Goal: Task Accomplishment & Management: Manage account settings

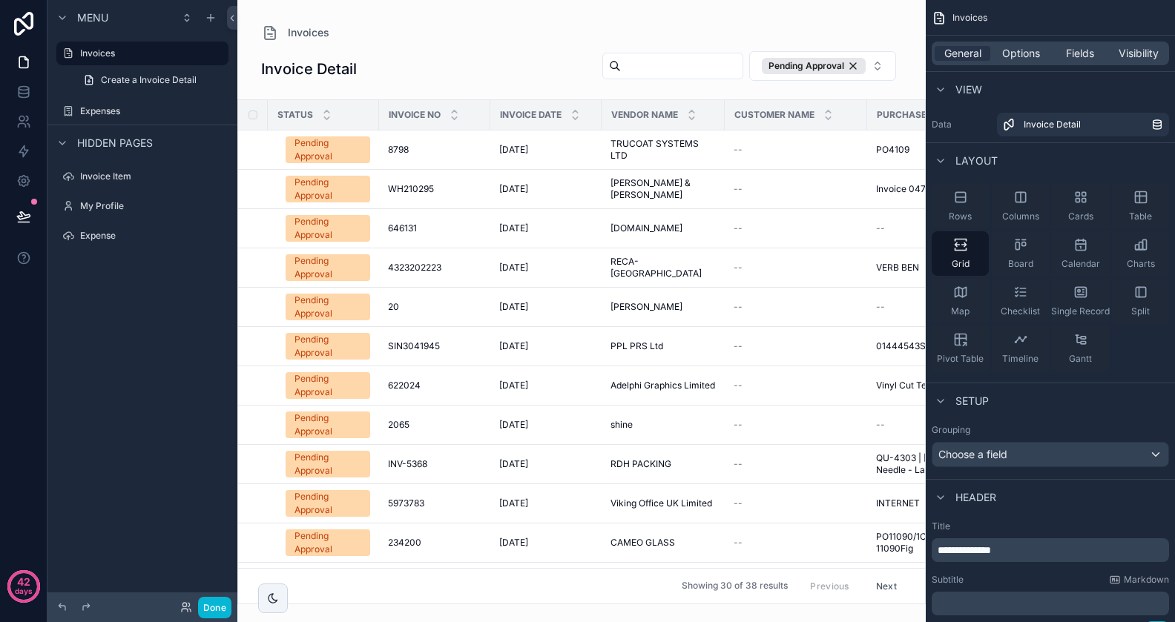
click at [488, 150] on div "scrollable content" at bounding box center [581, 311] width 688 height 622
click at [419, 183] on span "WH210295" at bounding box center [411, 189] width 46 height 12
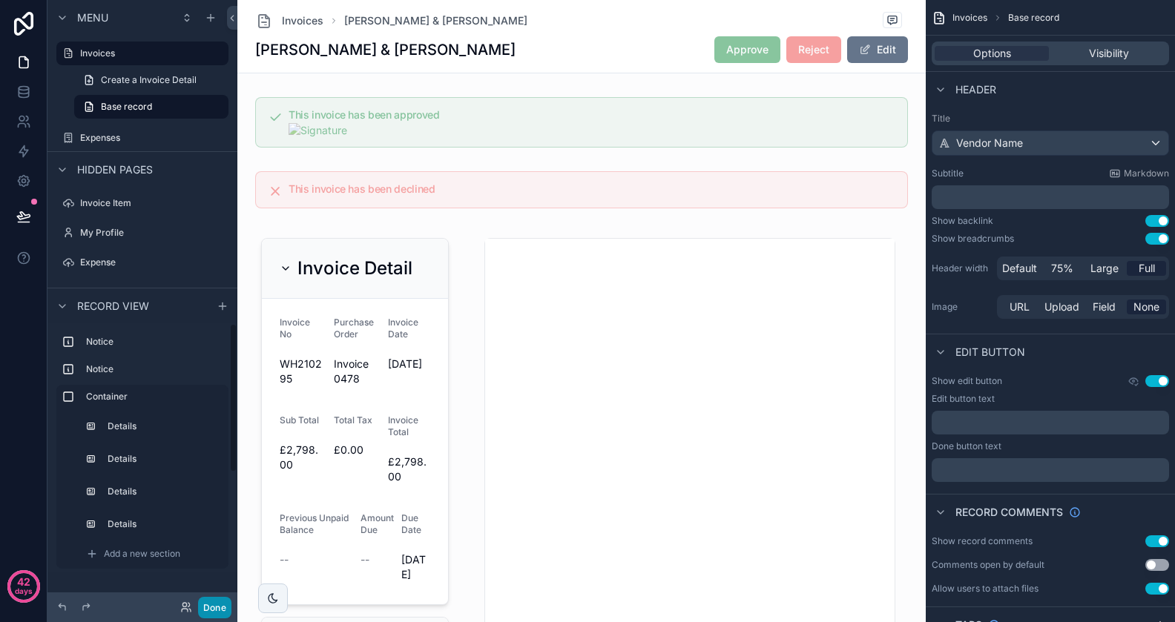
click at [218, 617] on button "Done" at bounding box center [214, 608] width 33 height 22
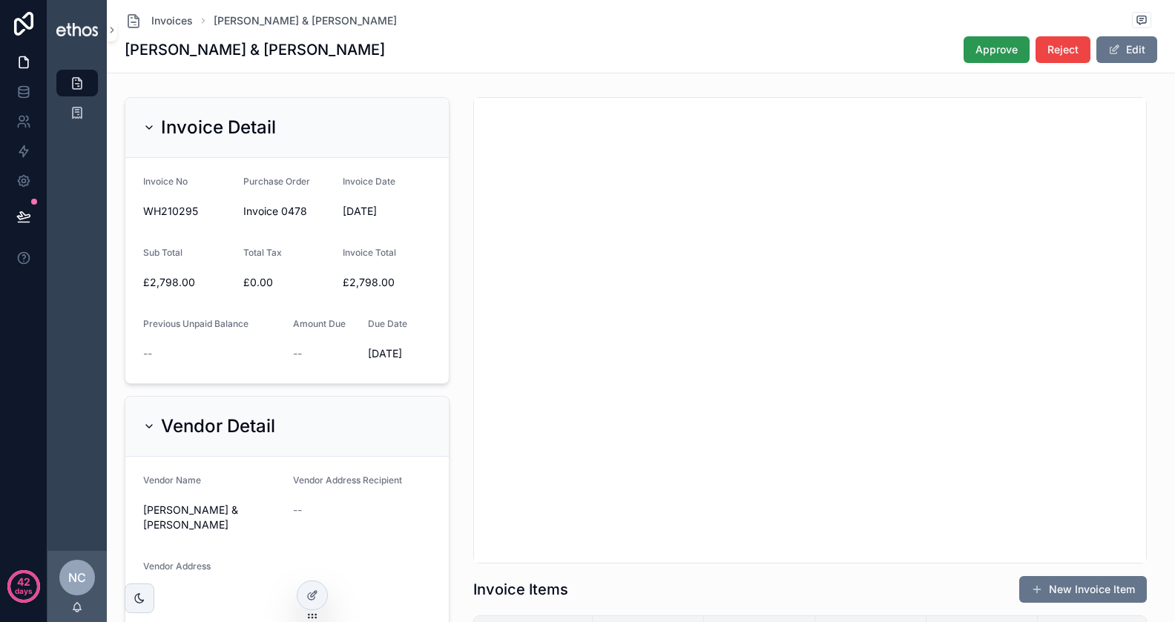
click at [1003, 56] on span "Approve" at bounding box center [997, 49] width 42 height 15
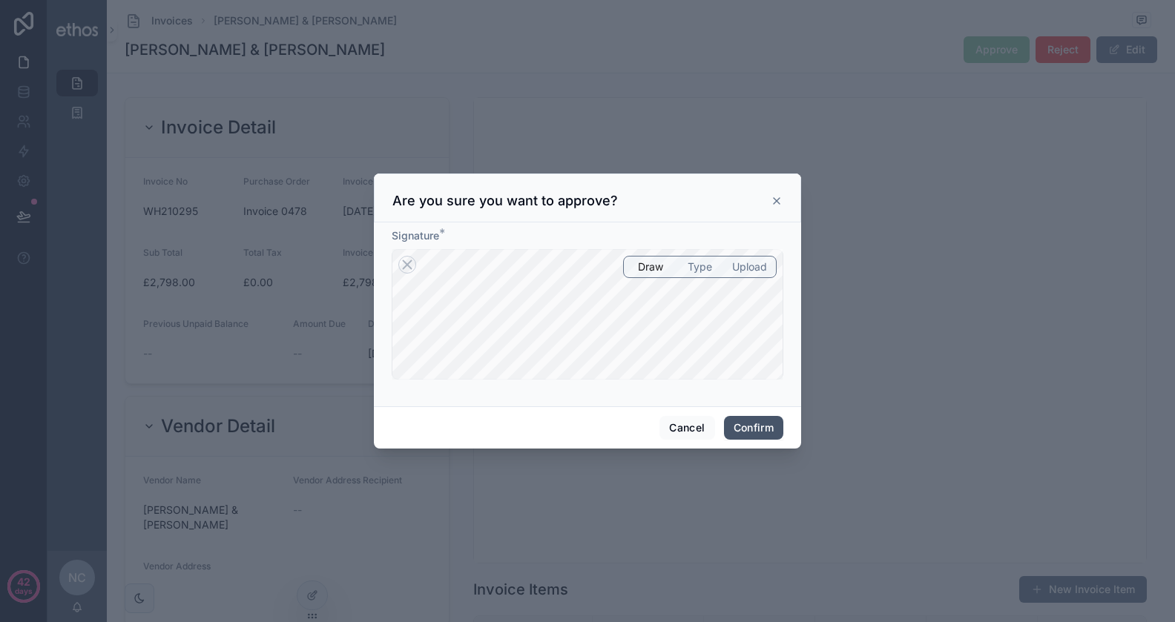
click at [729, 423] on button "Confirm" at bounding box center [753, 428] width 59 height 24
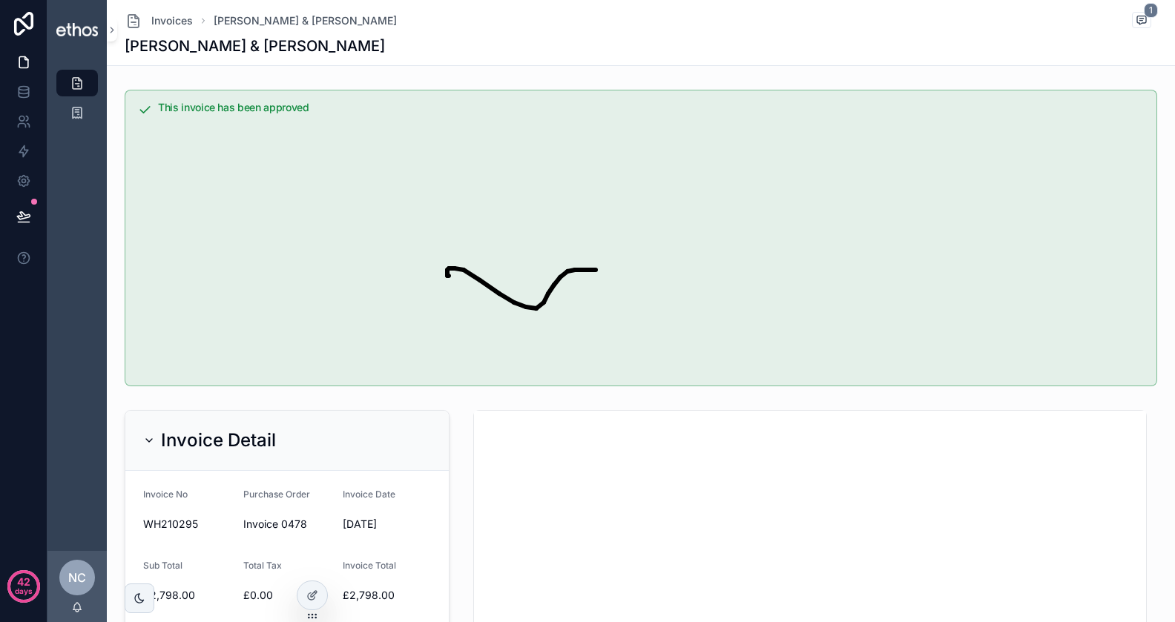
click at [481, 47] on div "WILLIAMS & HILL" at bounding box center [641, 46] width 1033 height 21
click at [418, 36] on div "WILLIAMS & HILL" at bounding box center [641, 46] width 1033 height 21
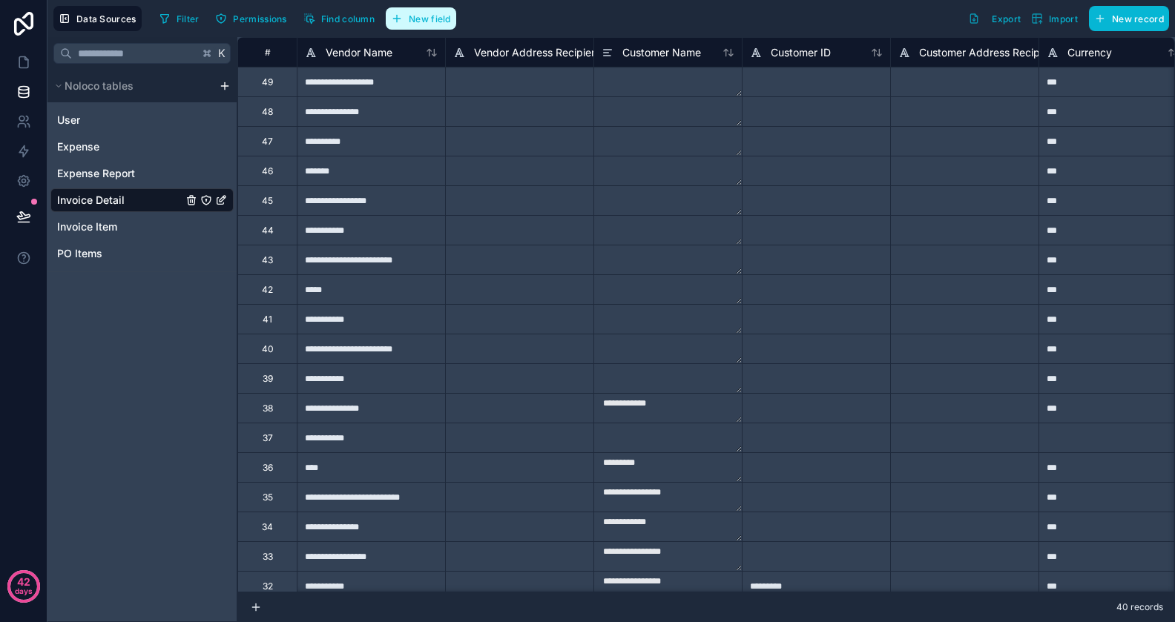
click at [438, 19] on span "New field" at bounding box center [430, 18] width 42 height 11
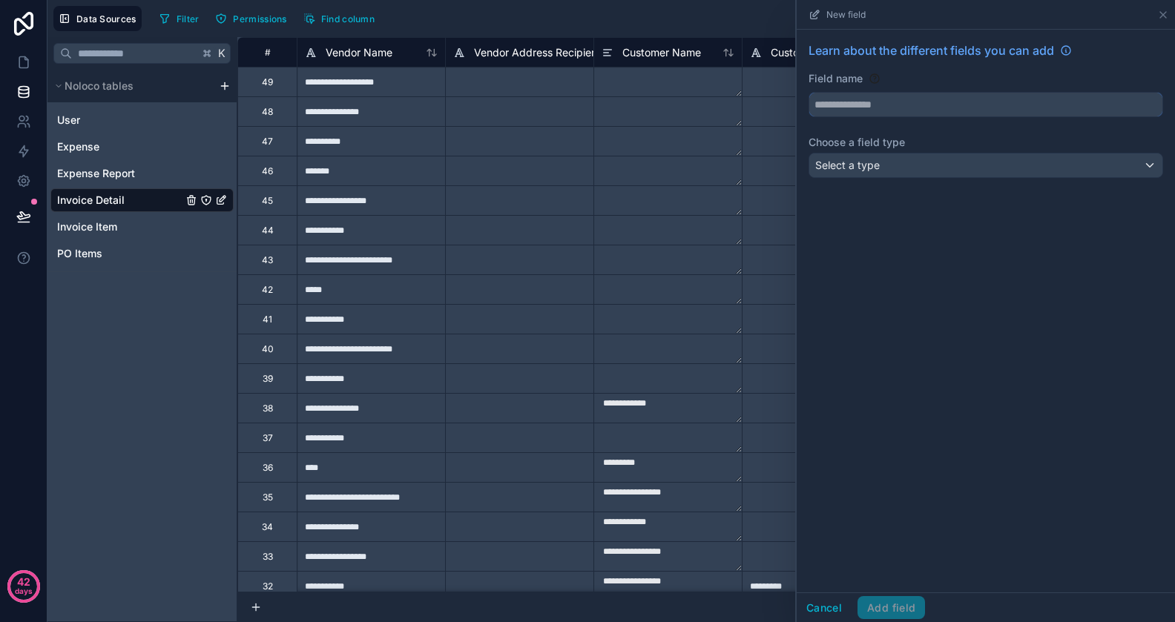
click at [886, 107] on input "text" at bounding box center [985, 105] width 353 height 24
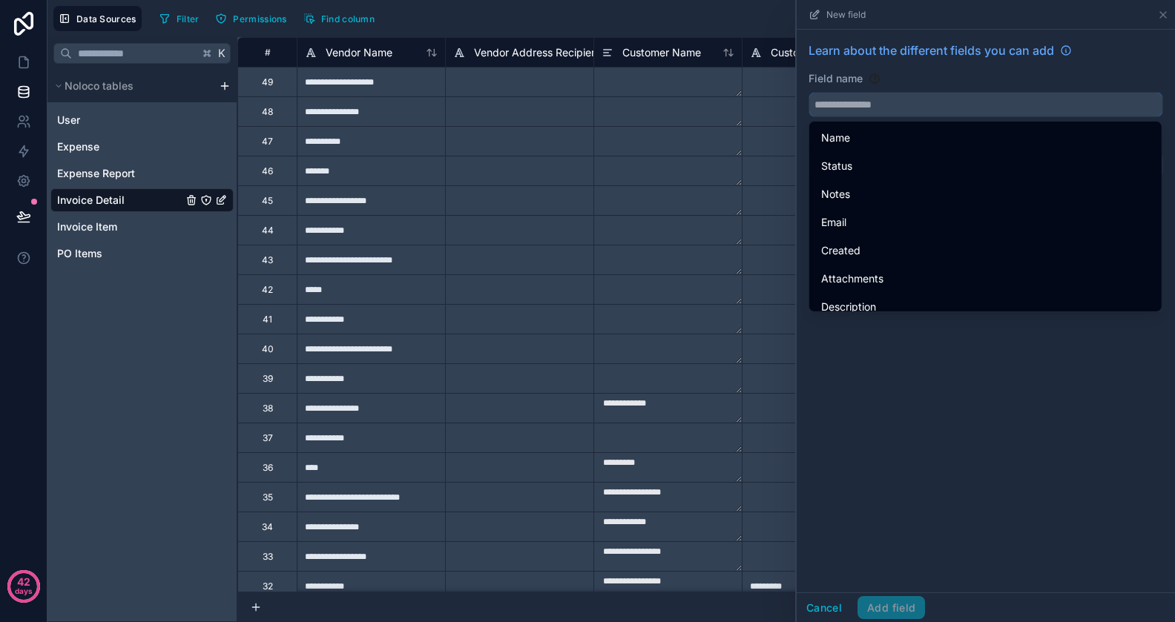
click at [889, 106] on input "text" at bounding box center [985, 105] width 353 height 24
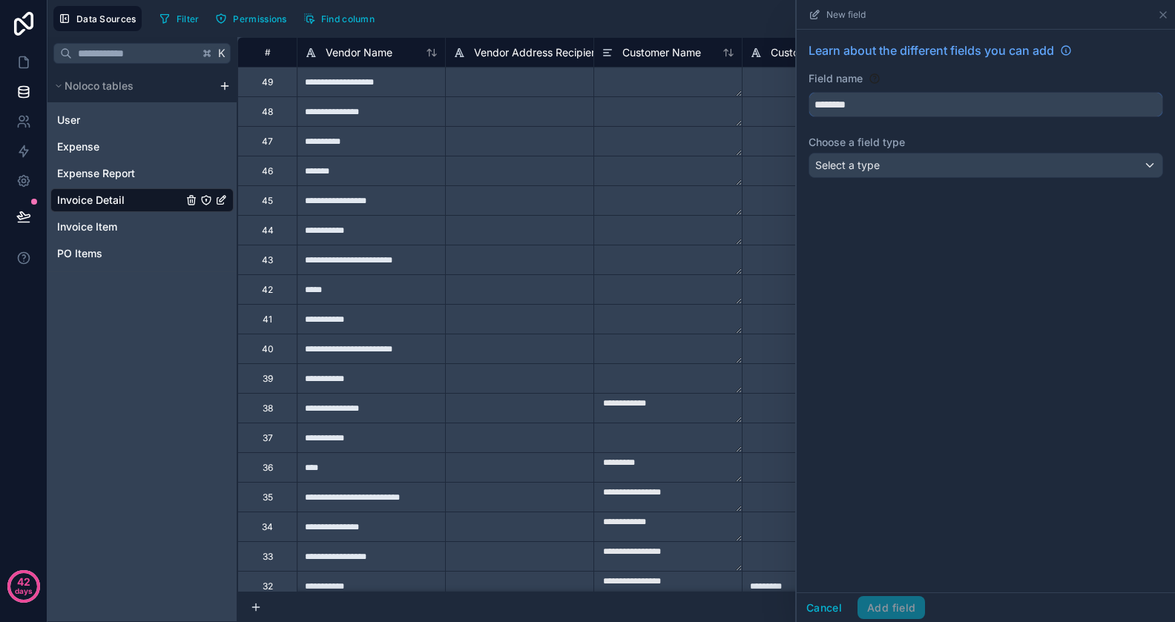
type input "********"
click at [878, 167] on span "Select a type" at bounding box center [847, 165] width 65 height 13
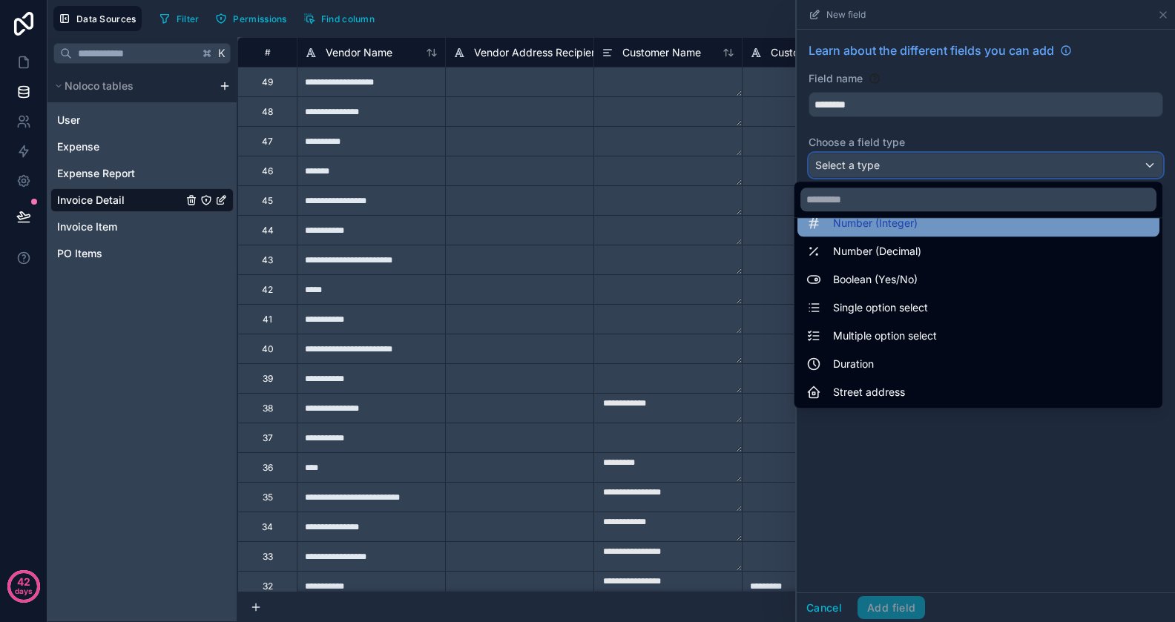
scroll to position [114, 0]
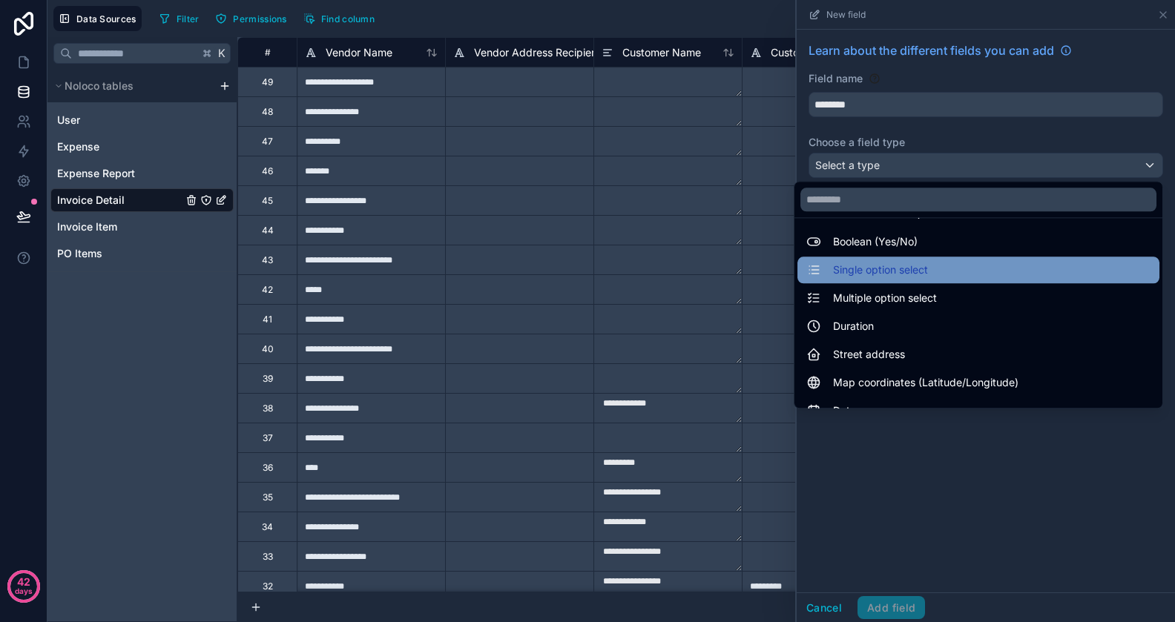
click at [901, 278] on span "Single option select" at bounding box center [880, 270] width 95 height 18
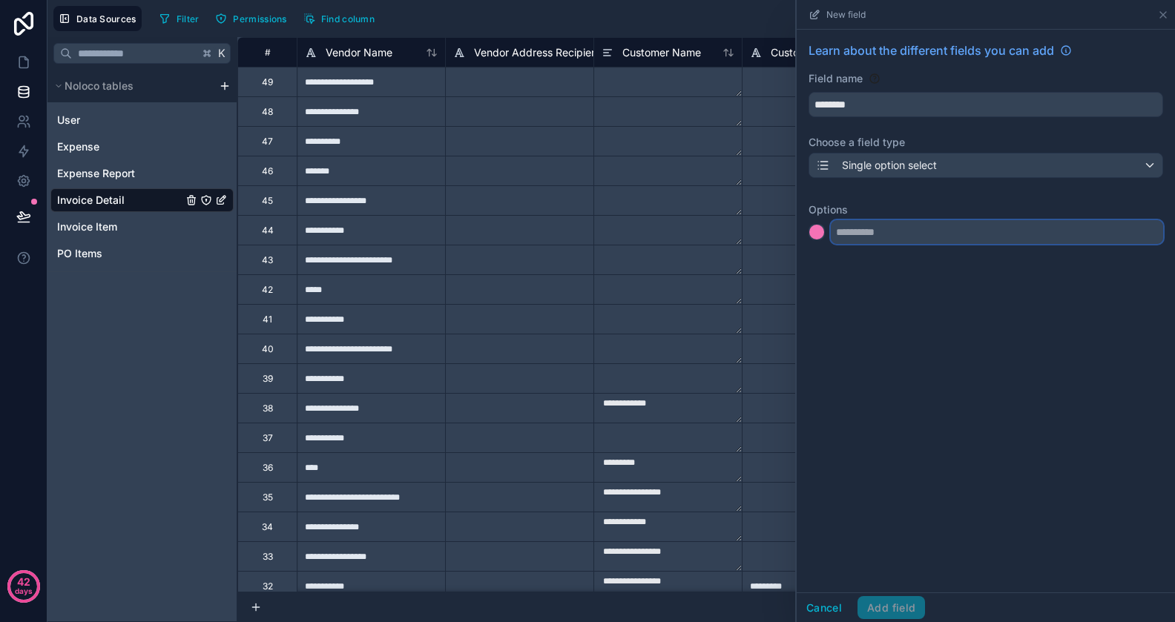
click at [878, 234] on input "text" at bounding box center [997, 232] width 332 height 24
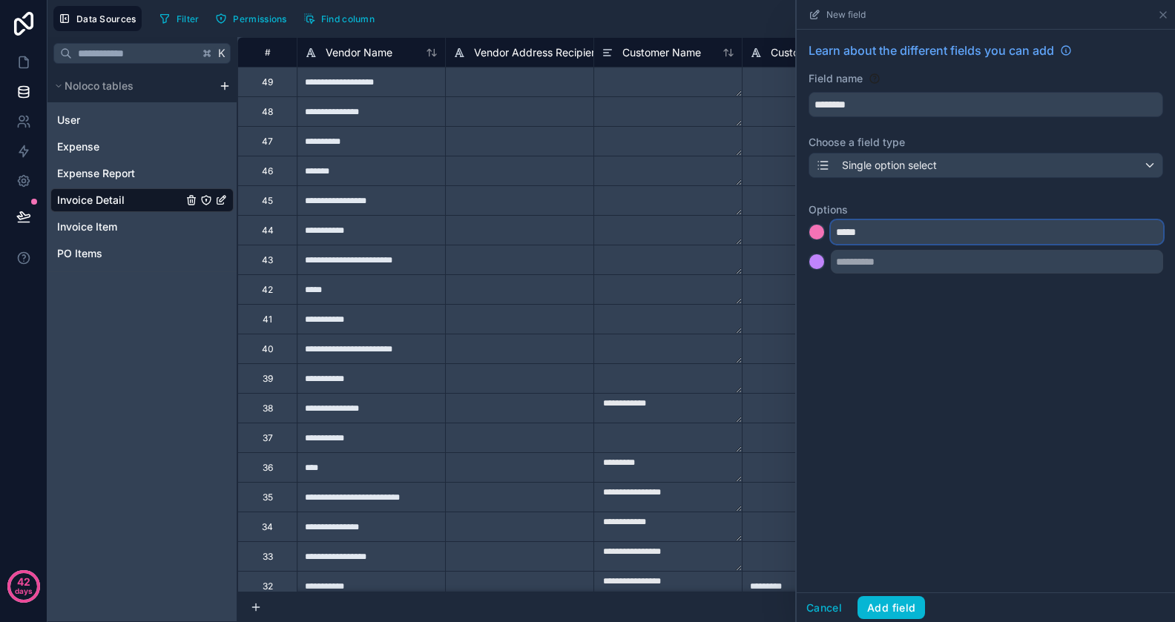
type input "*****"
click at [876, 258] on input "text" at bounding box center [997, 262] width 332 height 24
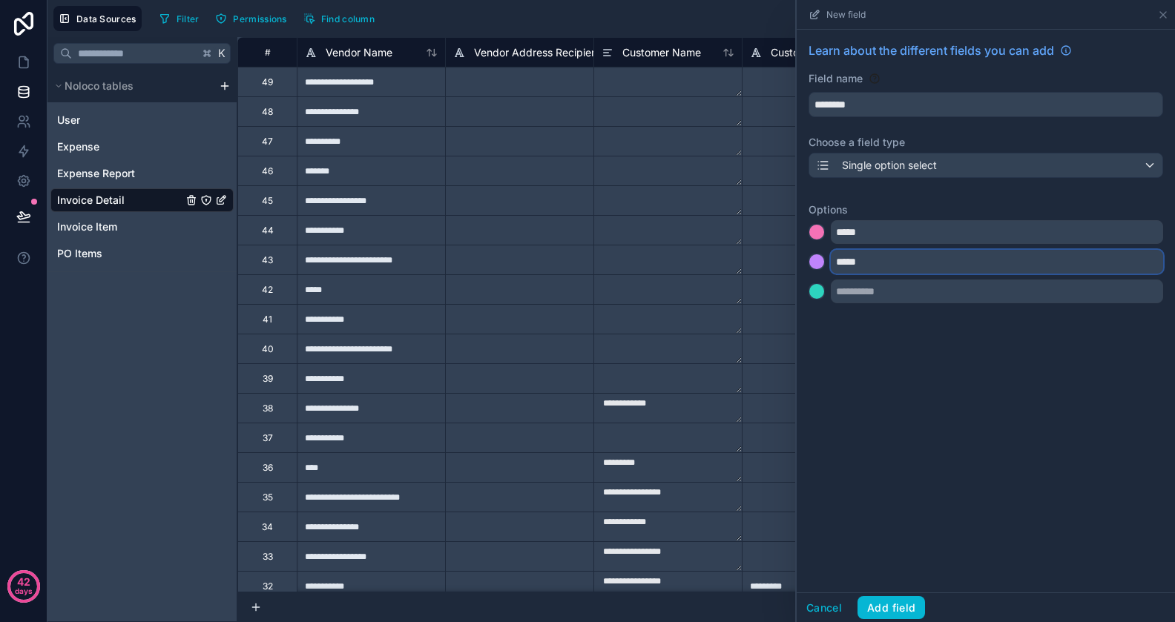
type input "*****"
click at [930, 341] on div "Learn about the different fields you can add Field name ******** Choose a field…" at bounding box center [986, 311] width 378 height 563
click at [890, 608] on button "Add field" at bounding box center [892, 608] width 68 height 24
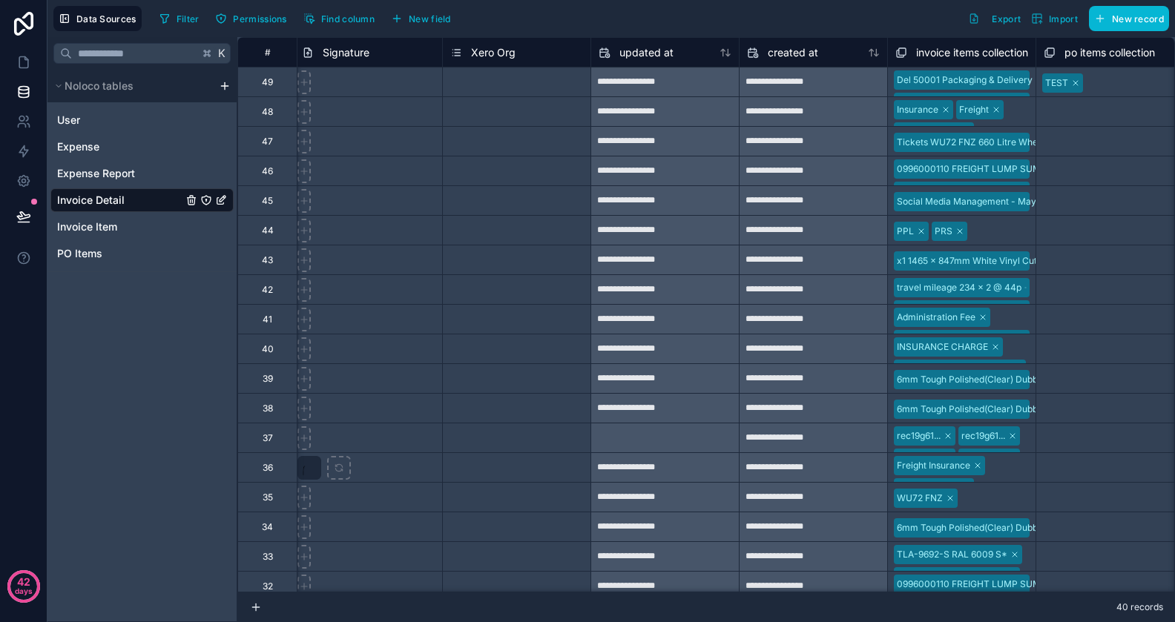
scroll to position [0, 4449]
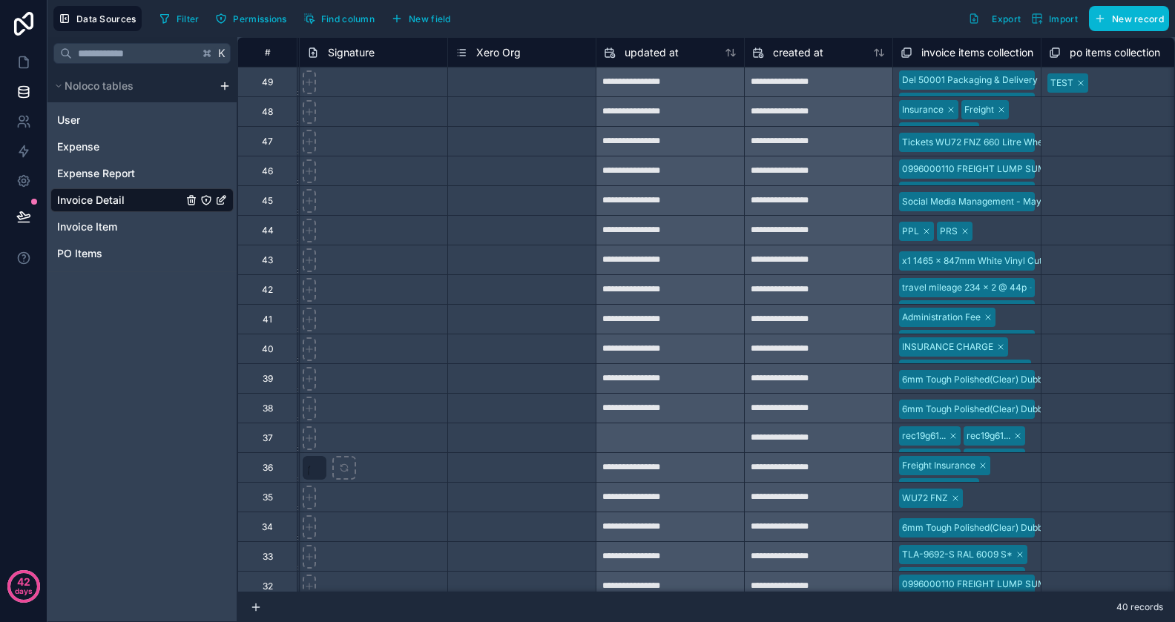
click at [533, 44] on div "Xero Org" at bounding box center [522, 53] width 133 height 18
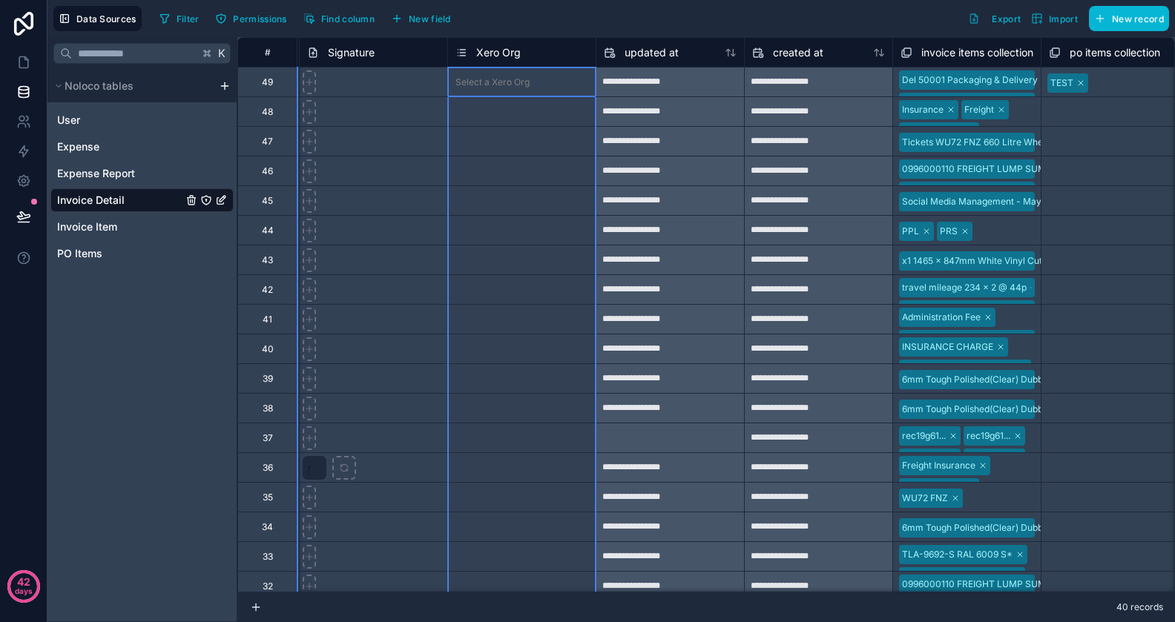
click at [504, 49] on span "Xero Org" at bounding box center [498, 52] width 45 height 15
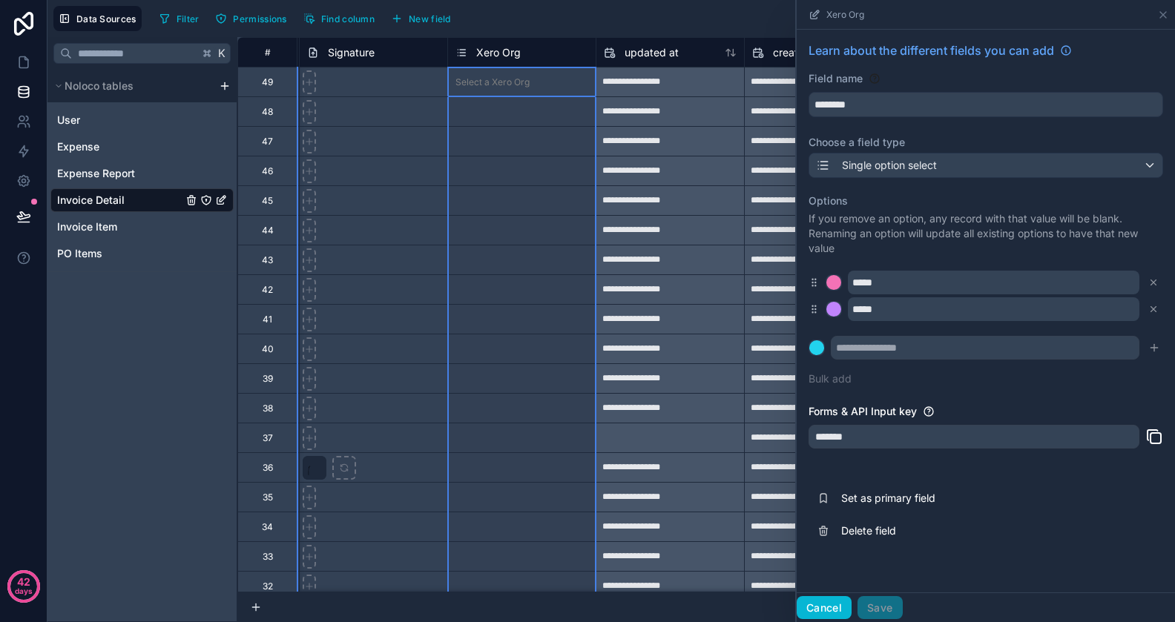
click at [815, 611] on button "Cancel" at bounding box center [824, 608] width 55 height 24
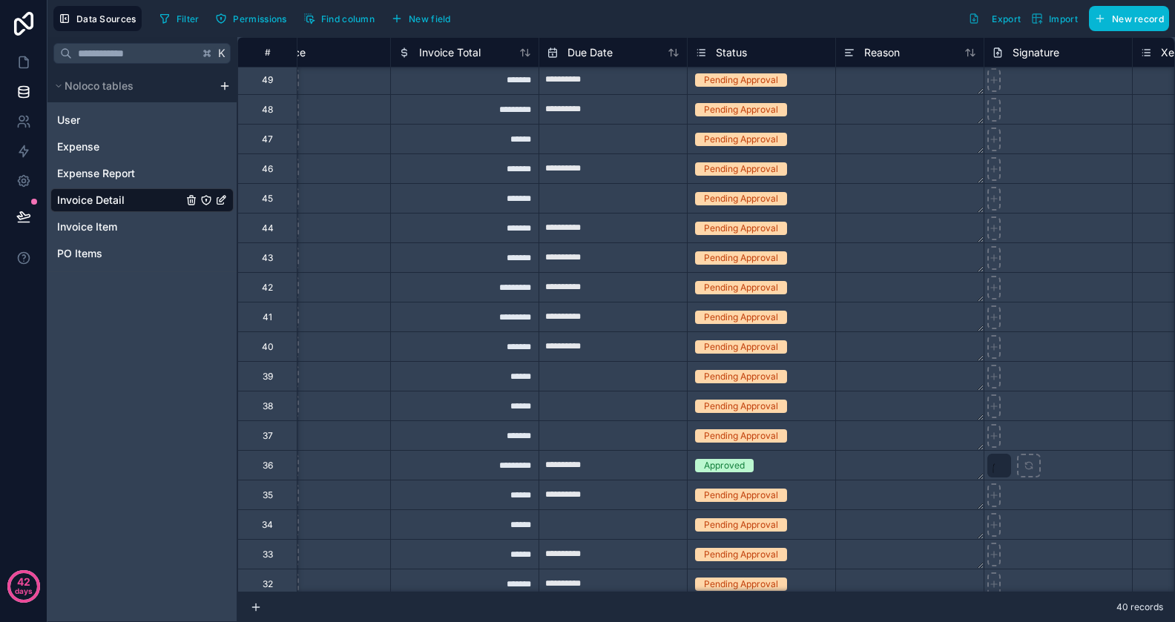
scroll to position [2, 3471]
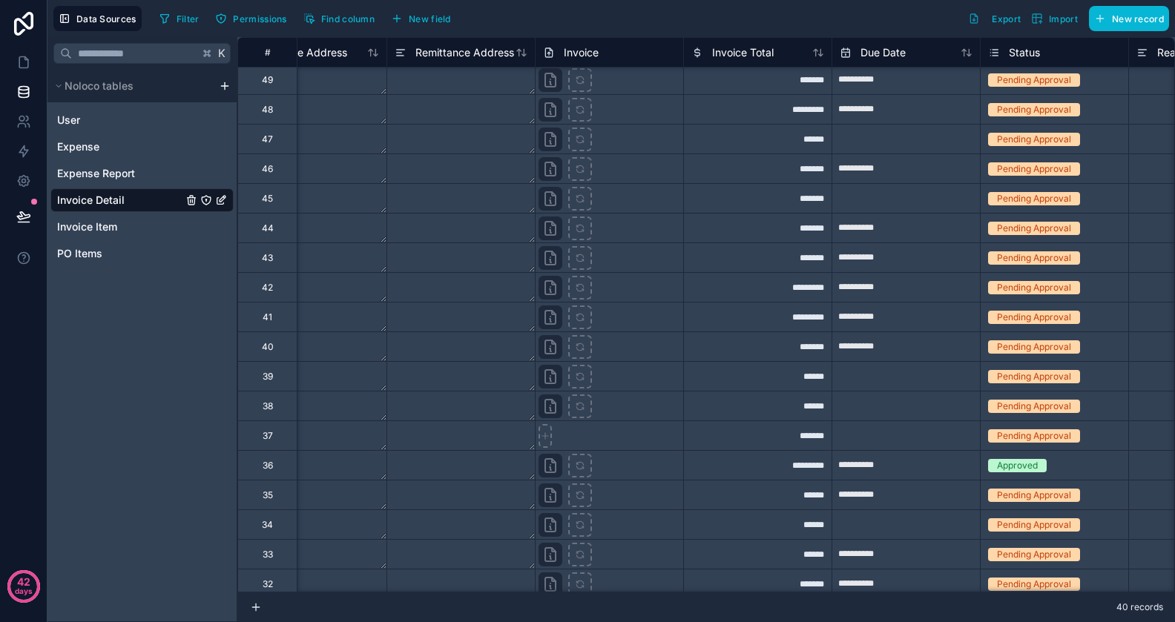
click at [1043, 476] on div "Approved" at bounding box center [1055, 465] width 148 height 29
click at [1056, 471] on div "Approved" at bounding box center [1055, 466] width 148 height 16
click at [1059, 470] on div "Approved" at bounding box center [1055, 466] width 148 height 16
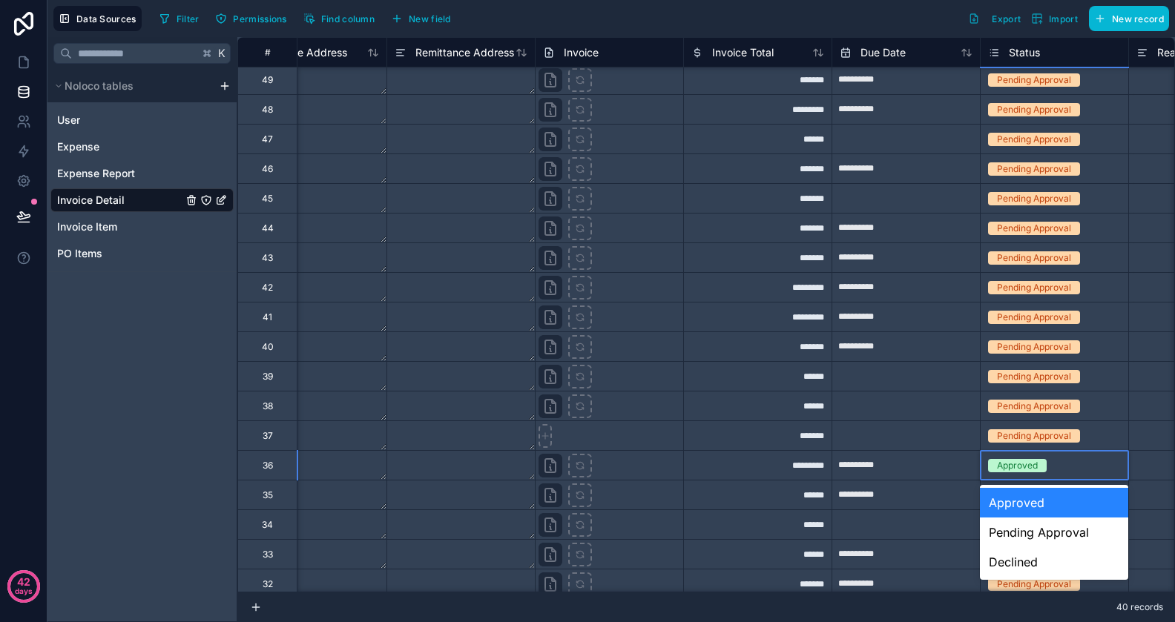
click at [1059, 470] on div "Approved" at bounding box center [1055, 466] width 148 height 16
click at [1054, 536] on div "Pending Approval" at bounding box center [1054, 533] width 148 height 30
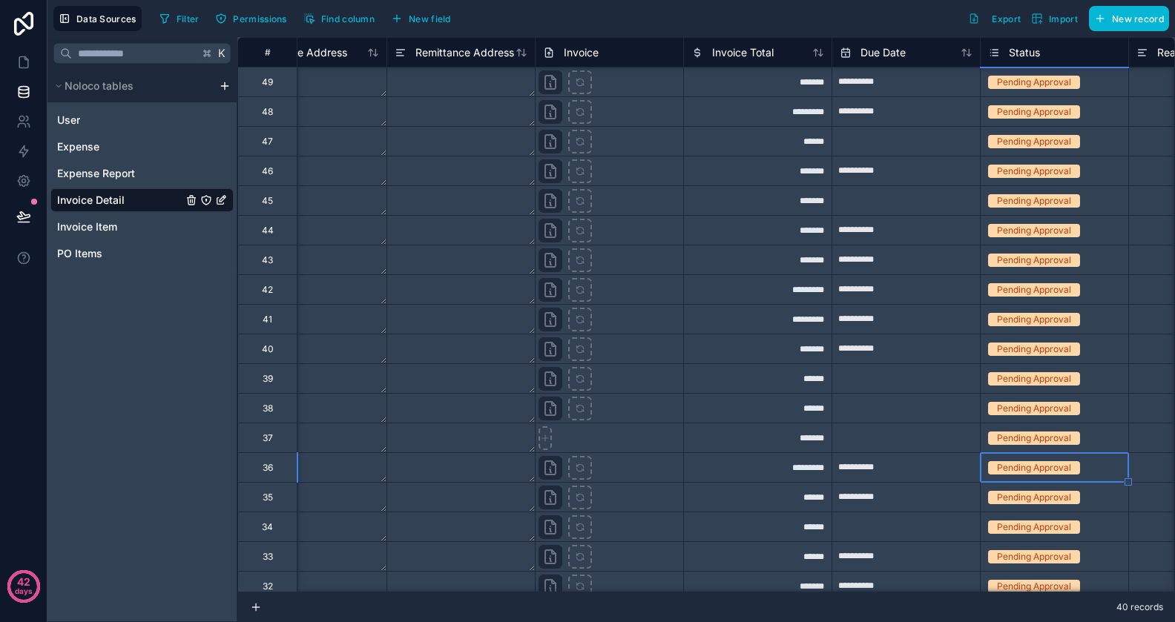
scroll to position [662, 3471]
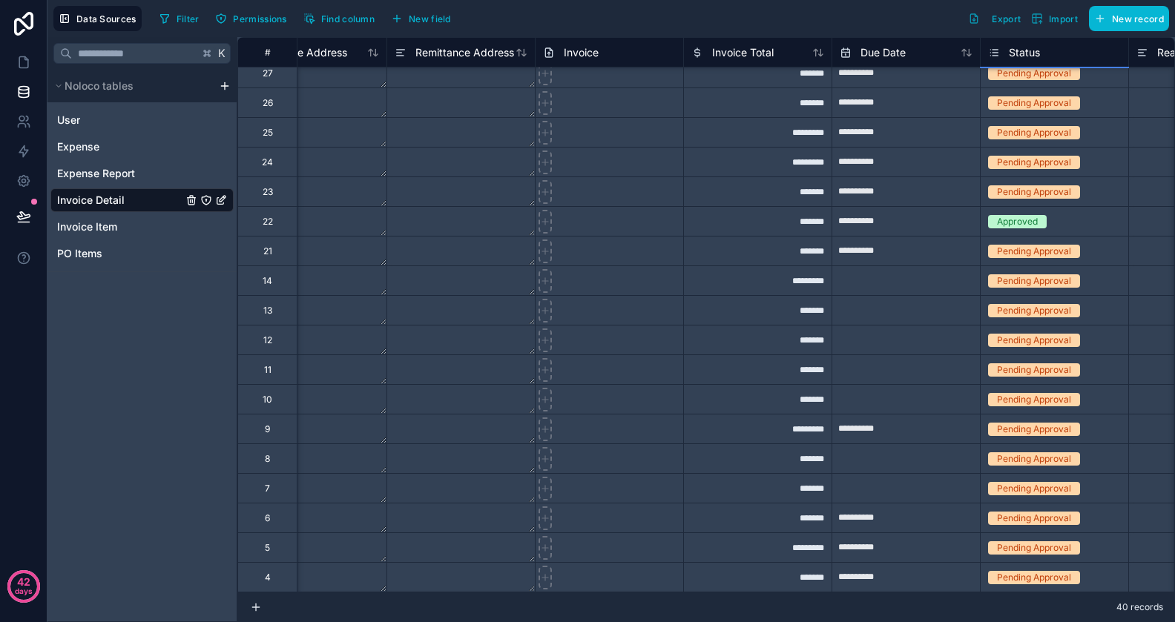
click at [1058, 219] on div "Approved" at bounding box center [1055, 222] width 148 height 16
click at [1056, 220] on div "Approved" at bounding box center [1055, 222] width 148 height 16
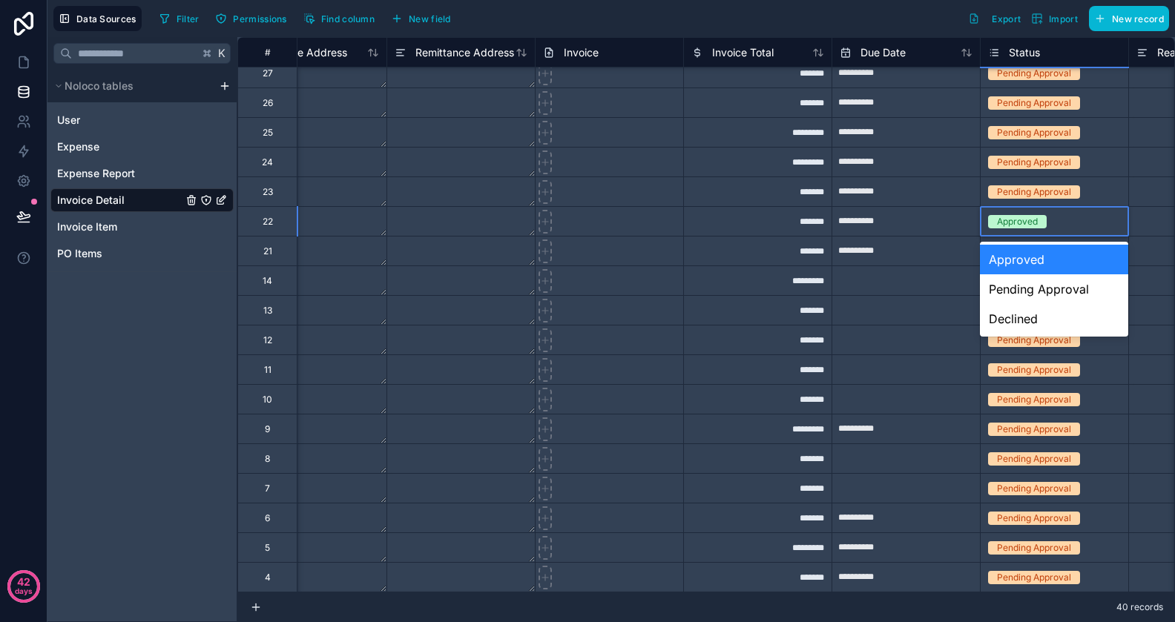
click at [1044, 287] on div "Pending Approval" at bounding box center [1054, 289] width 148 height 30
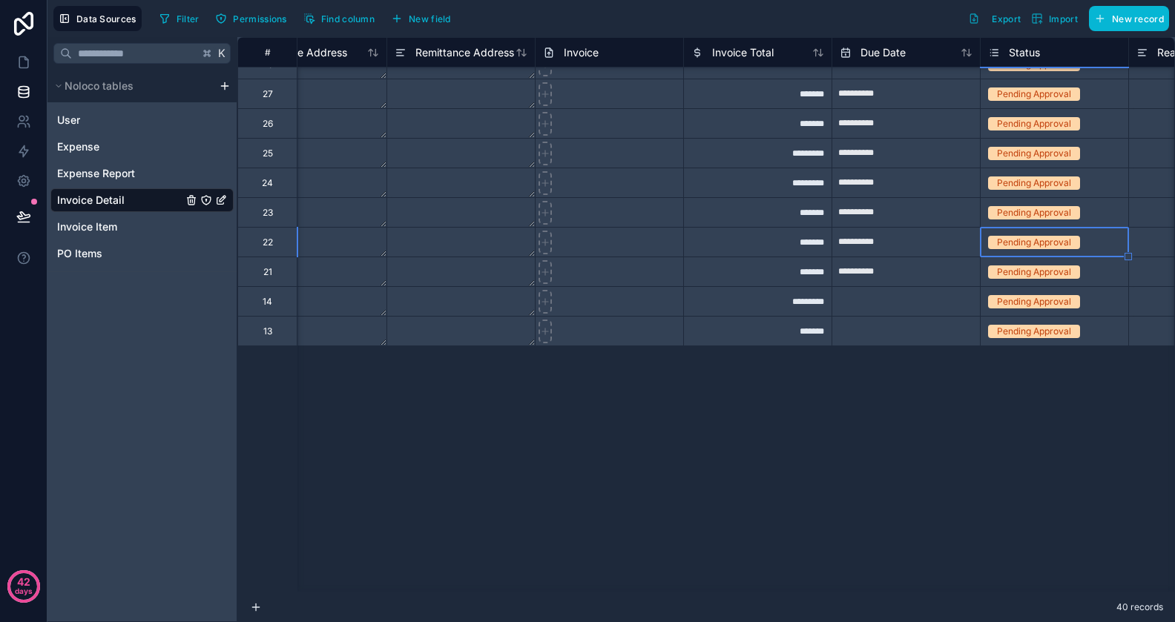
scroll to position [0, 3471]
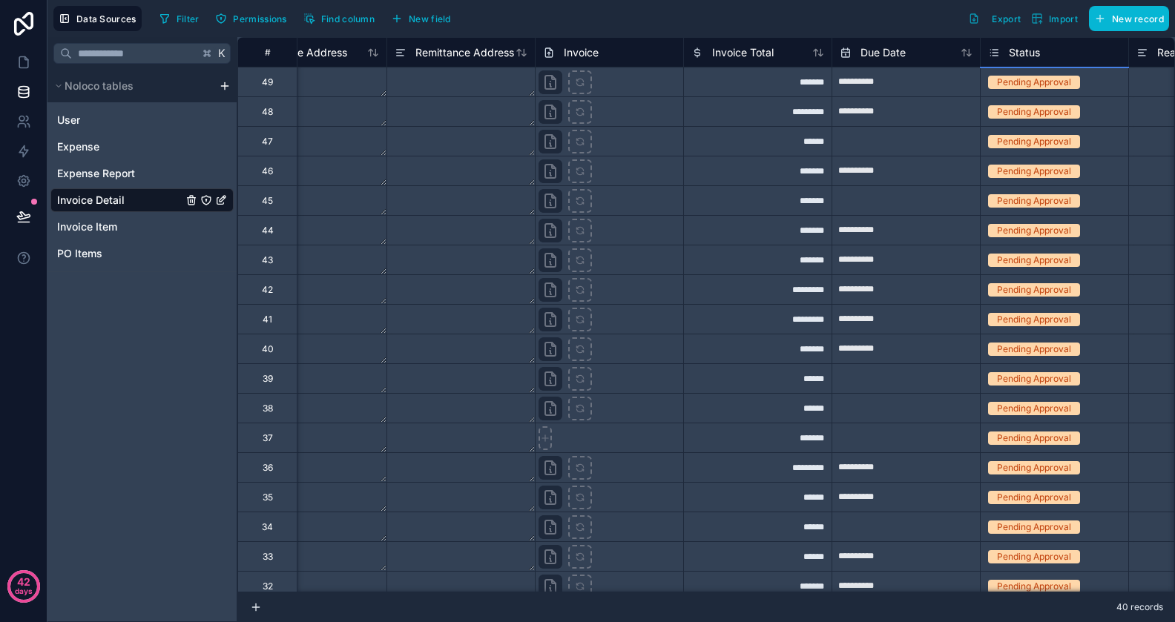
click at [918, 185] on div at bounding box center [906, 200] width 148 height 30
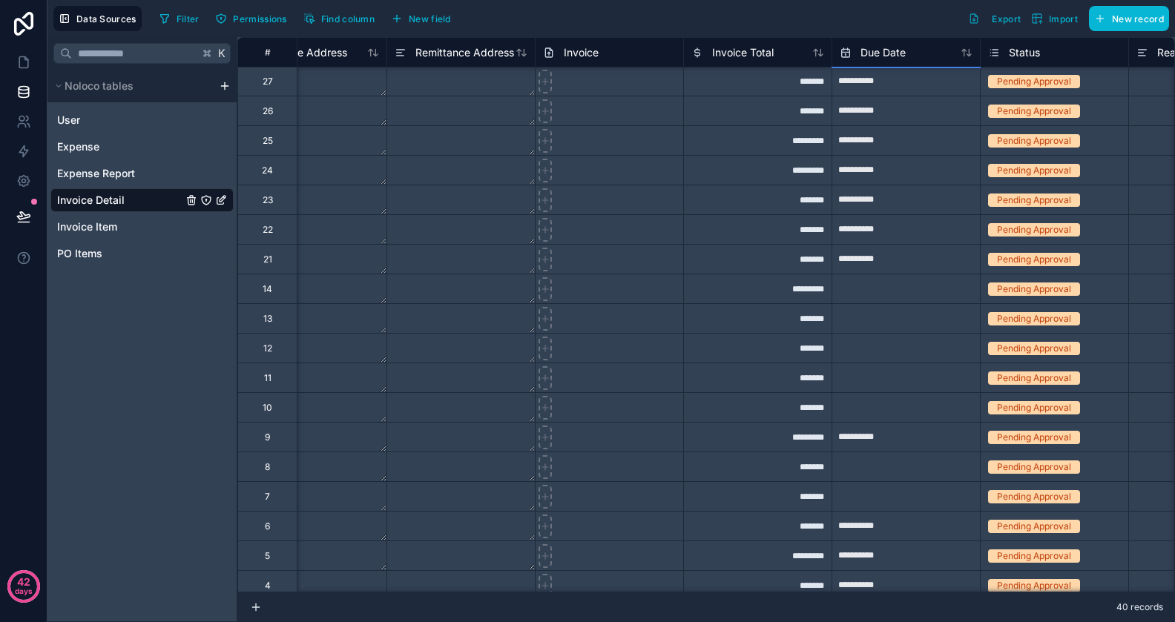
scroll to position [662, 3471]
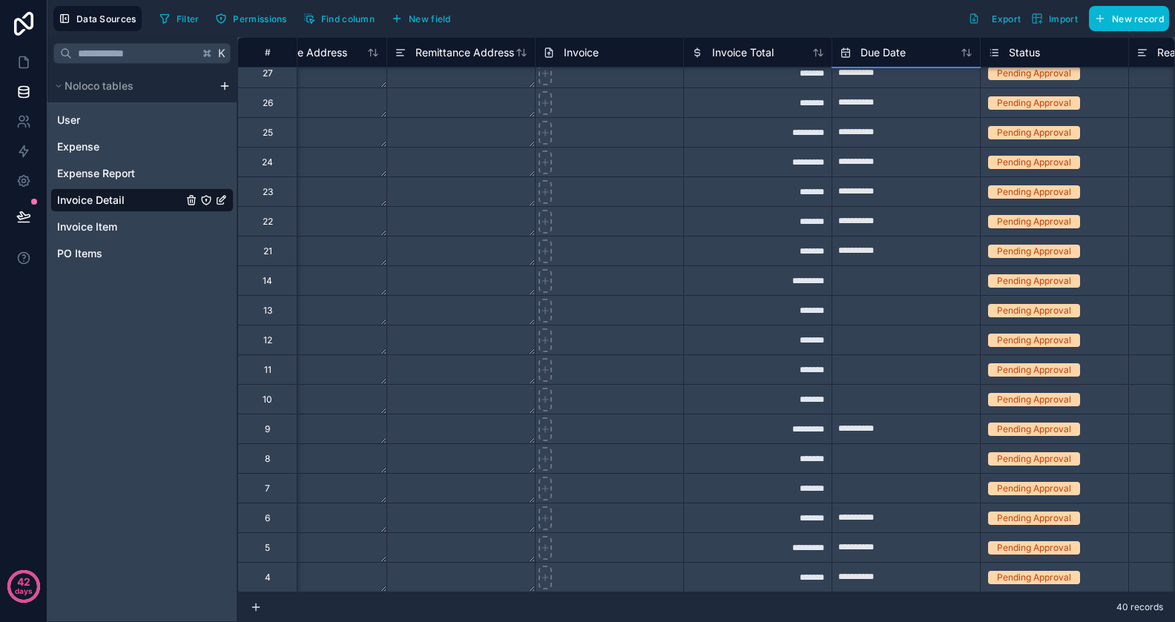
click at [504, 24] on div "Filter Permissions Find column New field Export Import New record" at bounding box center [662, 18] width 1016 height 25
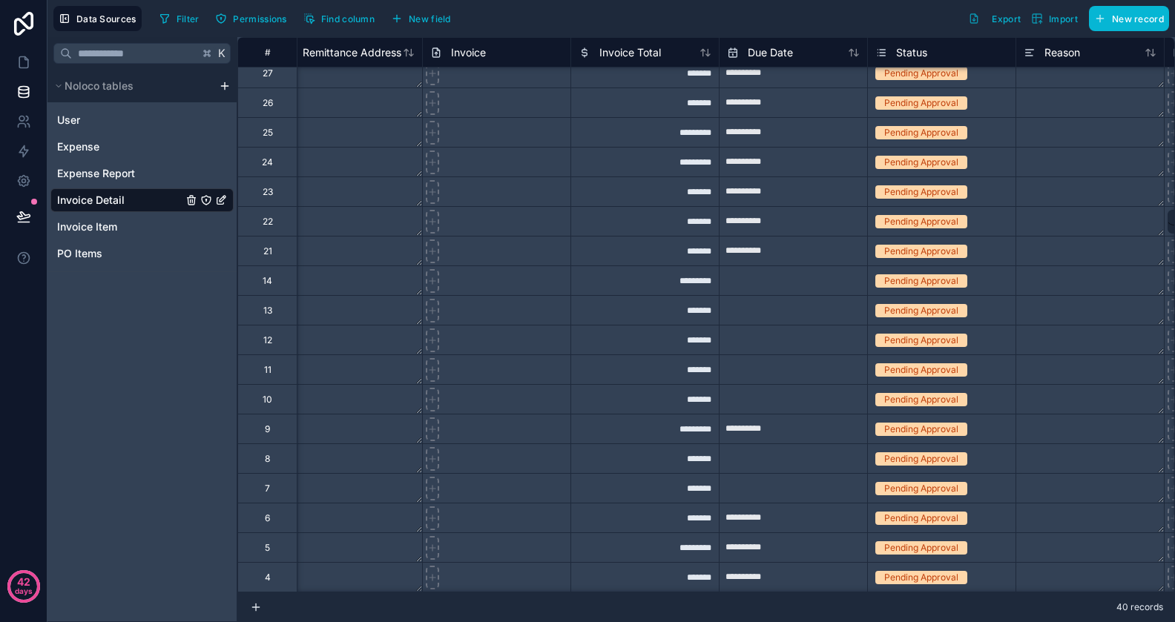
scroll to position [0, 3584]
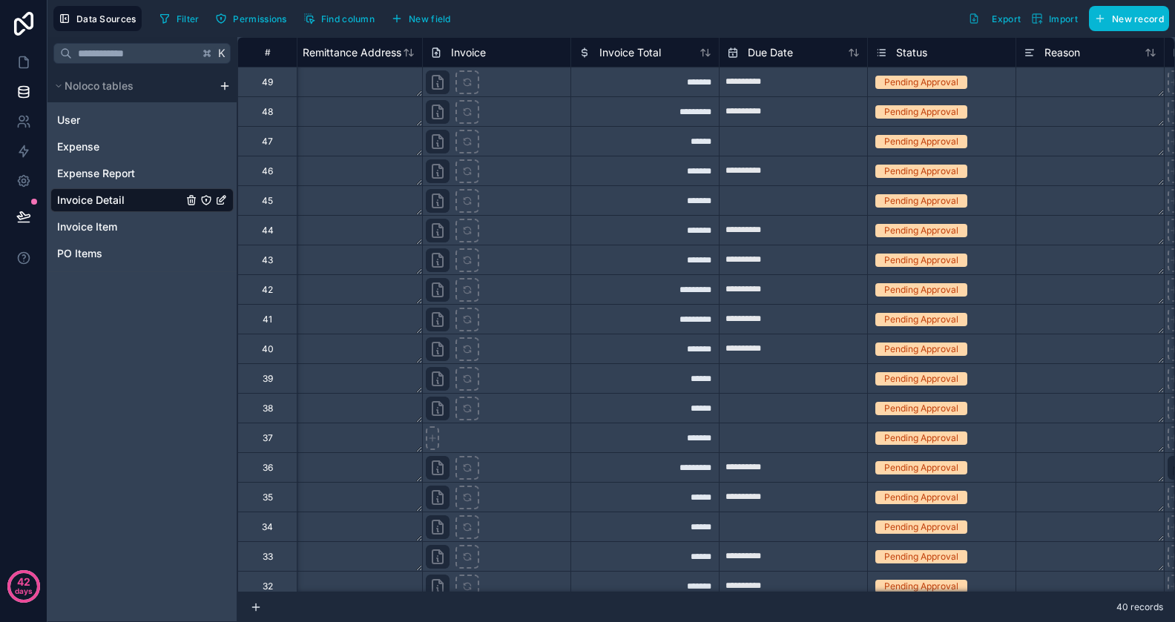
click at [116, 197] on span "Invoice Detail" at bounding box center [91, 200] width 68 height 15
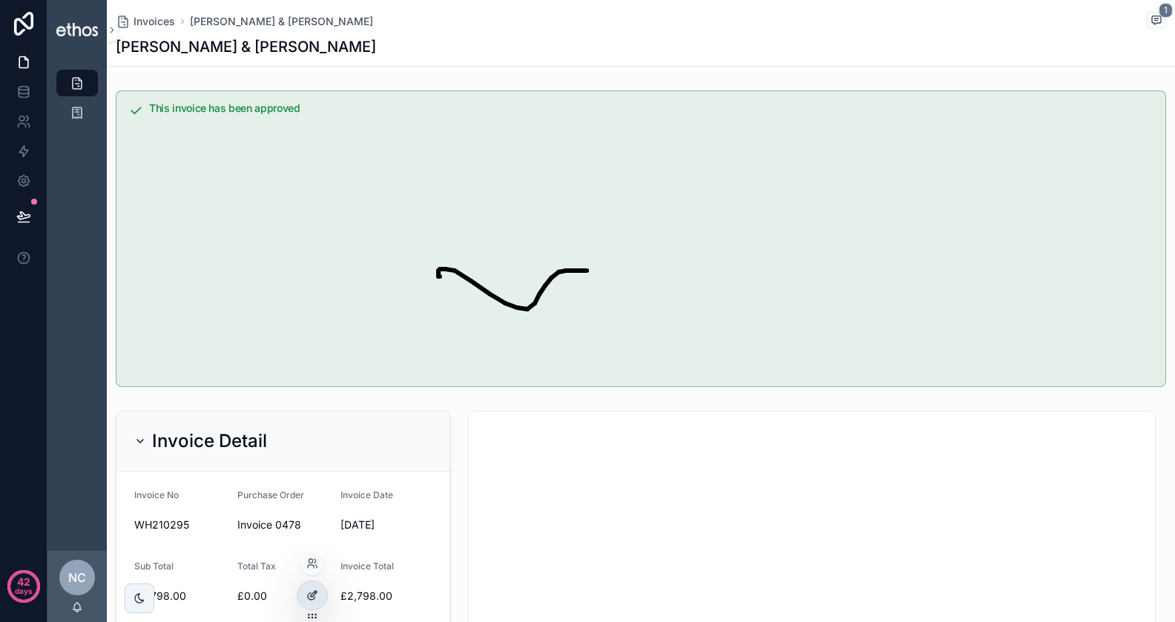
click at [303, 600] on div at bounding box center [312, 596] width 30 height 28
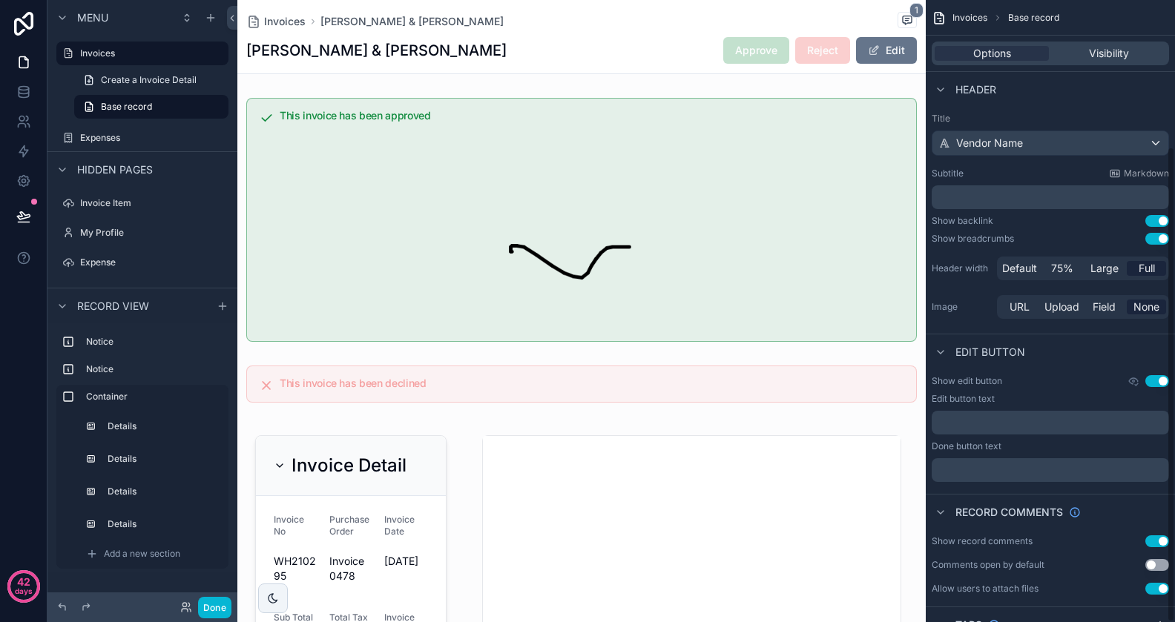
scroll to position [192, 0]
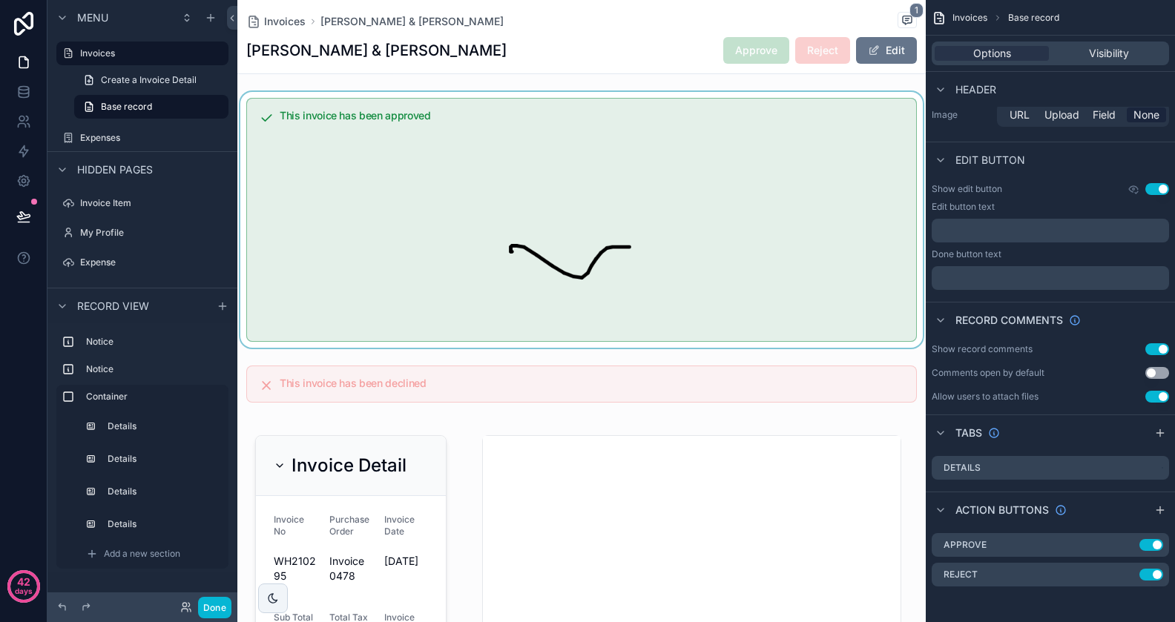
click at [842, 259] on div "scrollable content" at bounding box center [581, 220] width 688 height 256
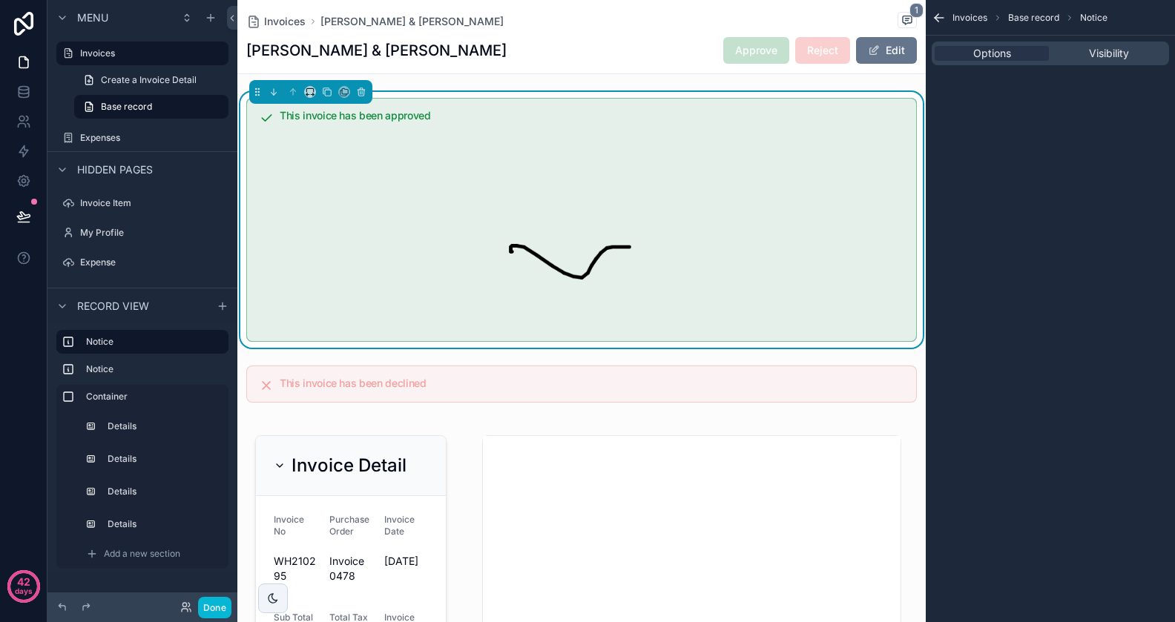
scroll to position [0, 0]
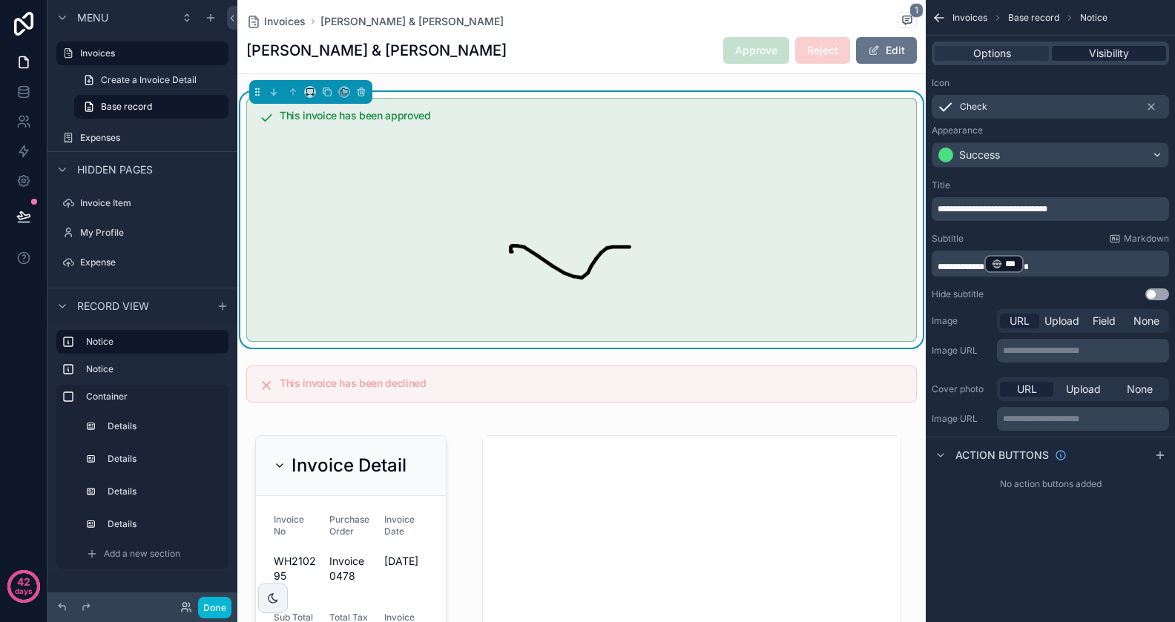
click at [1117, 56] on span "Visibility" at bounding box center [1109, 53] width 40 height 15
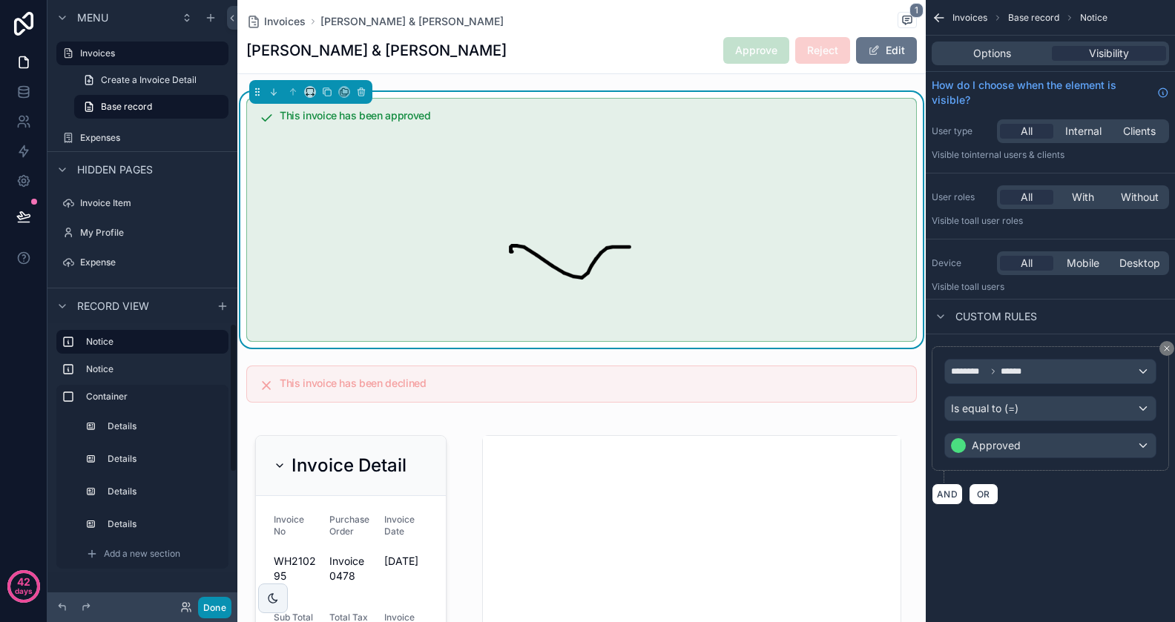
click at [212, 605] on button "Done" at bounding box center [214, 608] width 33 height 22
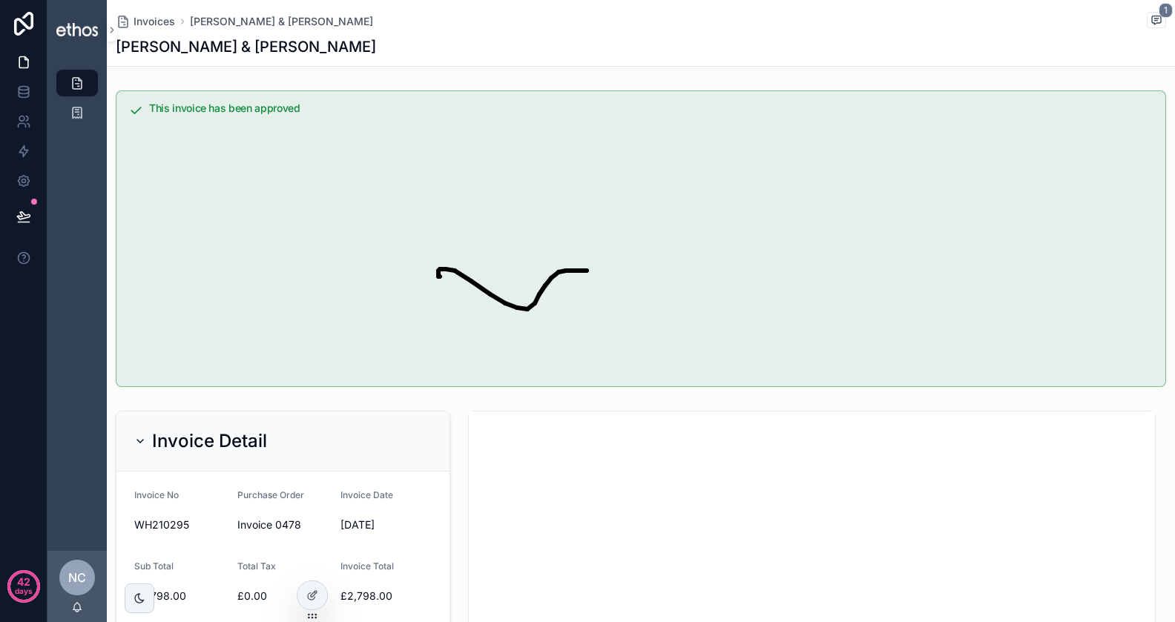
click at [343, 174] on img "![Signature](https://app-media.noloco.app/tomfaulknerdeom/e8e6f0f8-7581-4b12-86…" at bounding box center [540, 246] width 782 height 261
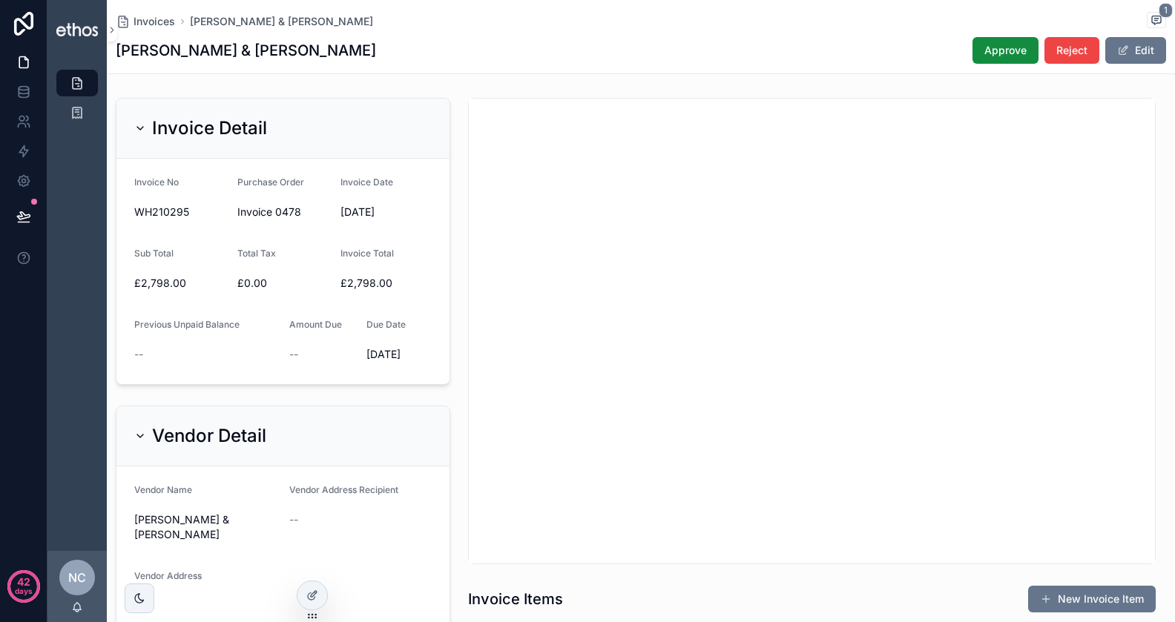
click at [1010, 66] on div "Invoices WILLIAMS & HILL 1 WILLIAMS & HILL Approve Reject Edit" at bounding box center [641, 36] width 1050 height 73
click at [1013, 46] on span "Approve" at bounding box center [1005, 50] width 42 height 15
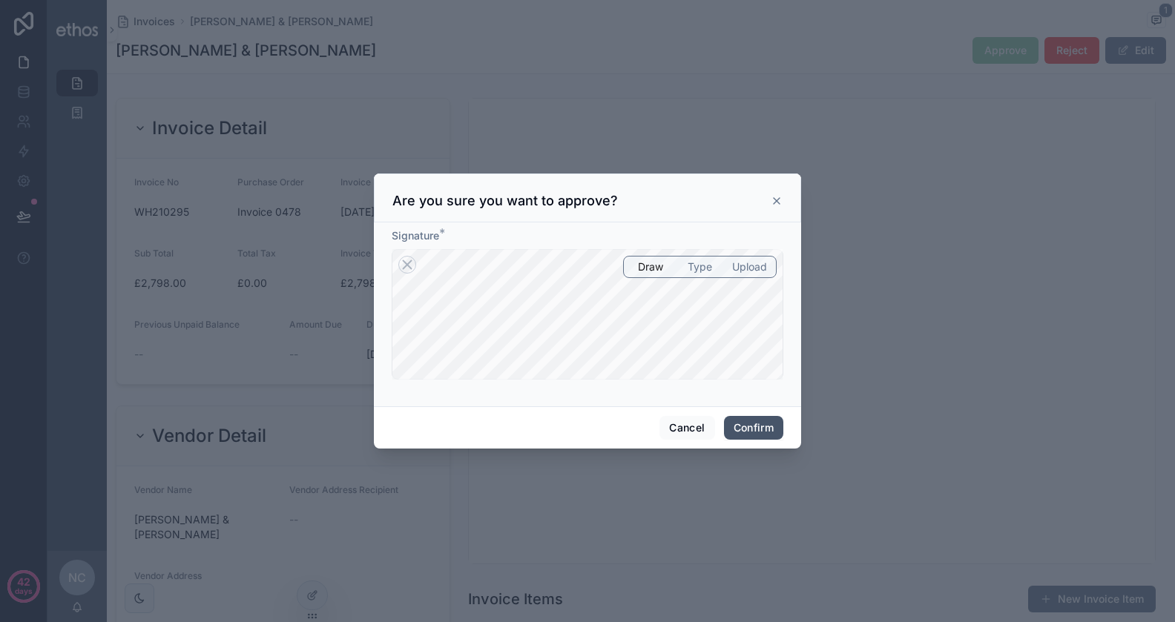
click at [734, 436] on button "Confirm" at bounding box center [753, 428] width 59 height 24
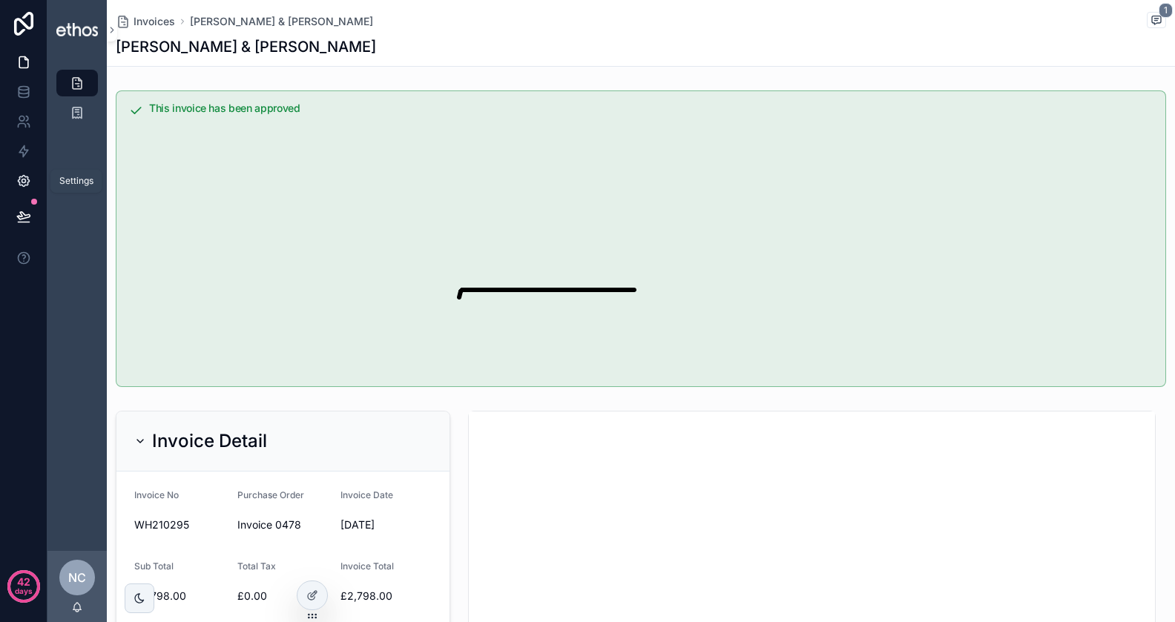
click at [27, 179] on icon at bounding box center [23, 181] width 11 height 11
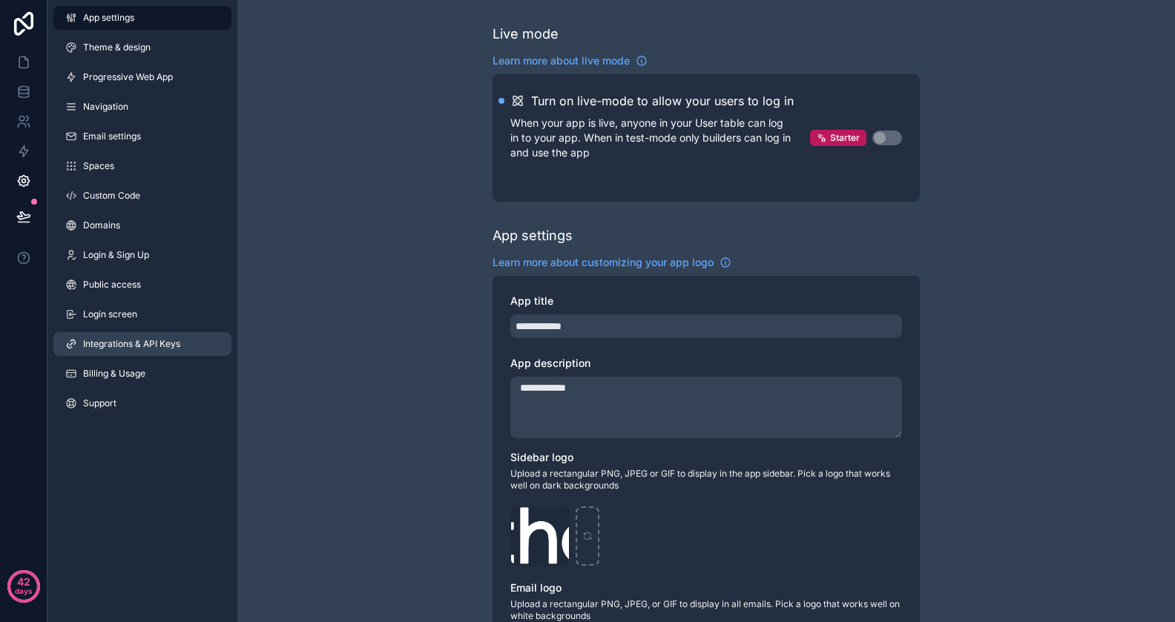
click at [152, 342] on span "Integrations & API Keys" at bounding box center [131, 344] width 97 height 12
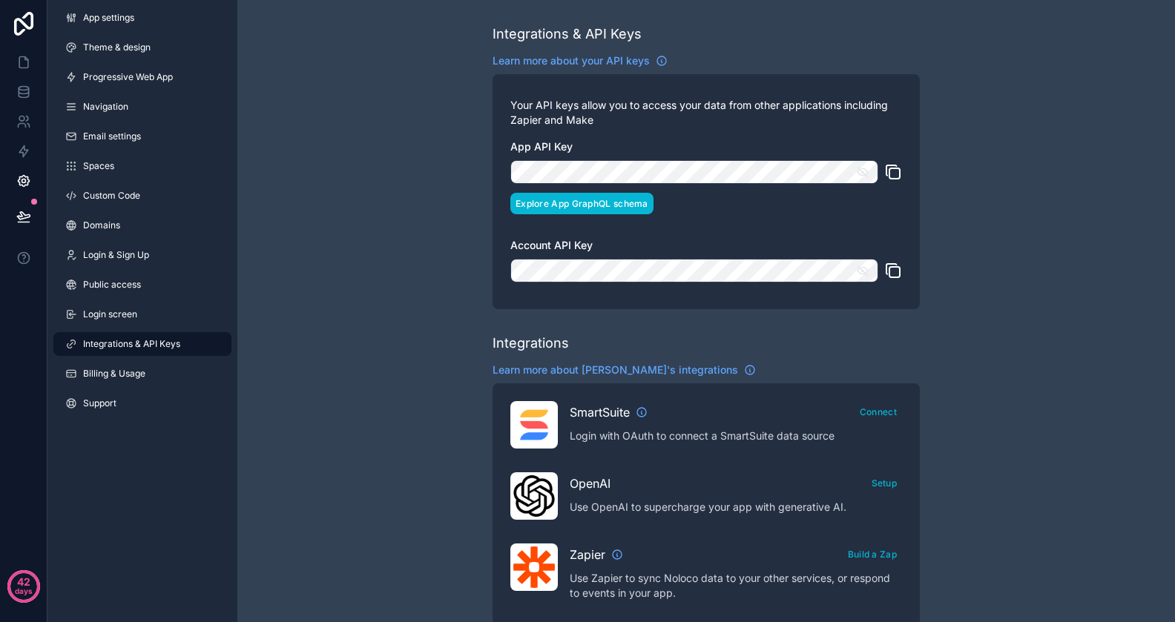
click at [610, 203] on button "Explore App GraphQL schema" at bounding box center [581, 204] width 143 height 22
click at [26, 66] on icon at bounding box center [23, 62] width 15 height 15
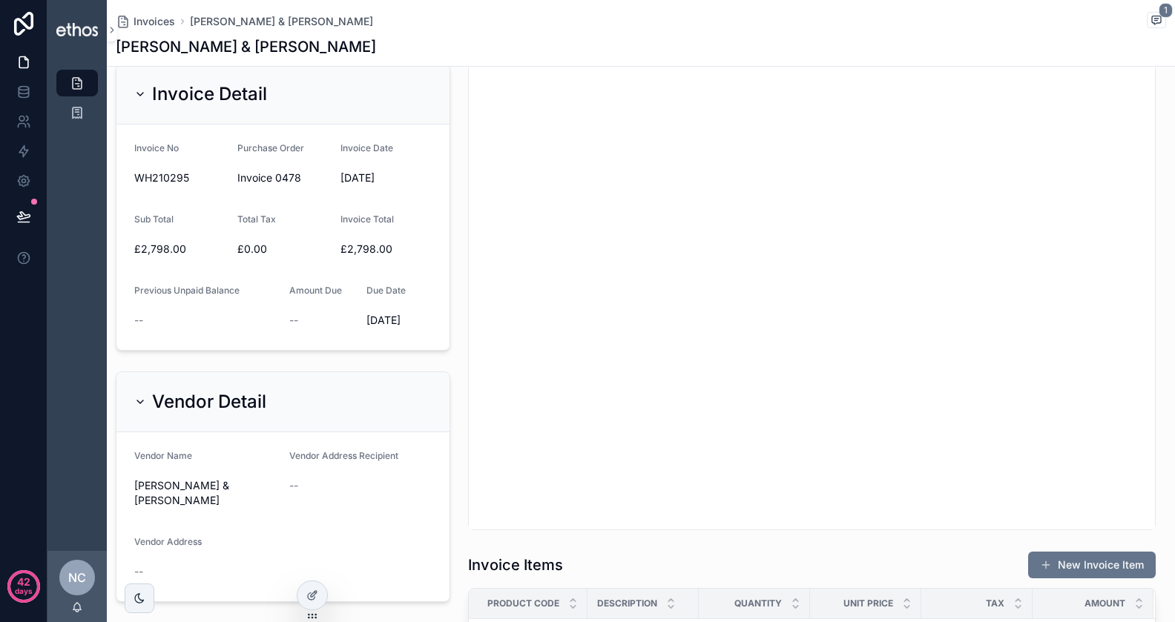
scroll to position [352, 0]
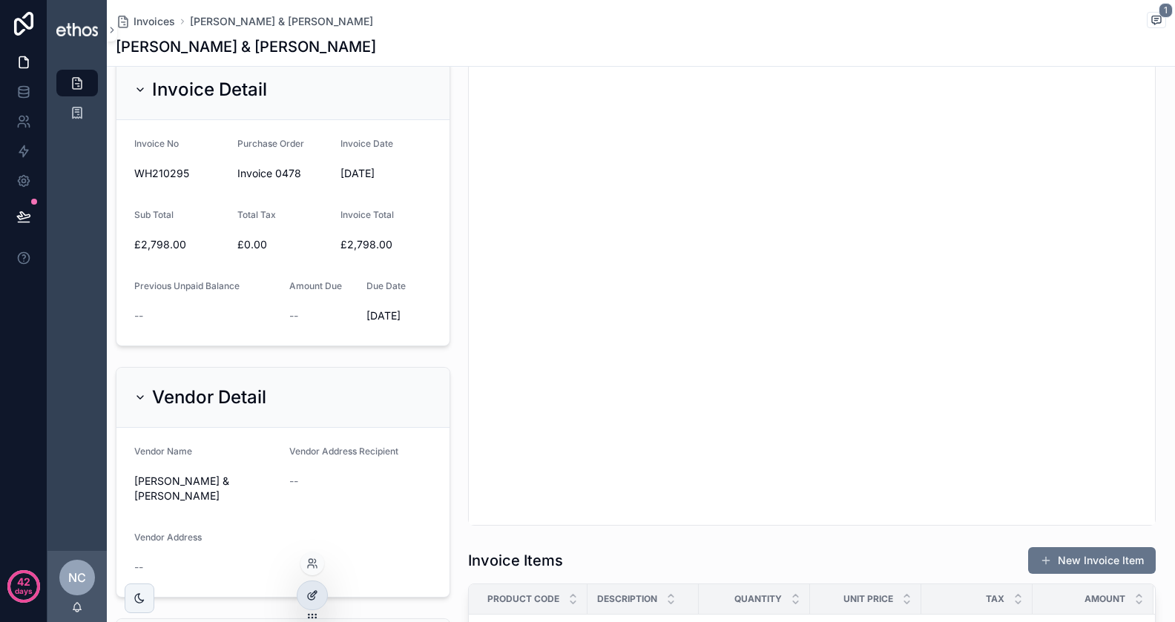
click at [312, 593] on icon at bounding box center [312, 596] width 12 height 12
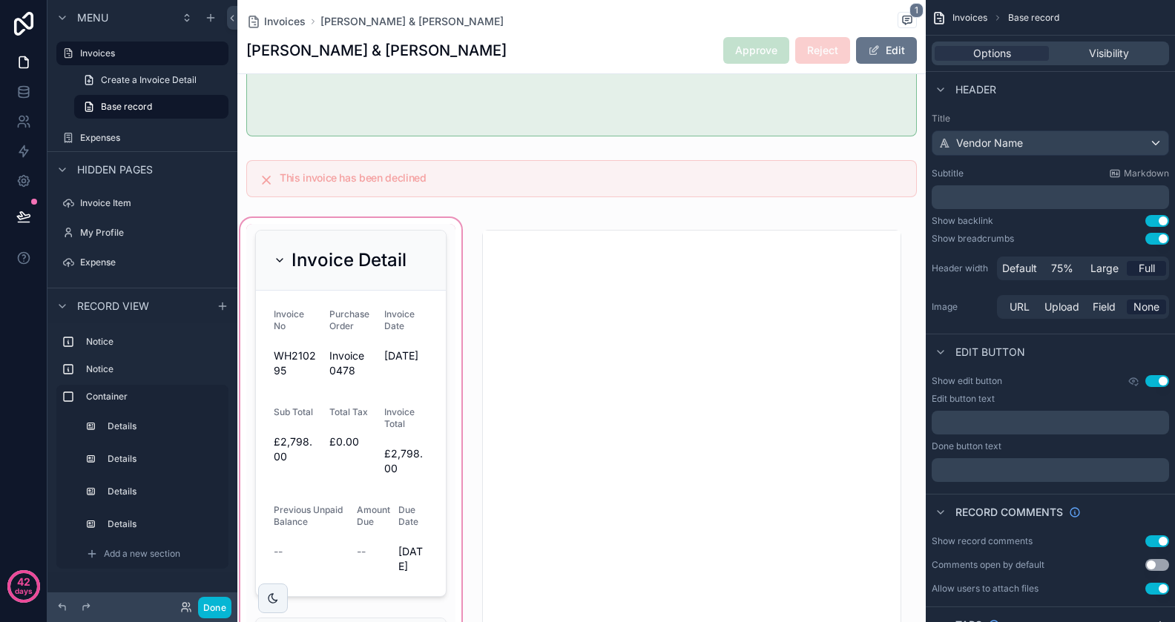
scroll to position [201, 0]
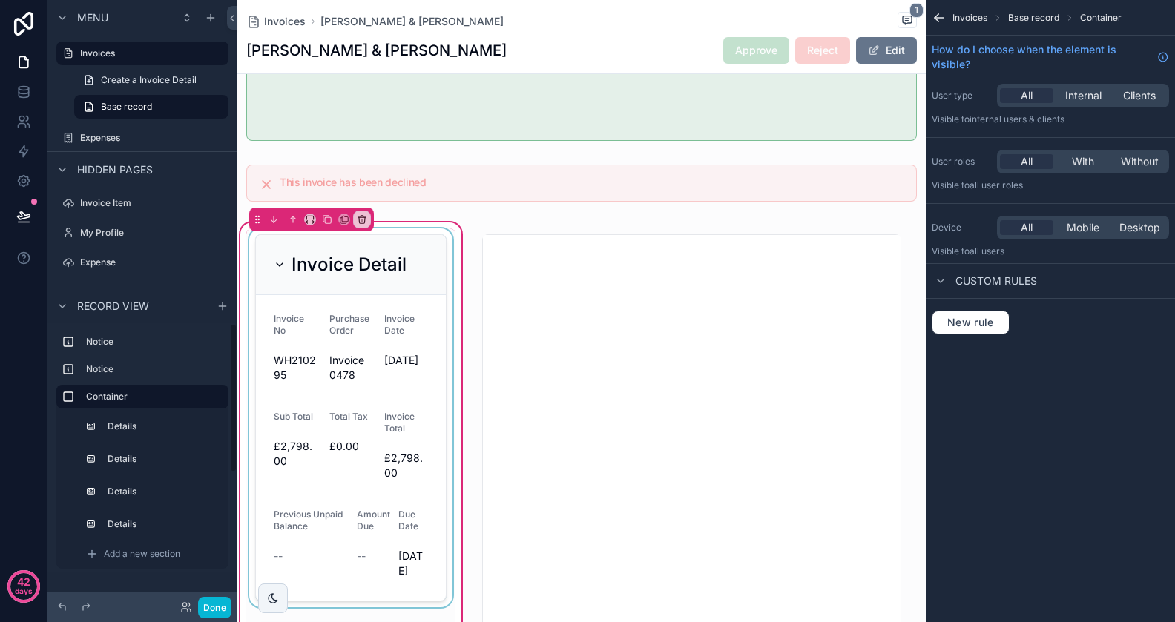
scroll to position [130, 0]
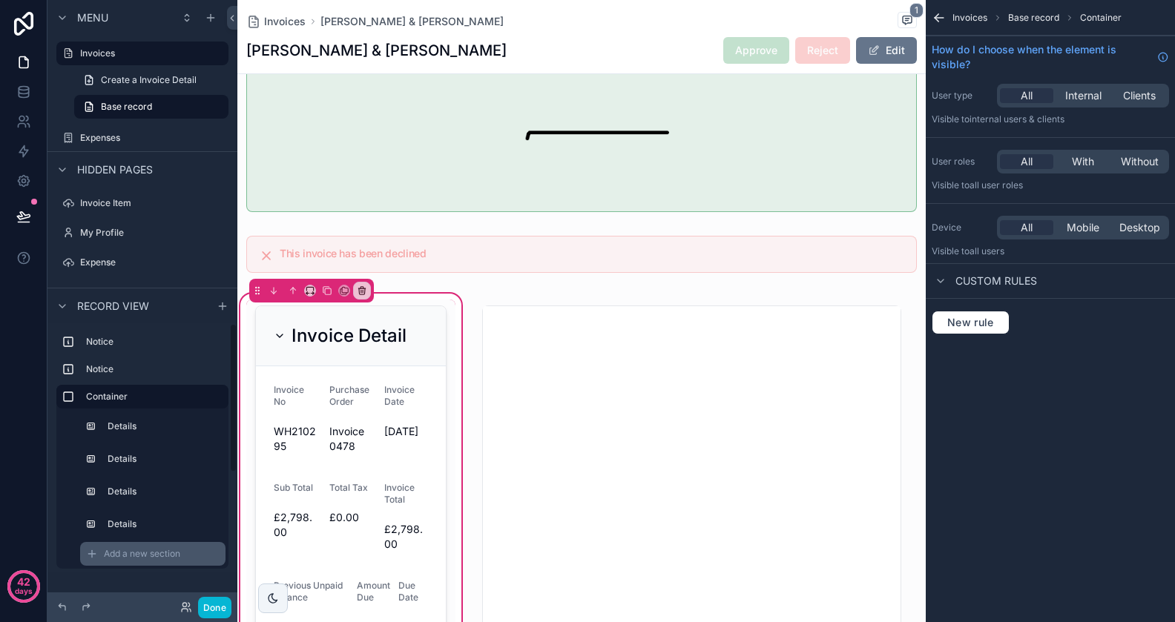
click at [124, 565] on div "Add a new section" at bounding box center [152, 554] width 145 height 24
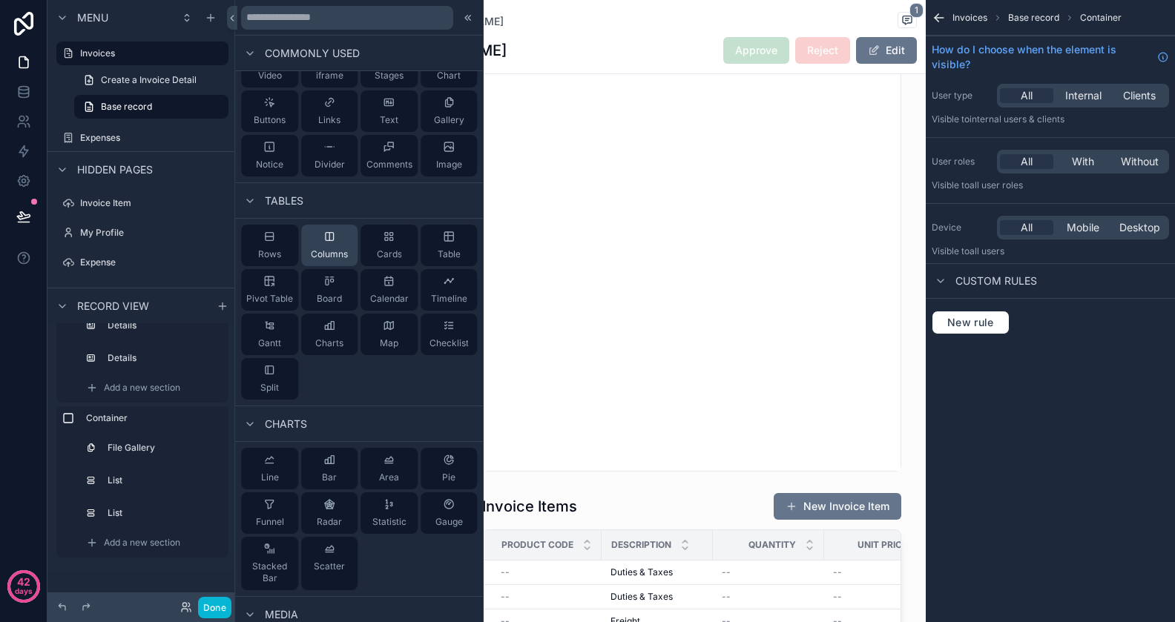
scroll to position [0, 0]
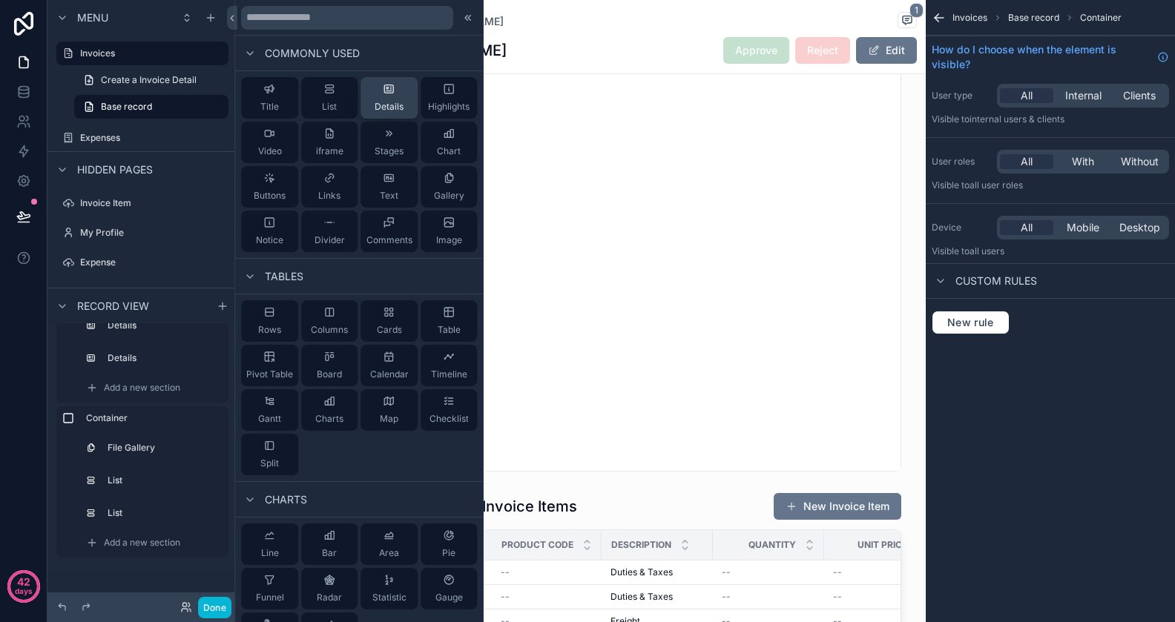
click at [391, 102] on span "Details" at bounding box center [389, 107] width 29 height 12
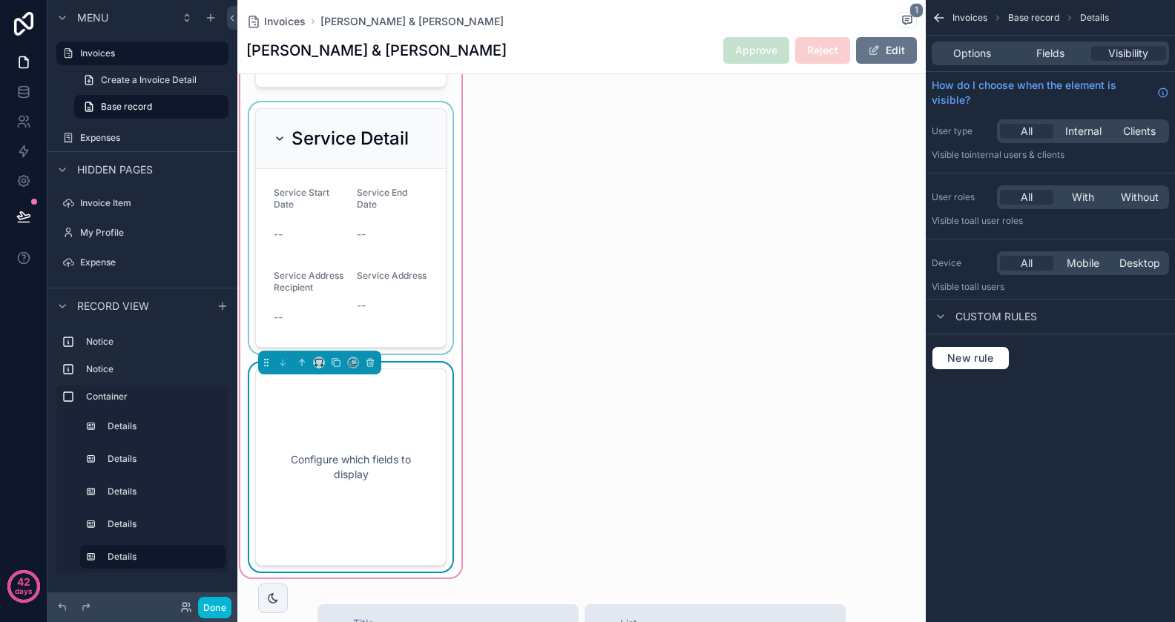
scroll to position [1525, 0]
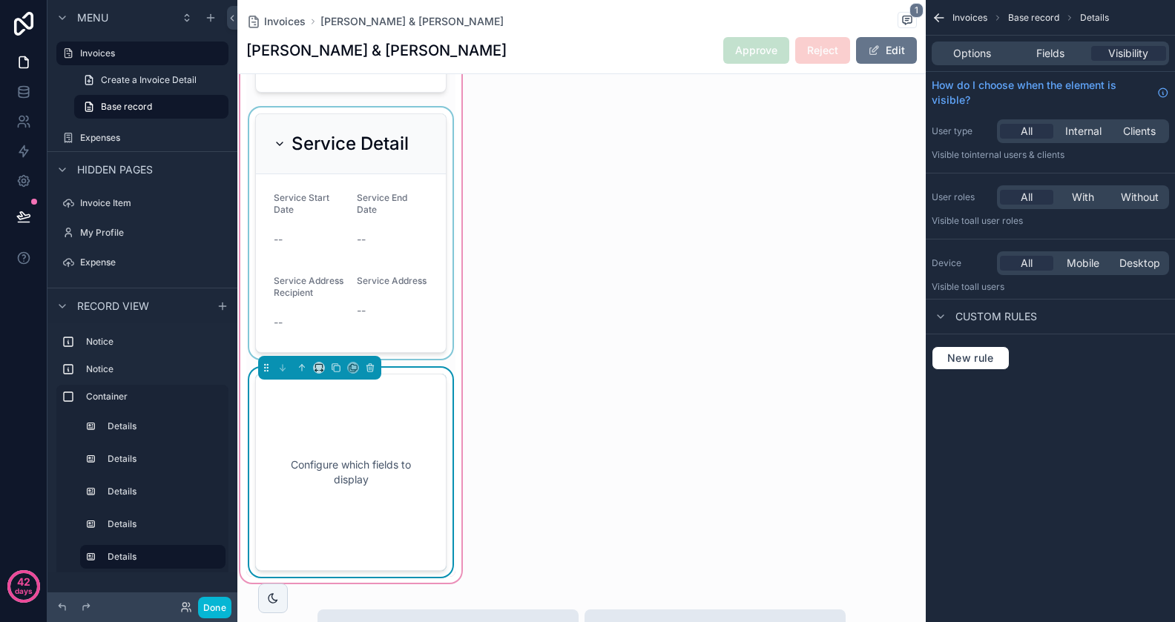
drag, startPoint x: 263, startPoint y: 208, endPoint x: 266, endPoint y: 242, distance: 34.2
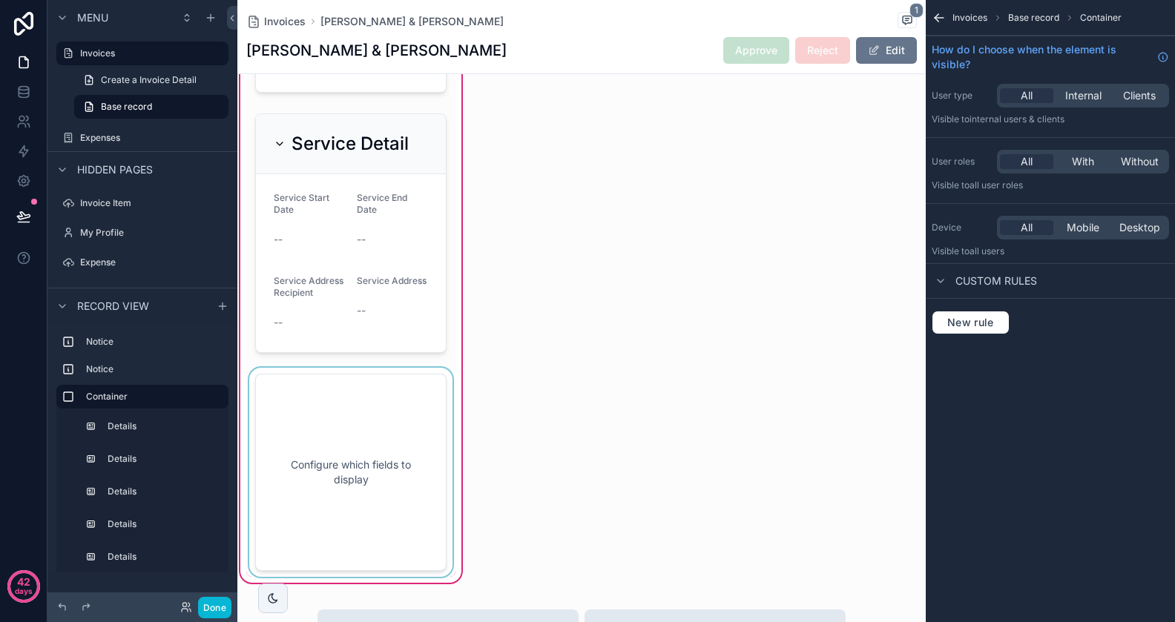
click at [268, 368] on div "scrollable content" at bounding box center [350, 472] width 209 height 209
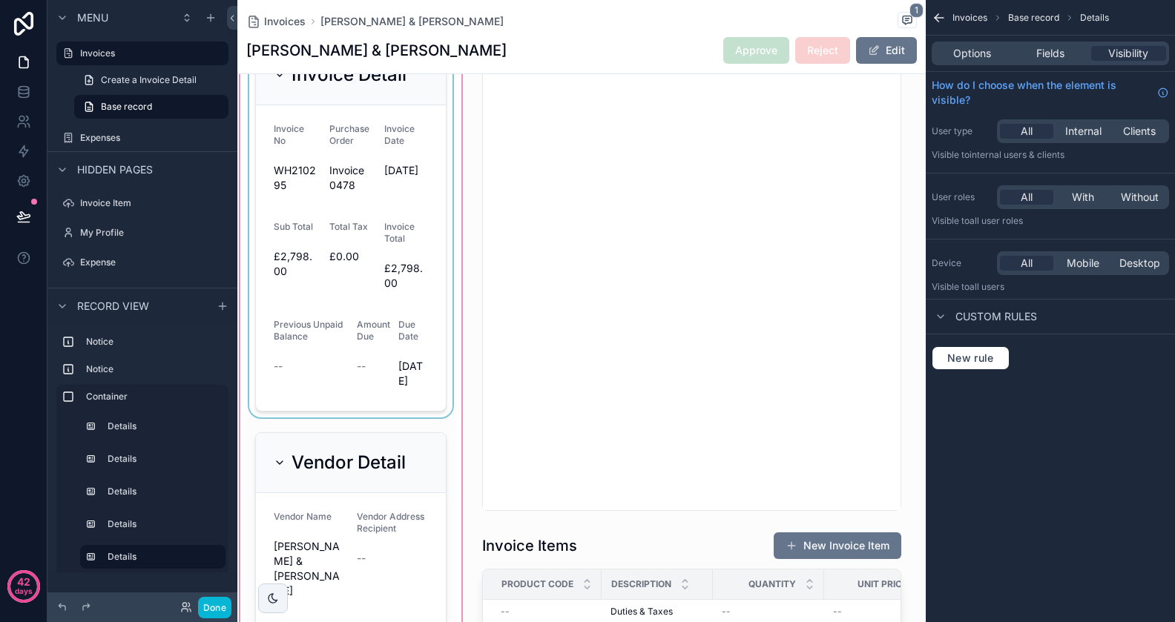
scroll to position [423, 0]
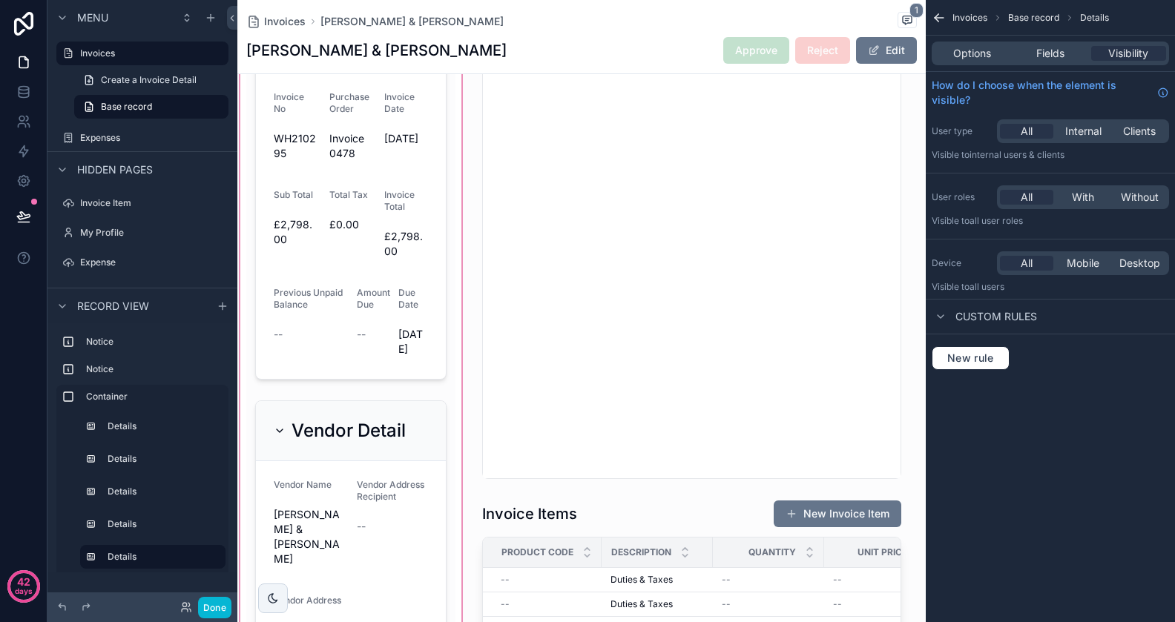
drag, startPoint x: 264, startPoint y: 332, endPoint x: 284, endPoint y: 386, distance: 57.0
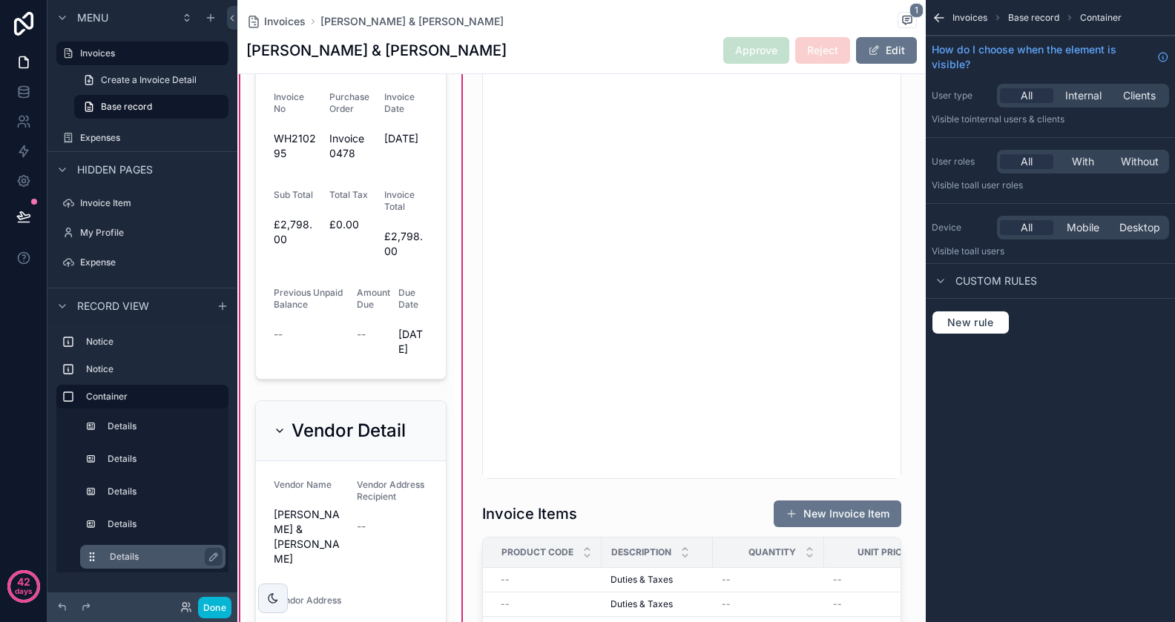
click at [128, 550] on div "Details" at bounding box center [165, 557] width 110 height 18
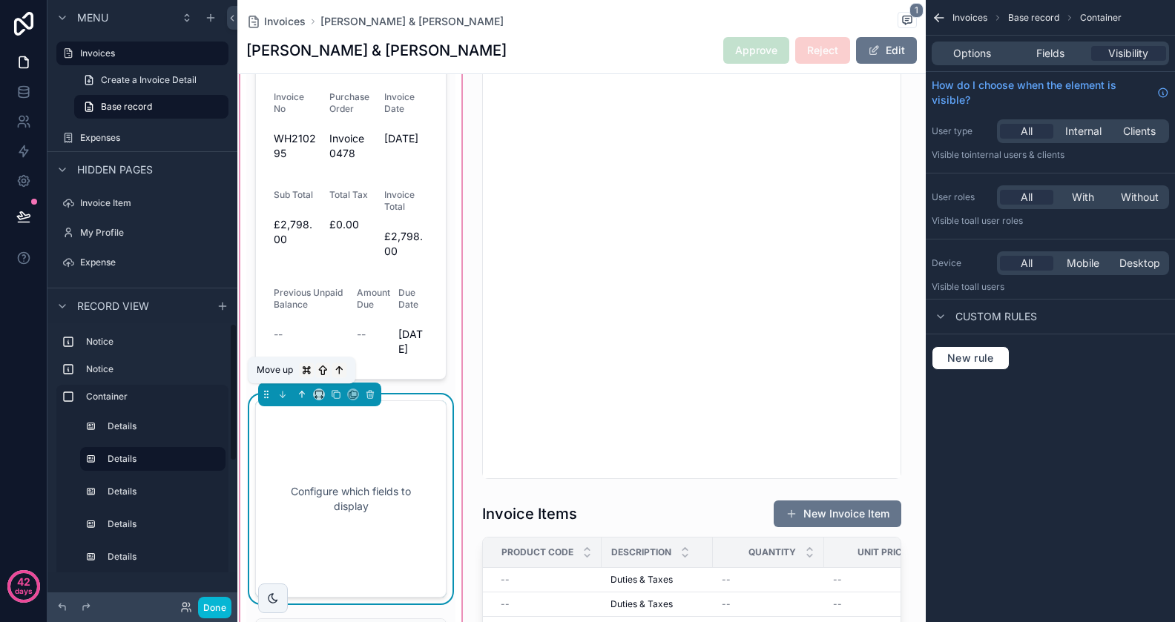
click at [303, 396] on icon "scrollable content" at bounding box center [302, 394] width 10 height 10
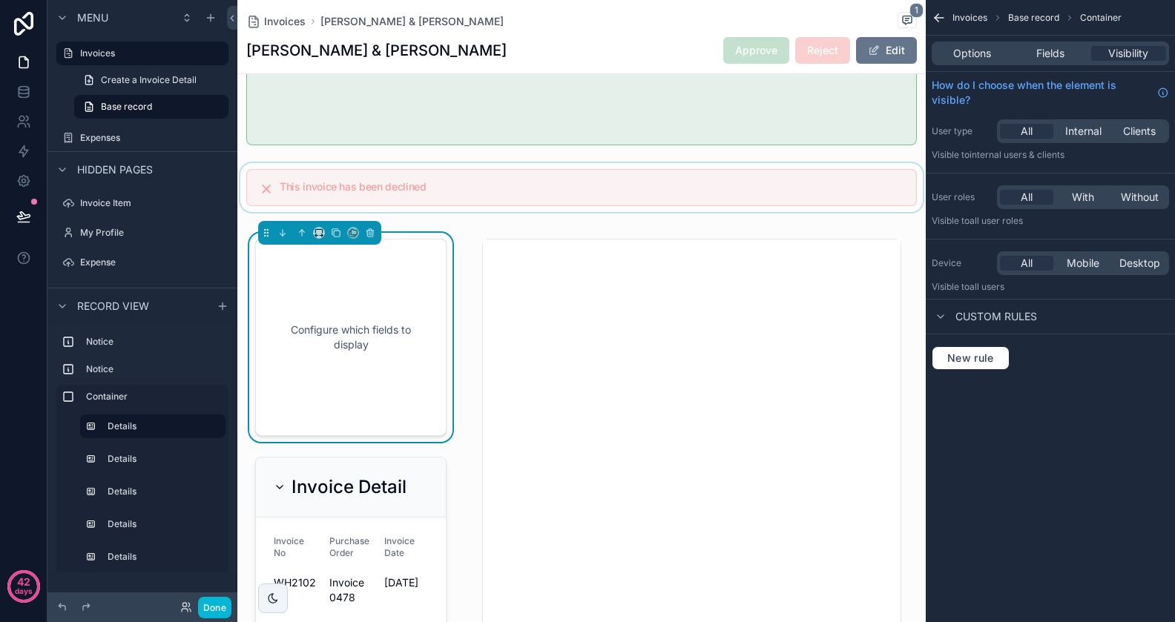
scroll to position [174, 0]
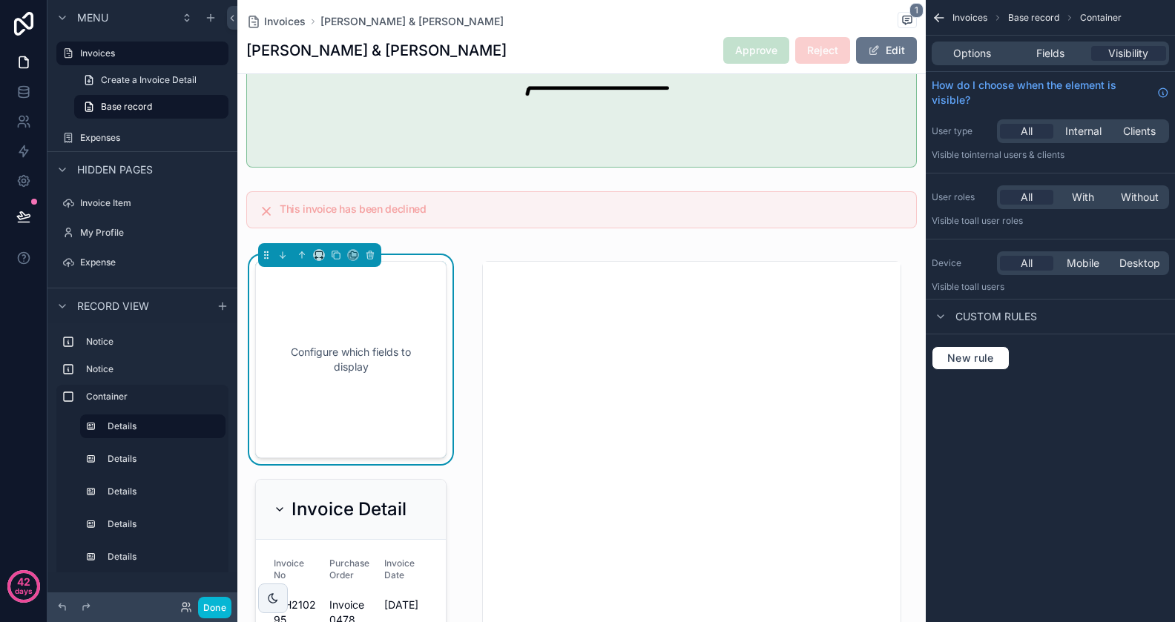
click at [1059, 62] on div "Options Fields Visibility" at bounding box center [1050, 54] width 237 height 24
click at [1059, 46] on div "Options Fields Visibility" at bounding box center [1050, 54] width 237 height 24
click at [1056, 54] on span "Fields" at bounding box center [1050, 53] width 28 height 15
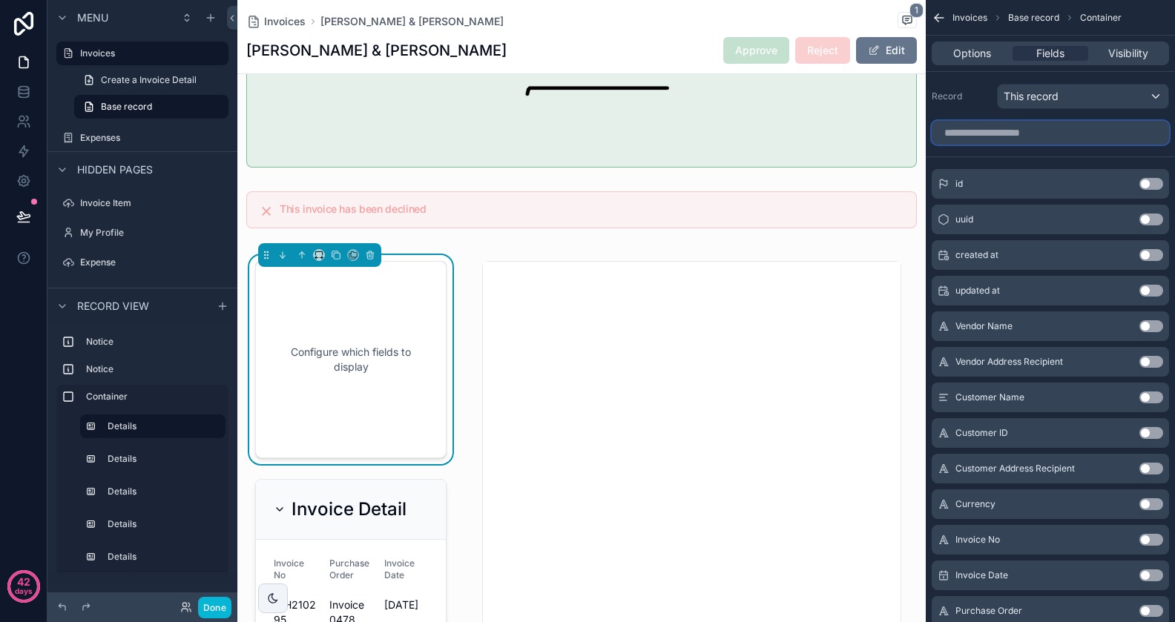
click at [1025, 134] on input "scrollable content" at bounding box center [1050, 133] width 237 height 24
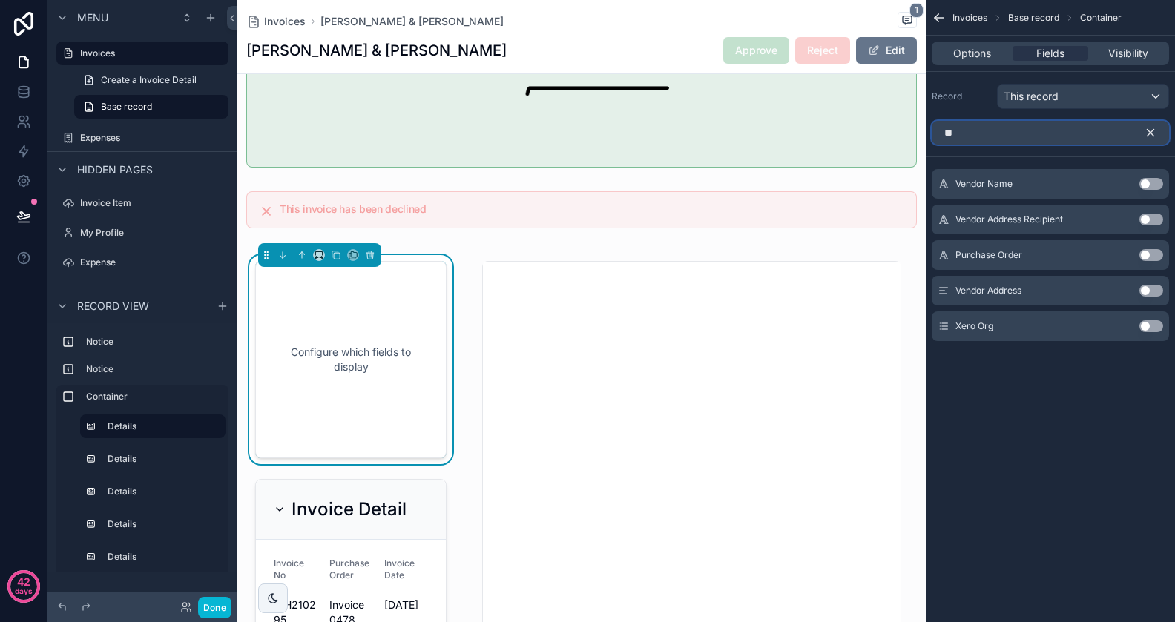
type input "**"
click at [1152, 323] on button "Use setting" at bounding box center [1152, 326] width 24 height 12
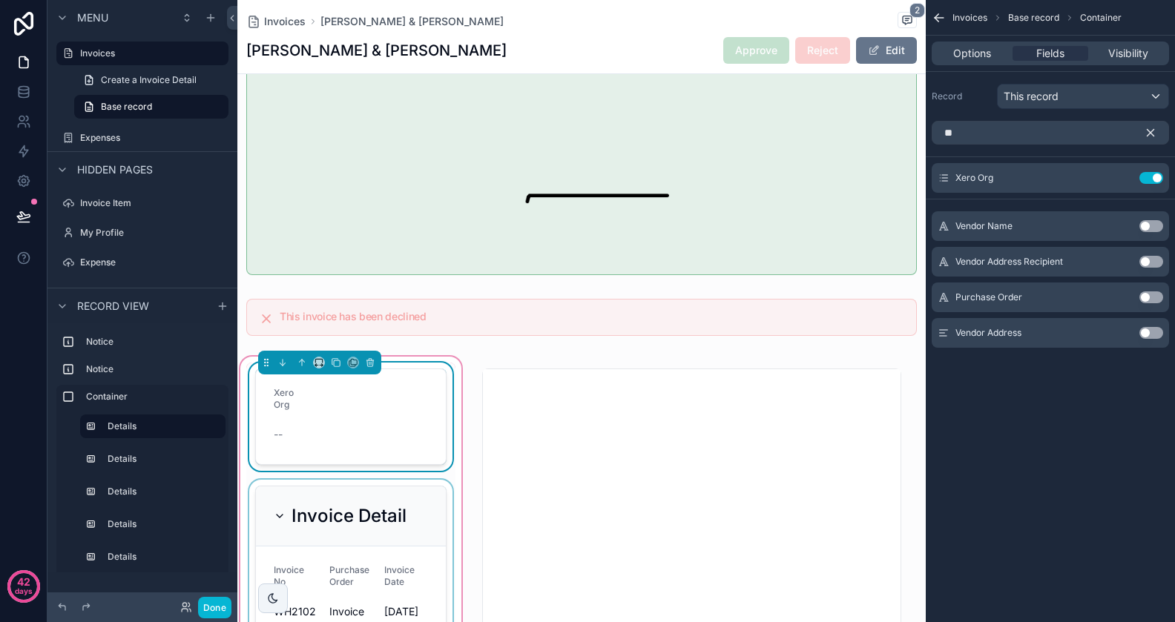
scroll to position [70, 0]
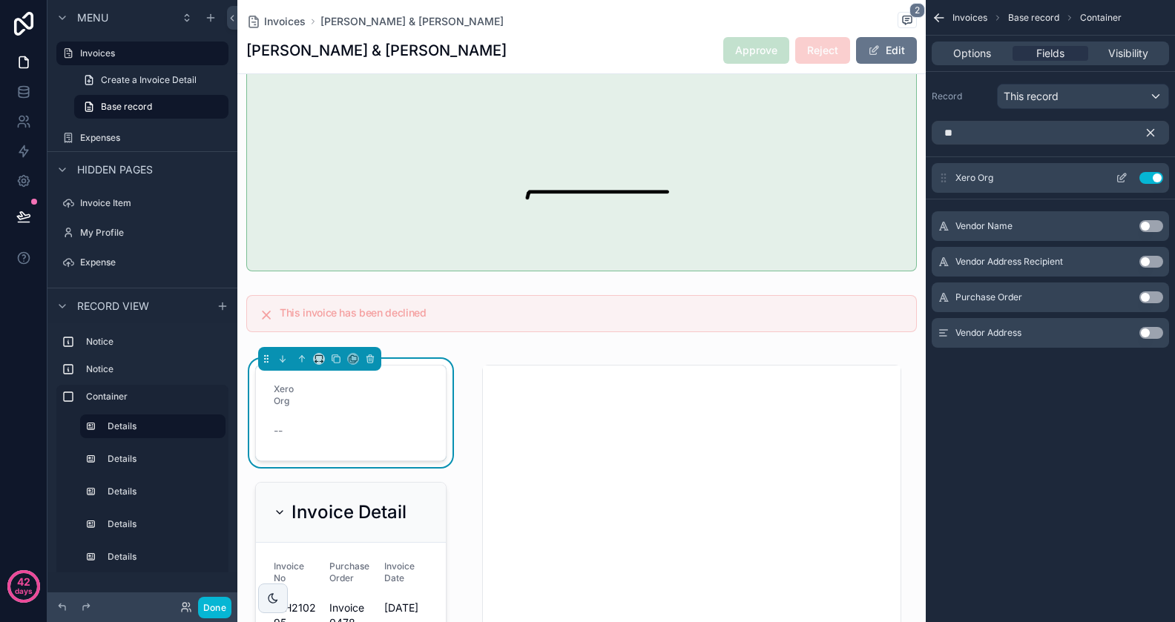
click at [1122, 179] on icon "scrollable content" at bounding box center [1123, 177] width 6 height 6
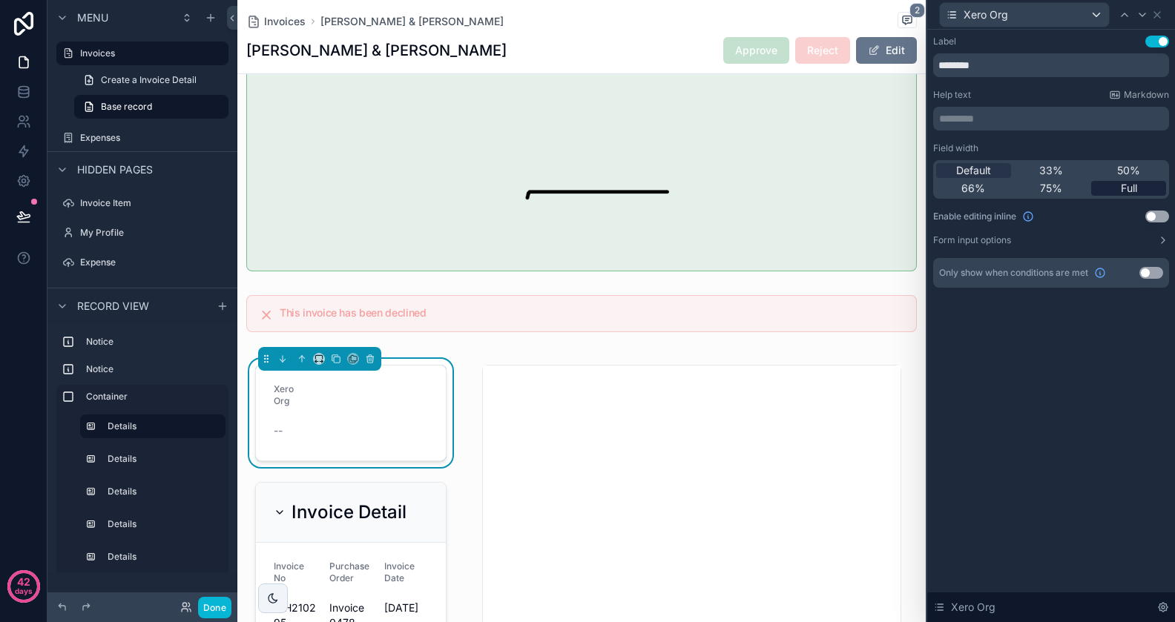
click at [1119, 189] on div "Full" at bounding box center [1128, 188] width 75 height 15
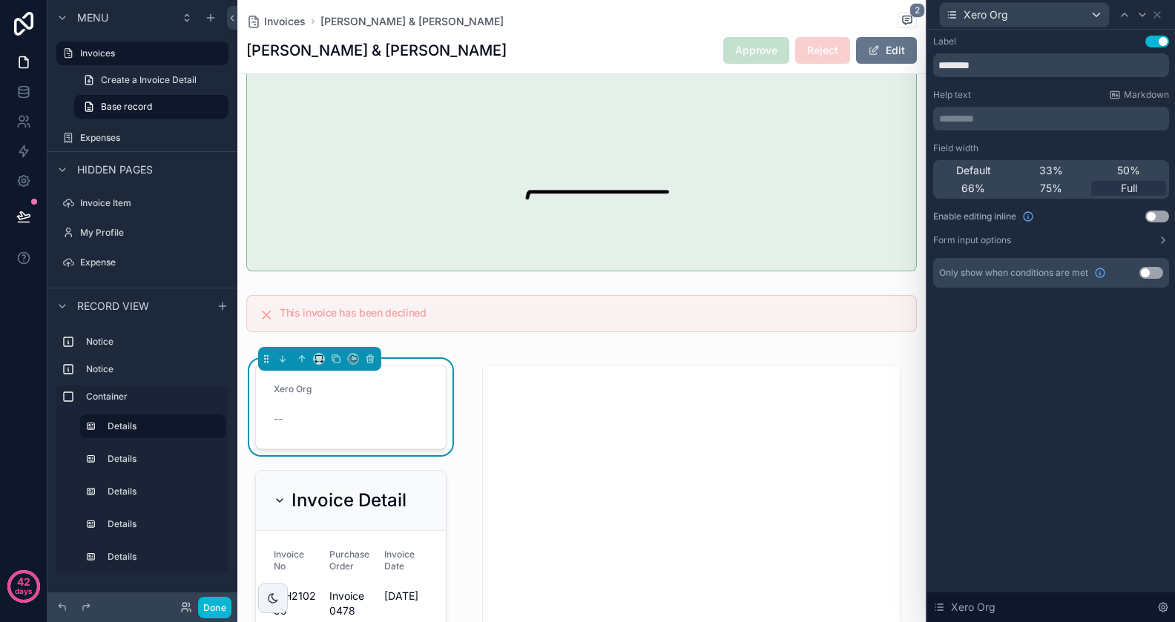
click at [1155, 215] on button "Use setting" at bounding box center [1157, 217] width 24 height 12
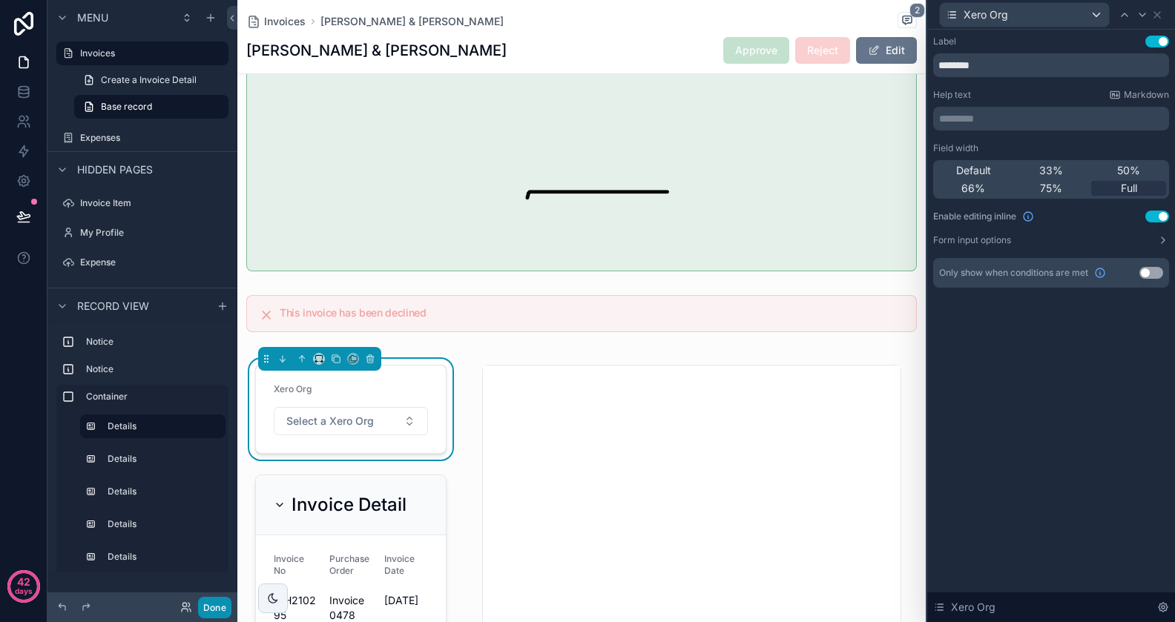
click at [217, 609] on button "Done" at bounding box center [214, 608] width 33 height 22
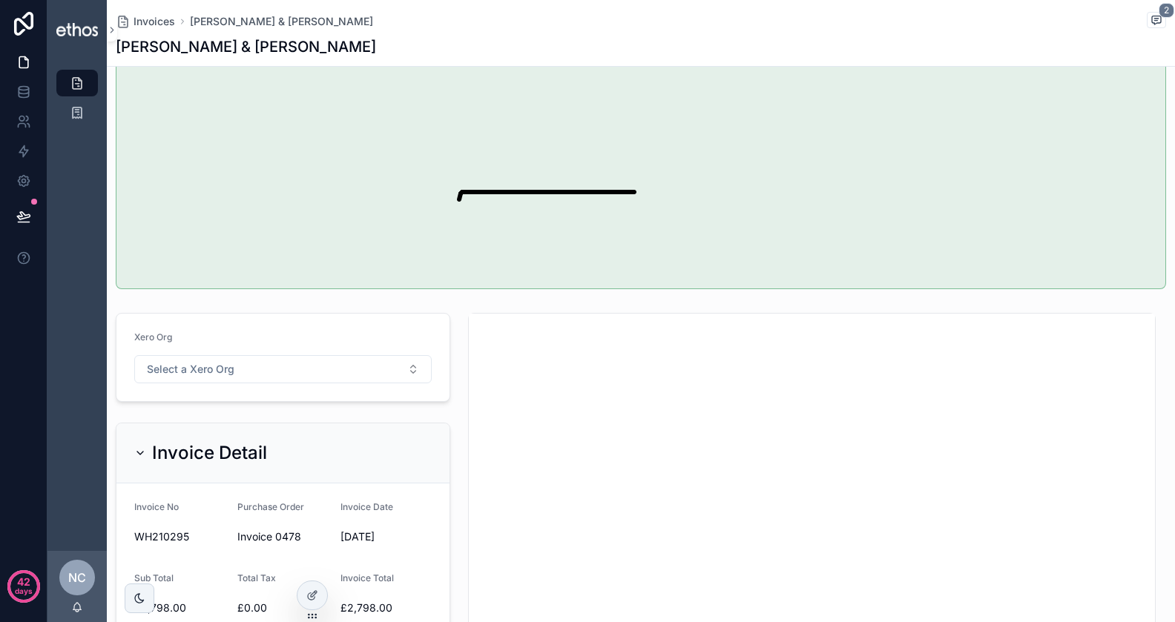
scroll to position [0, 0]
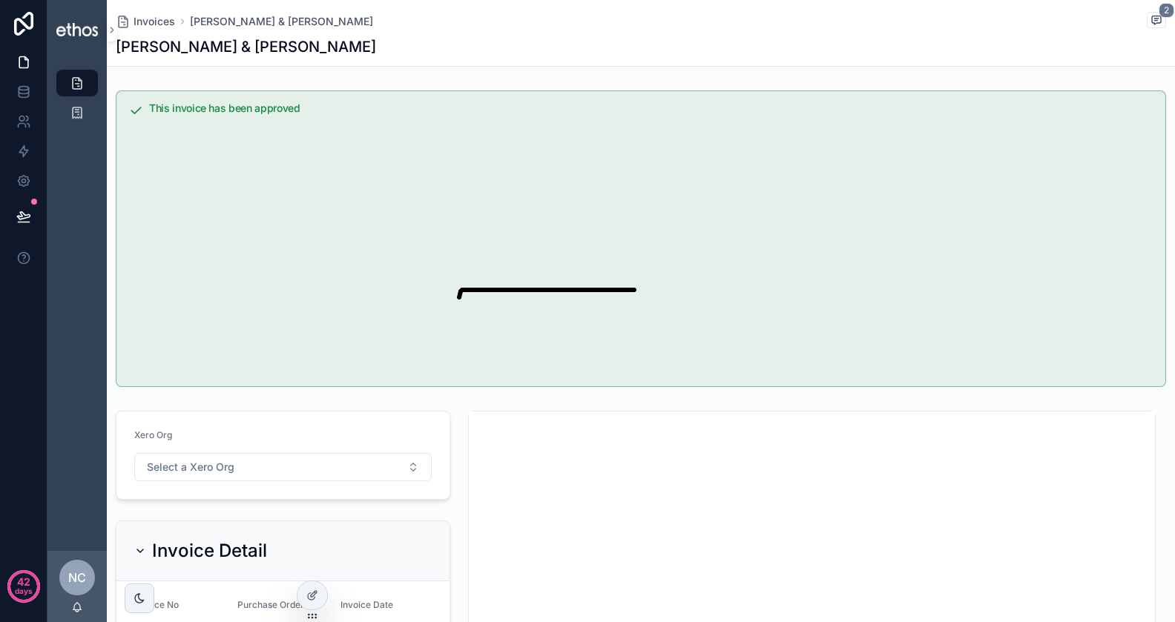
click at [346, 40] on div "WILLIAMS & HILL" at bounding box center [641, 46] width 1050 height 21
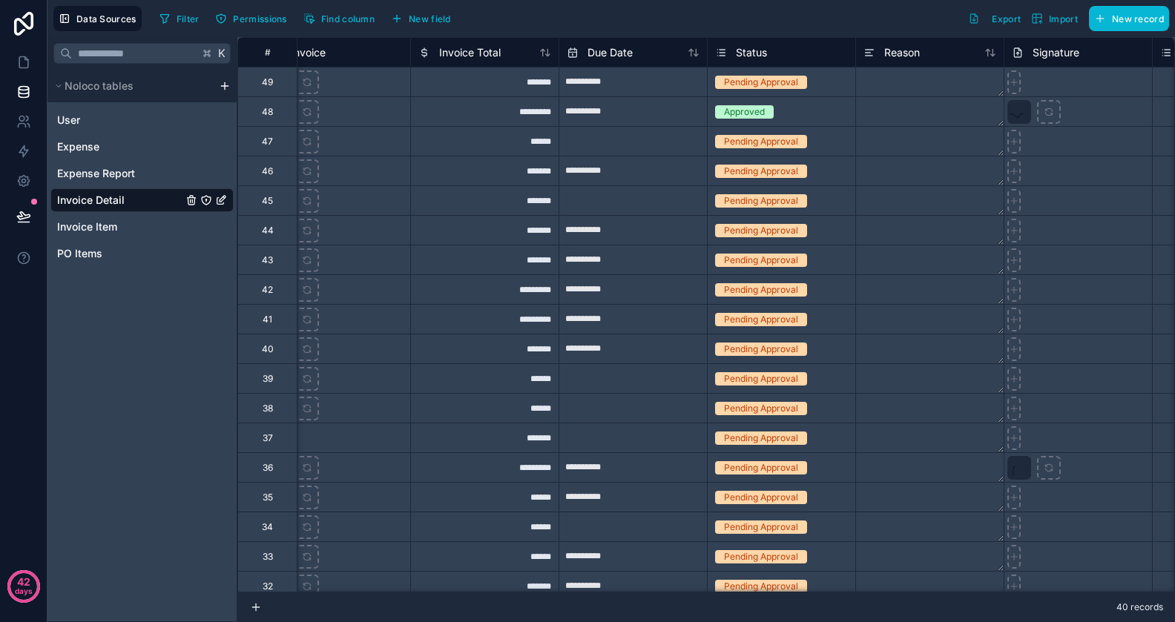
scroll to position [0, 3757]
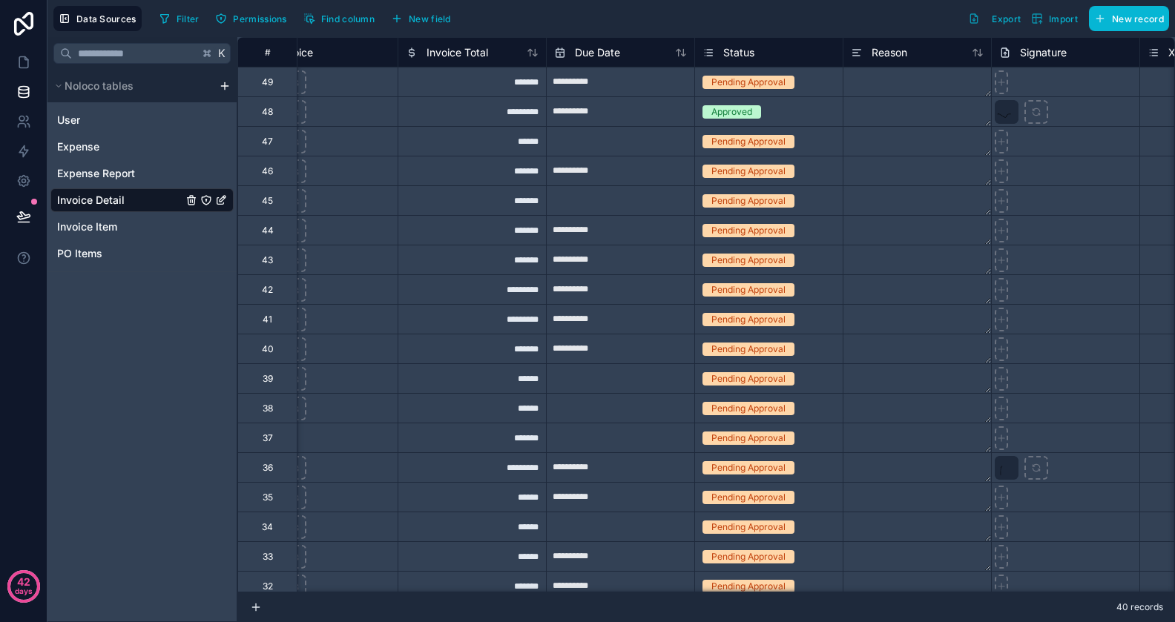
click at [792, 111] on div "Approved" at bounding box center [769, 112] width 148 height 16
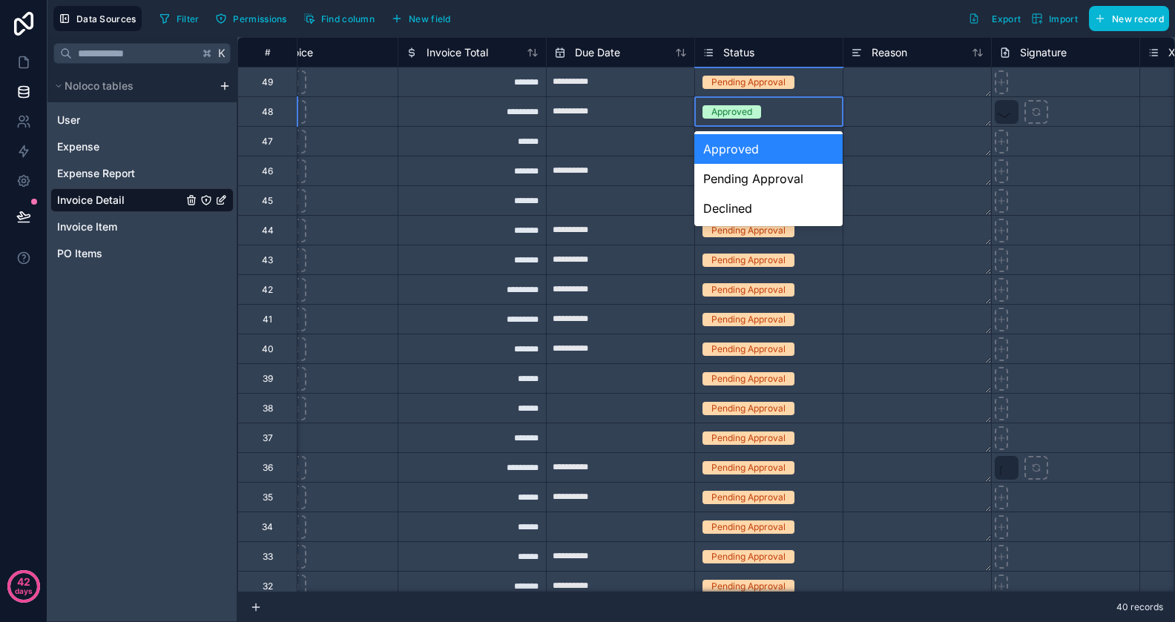
click at [786, 113] on div "Approved" at bounding box center [769, 112] width 148 height 16
click at [760, 171] on div "Pending Approval" at bounding box center [768, 179] width 148 height 30
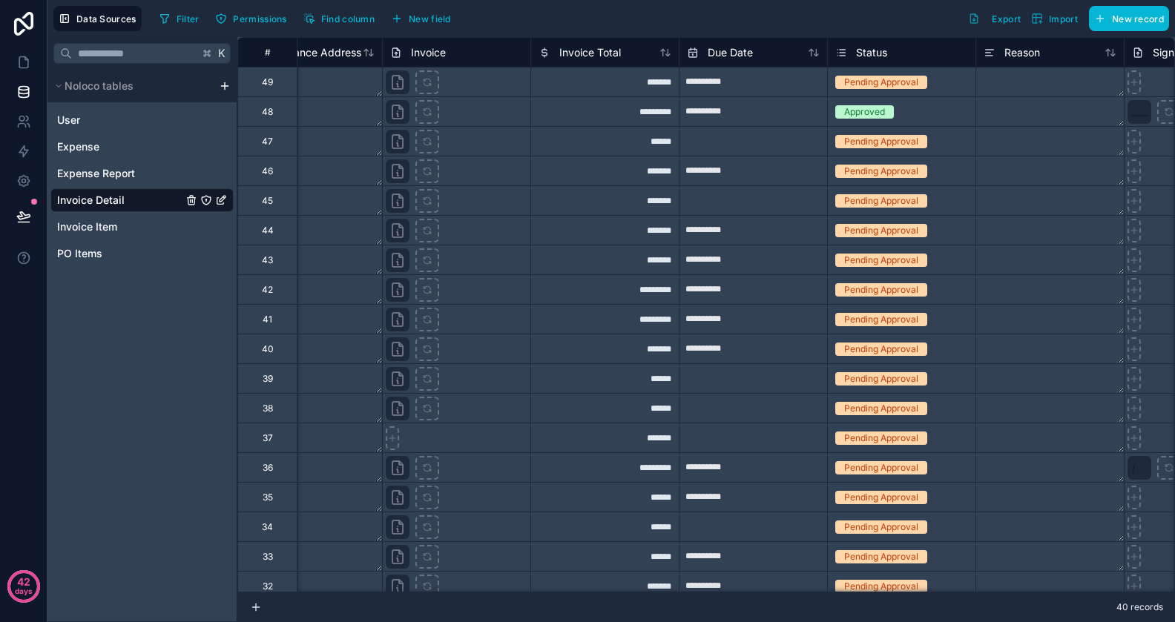
scroll to position [0, 3867]
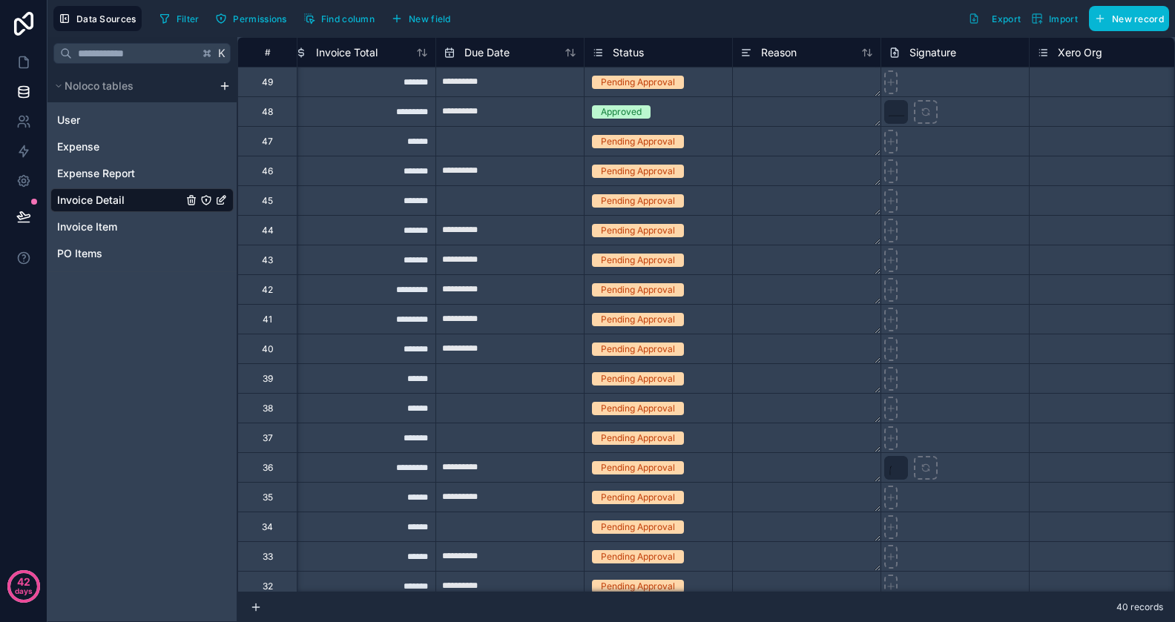
click at [692, 112] on div "Approved" at bounding box center [659, 112] width 148 height 16
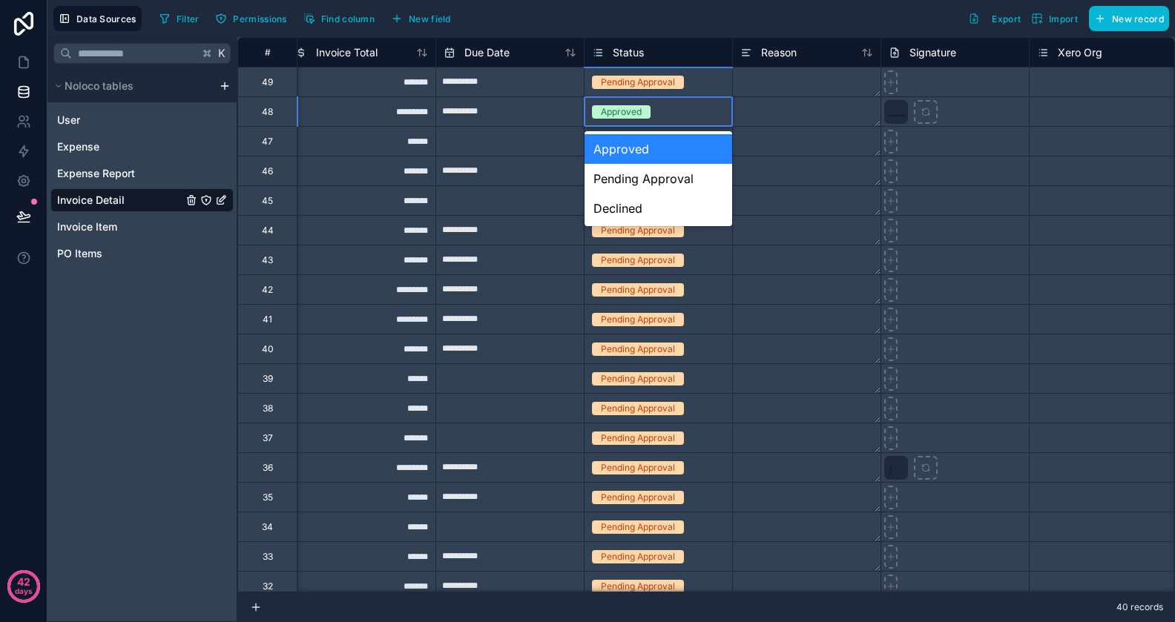
click at [692, 112] on div "Approved" at bounding box center [659, 112] width 148 height 16
click at [657, 179] on div "Pending Approval" at bounding box center [659, 179] width 148 height 30
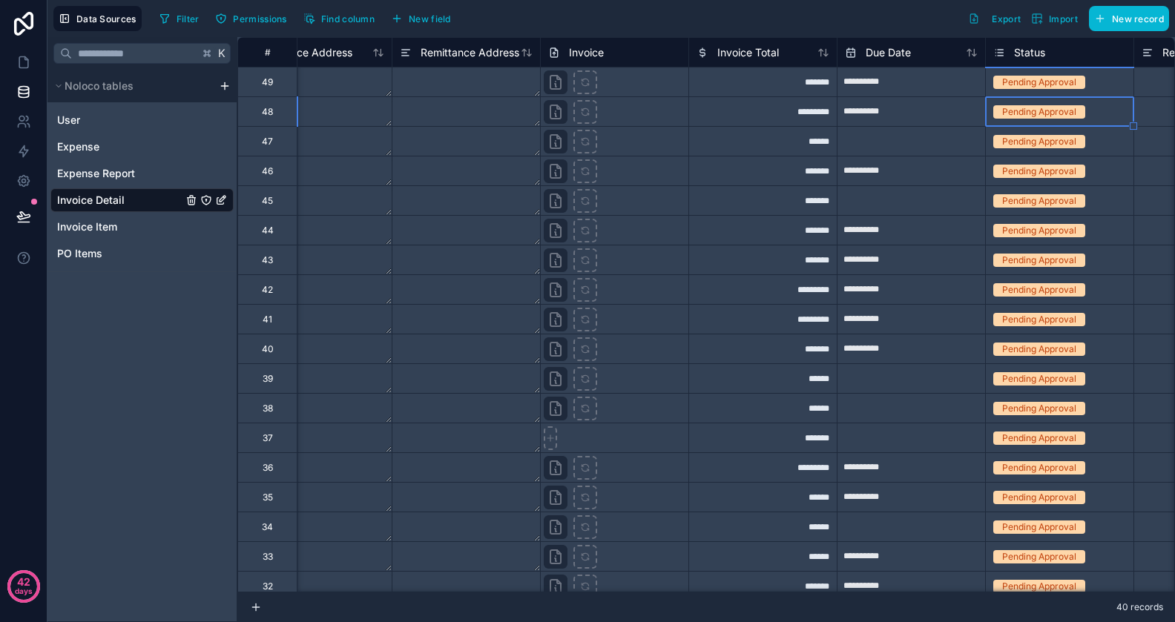
scroll to position [0, 3617]
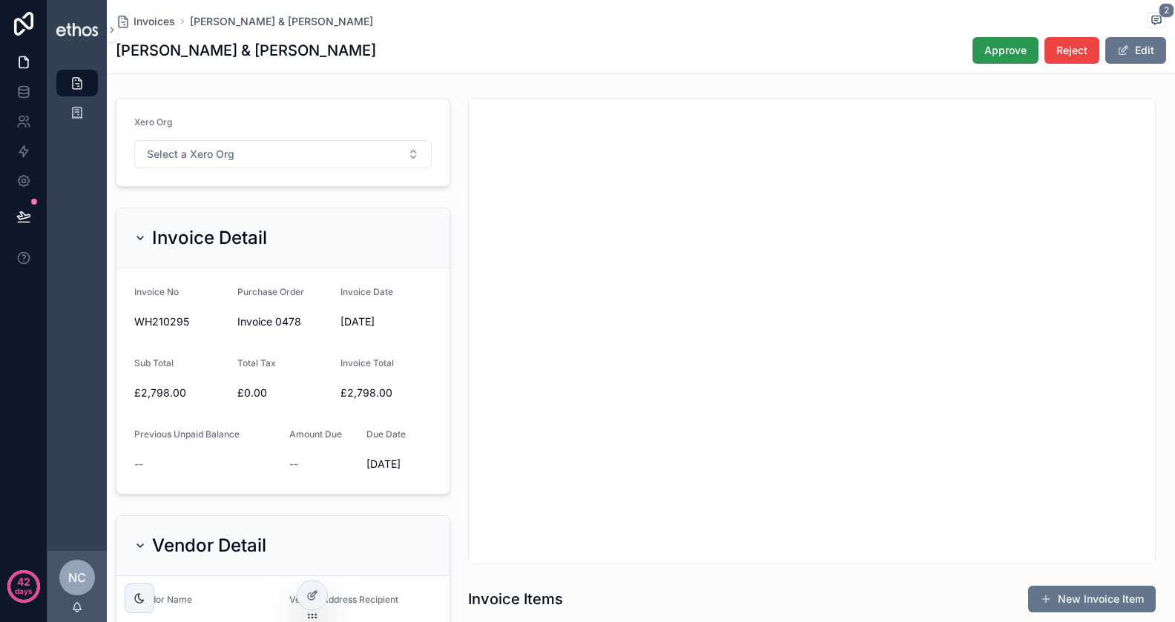
click at [1002, 46] on span "Approve" at bounding box center [1005, 50] width 42 height 15
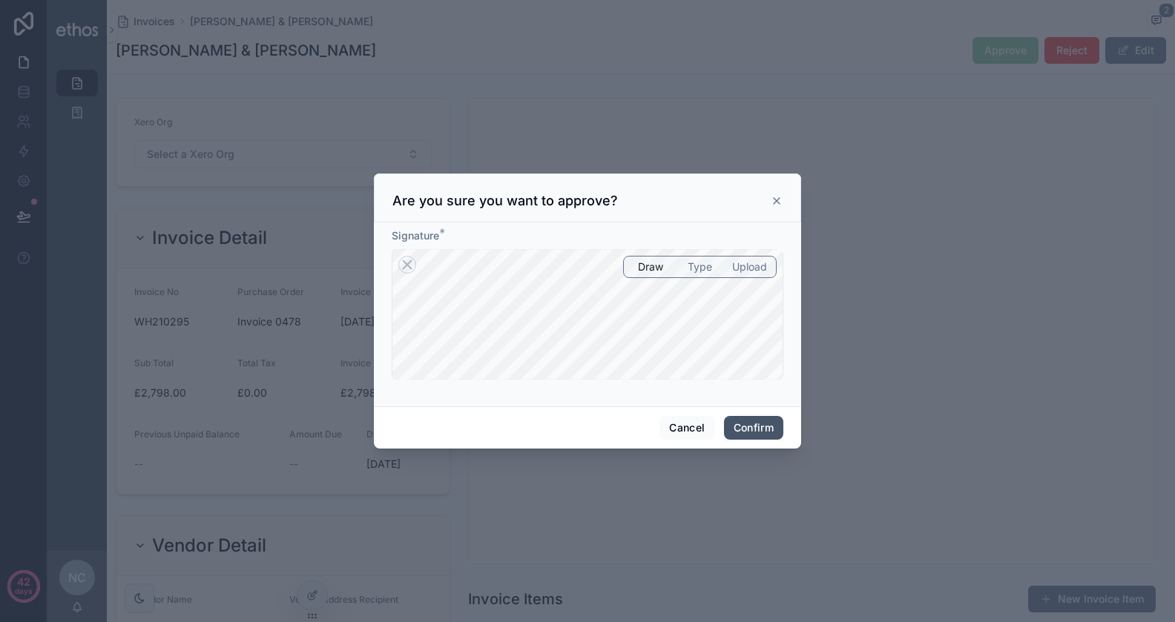
click at [739, 424] on button "Confirm" at bounding box center [753, 428] width 59 height 24
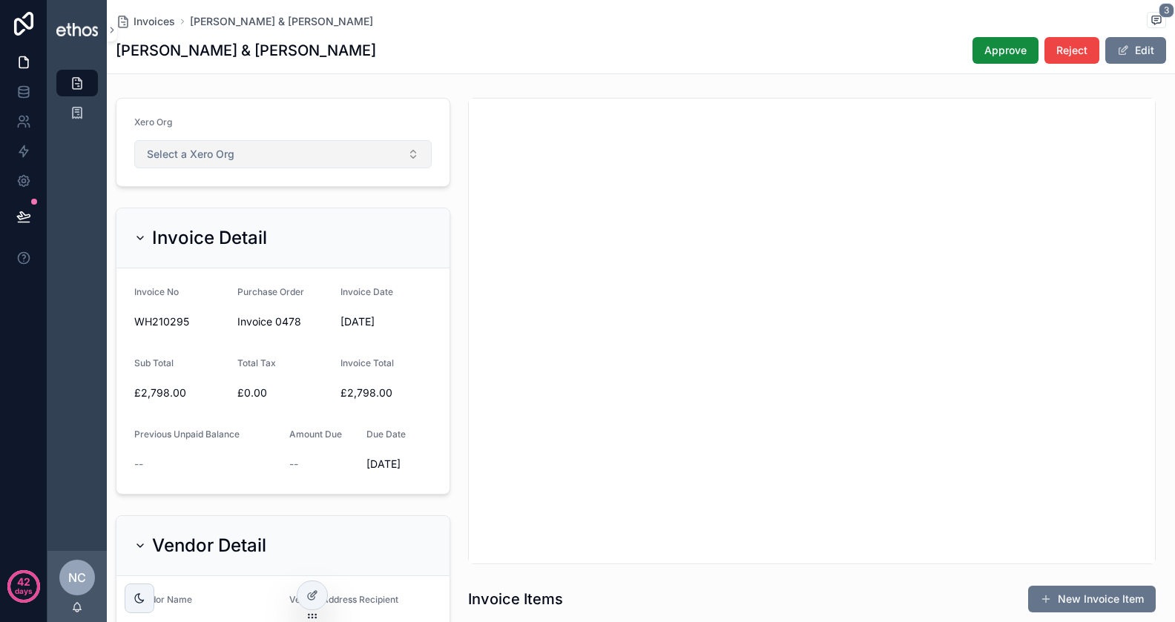
click at [306, 151] on button "Select a Xero Org" at bounding box center [282, 154] width 297 height 28
click at [241, 214] on div "TF UK" at bounding box center [282, 212] width 291 height 22
click at [1004, 57] on span "Approve" at bounding box center [1005, 50] width 42 height 15
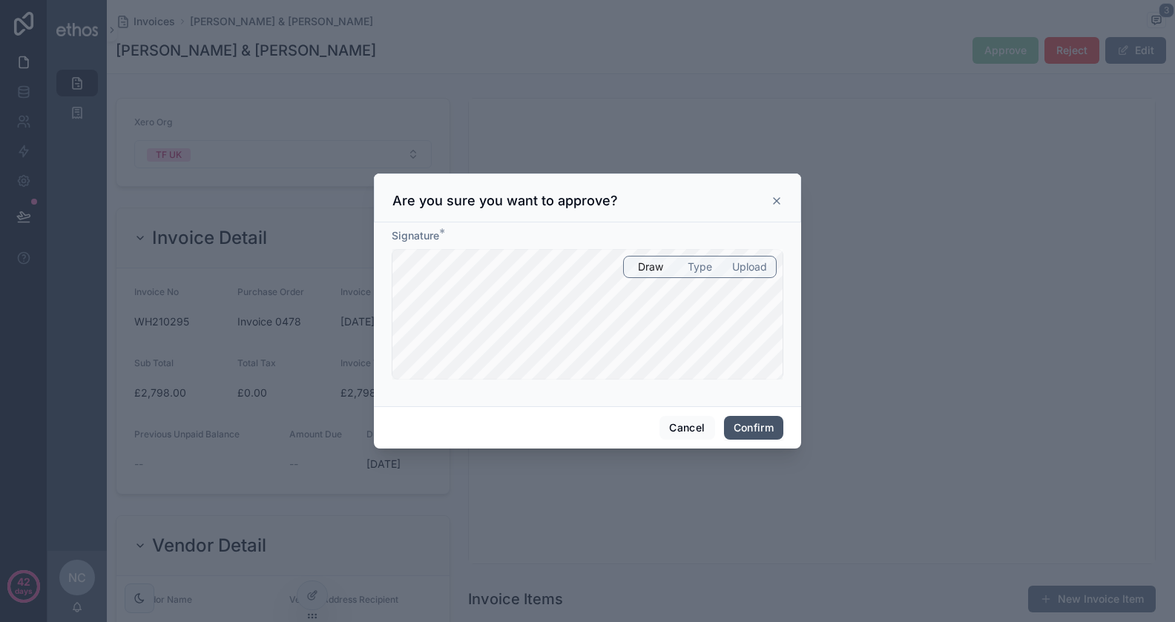
click at [757, 422] on button "Confirm" at bounding box center [753, 428] width 59 height 24
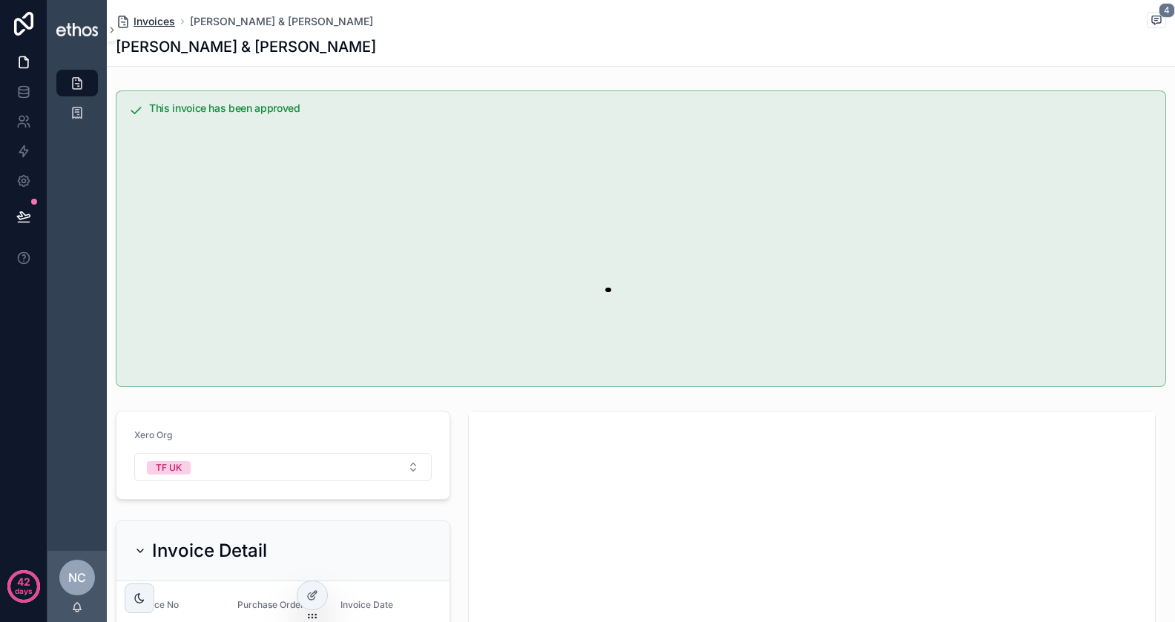
click at [166, 19] on span "Invoices" at bounding box center [155, 21] width 42 height 15
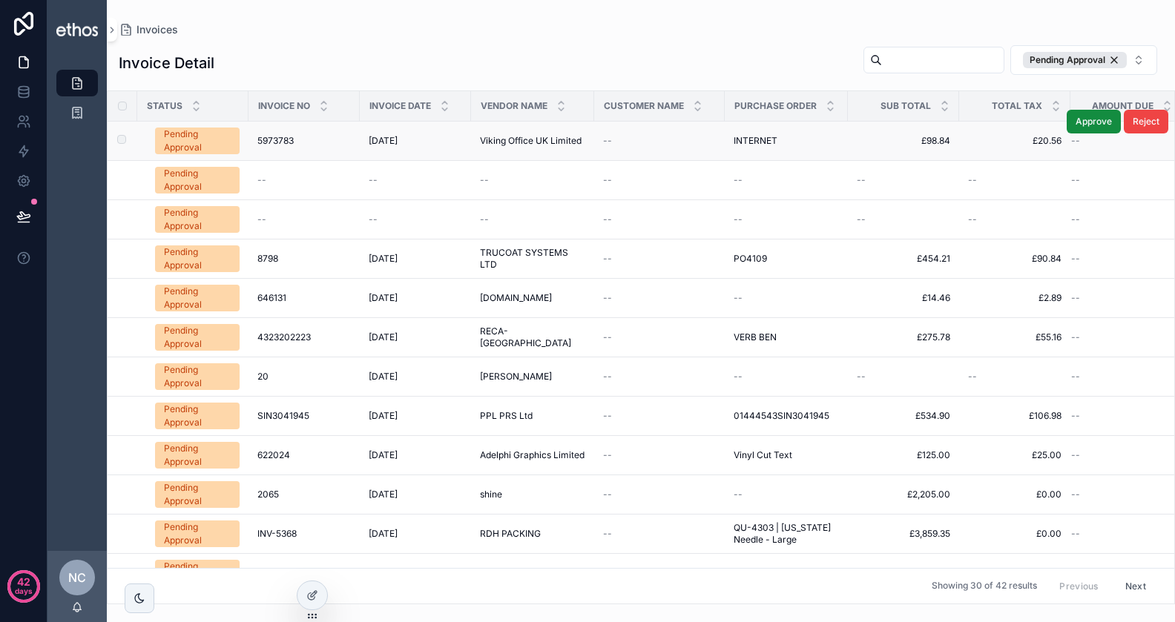
click at [364, 146] on td "19/06/2025 19/06/2025" at bounding box center [415, 141] width 111 height 39
click at [381, 135] on span "19/06/2025" at bounding box center [383, 141] width 29 height 12
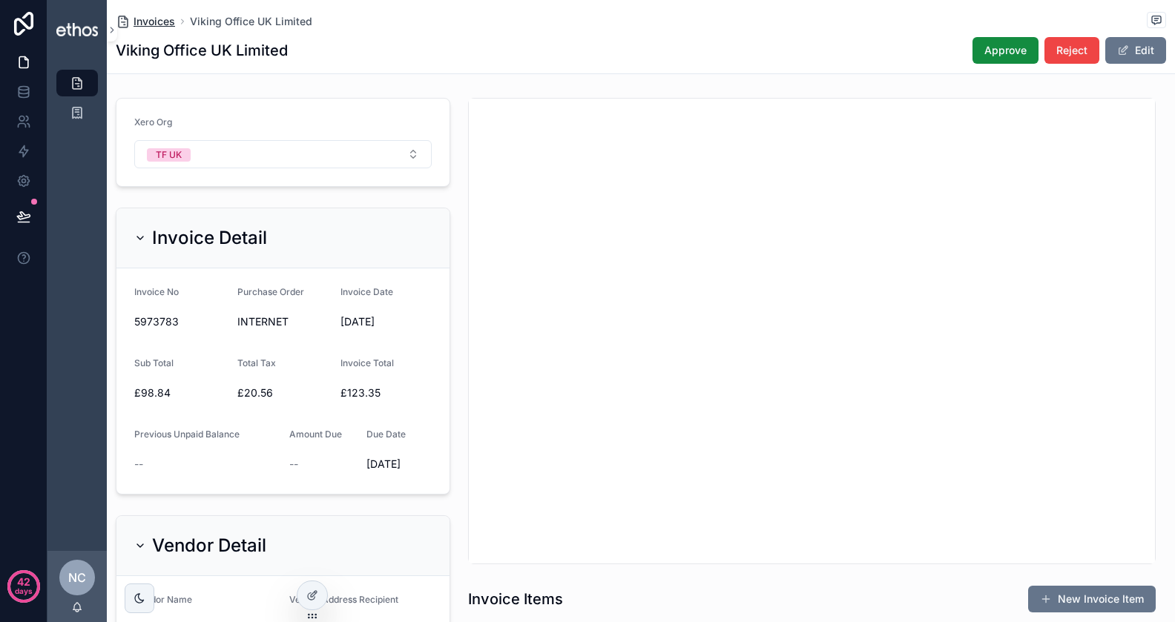
click at [148, 17] on span "Invoices" at bounding box center [155, 21] width 42 height 15
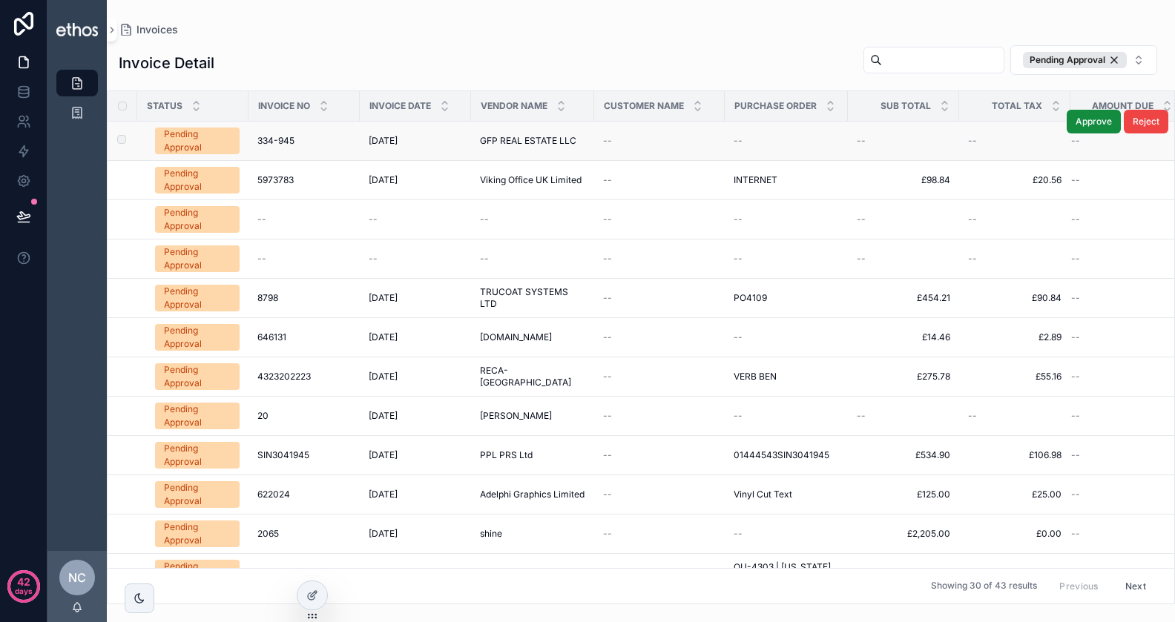
click at [398, 138] on span "20/05/2025" at bounding box center [383, 141] width 29 height 12
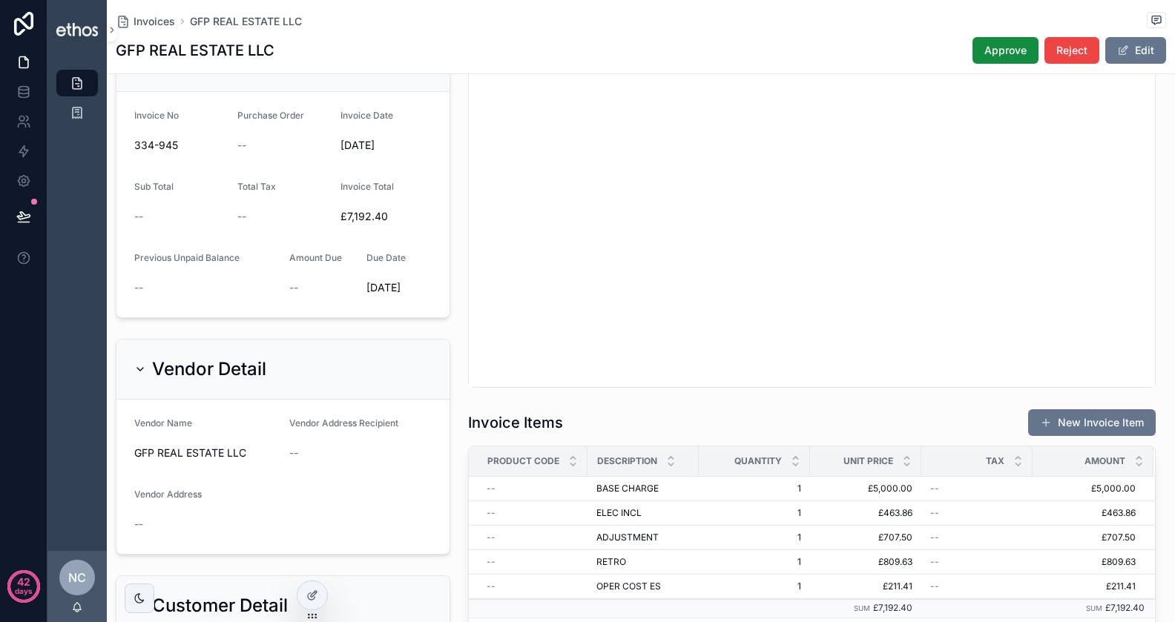
scroll to position [225, 0]
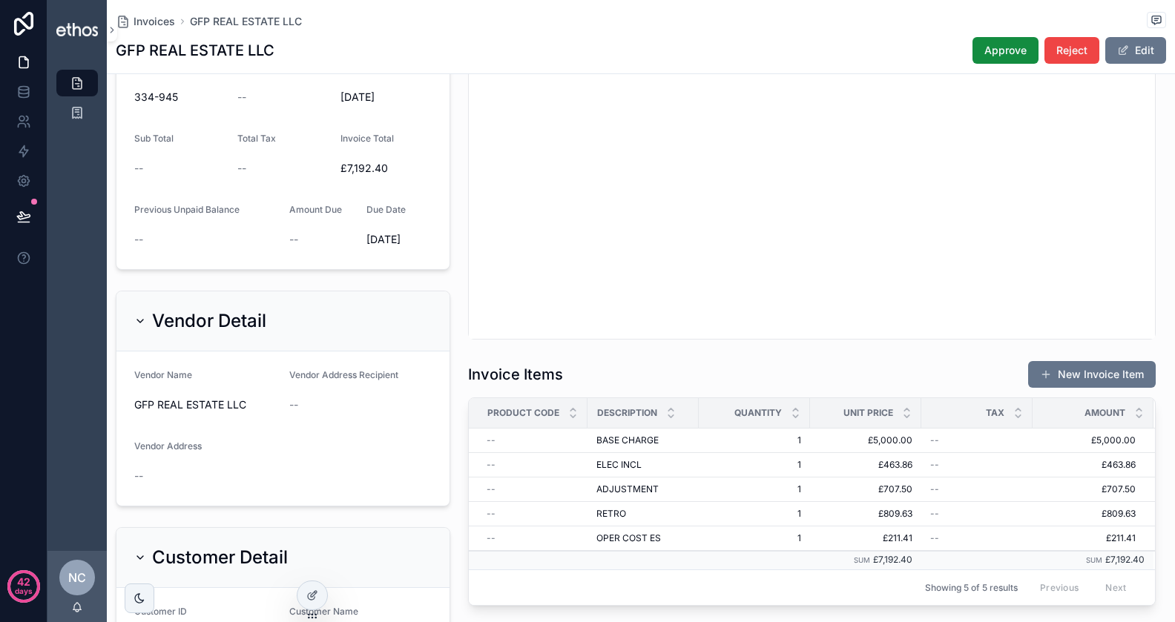
click at [869, 495] on td "£707.50 £707.50" at bounding box center [865, 490] width 111 height 24
click at [884, 491] on span "£707.50" at bounding box center [865, 490] width 93 height 12
click at [884, 398] on div "Invoices GFP REAL ESTATE LLC GFP REAL ESTATE LLC Approve Reject Edit Xero Org T…" at bounding box center [641, 86] width 1068 height 622
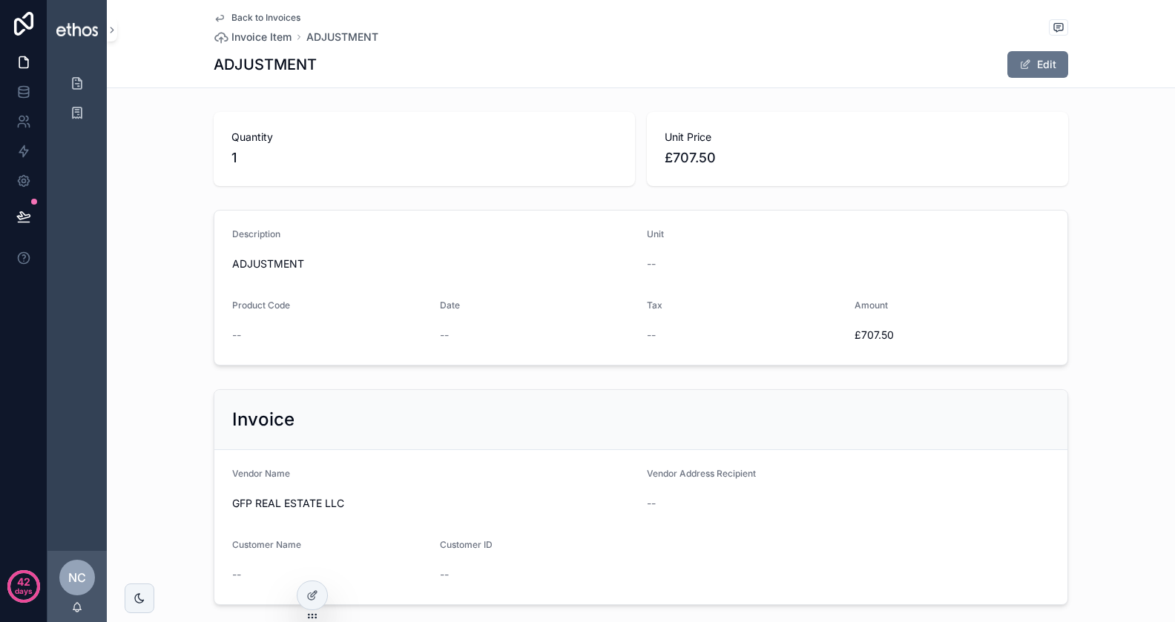
click at [279, 21] on span "Back to Invoices" at bounding box center [265, 18] width 69 height 12
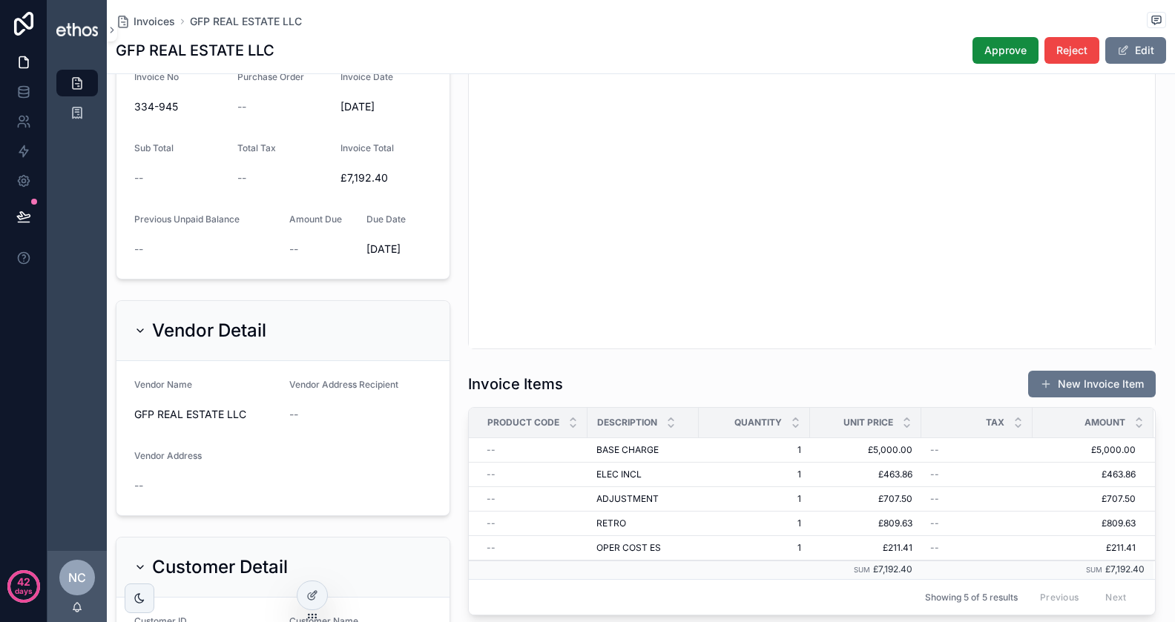
scroll to position [164, 0]
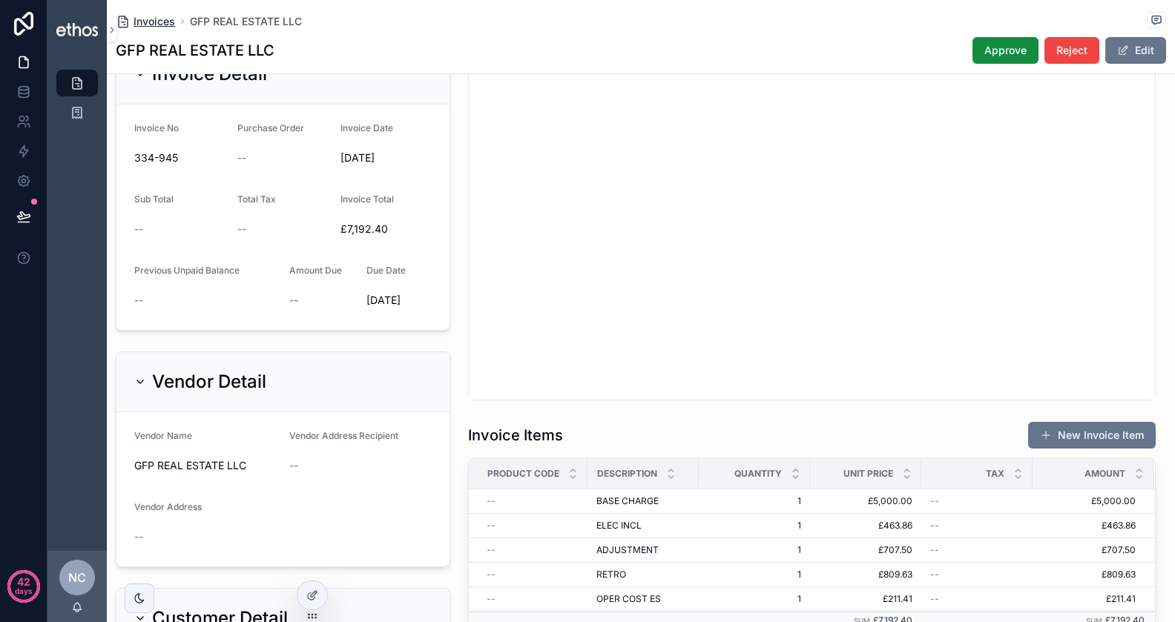
click at [152, 22] on span "Invoices" at bounding box center [155, 21] width 42 height 15
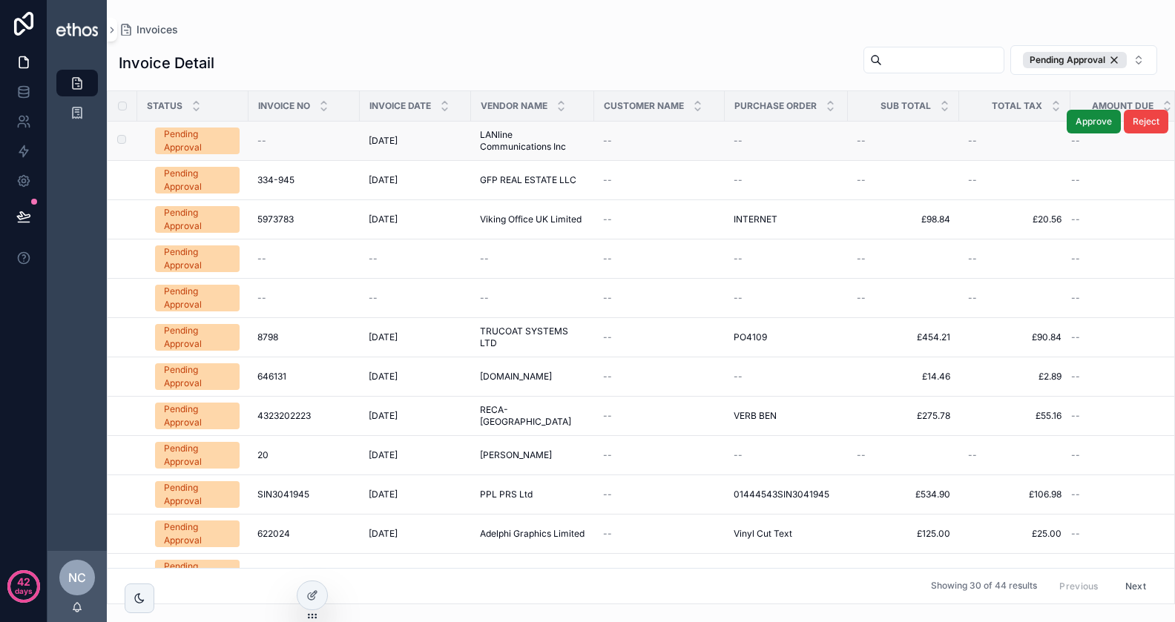
click at [398, 139] on span "01/07/2025" at bounding box center [383, 141] width 29 height 12
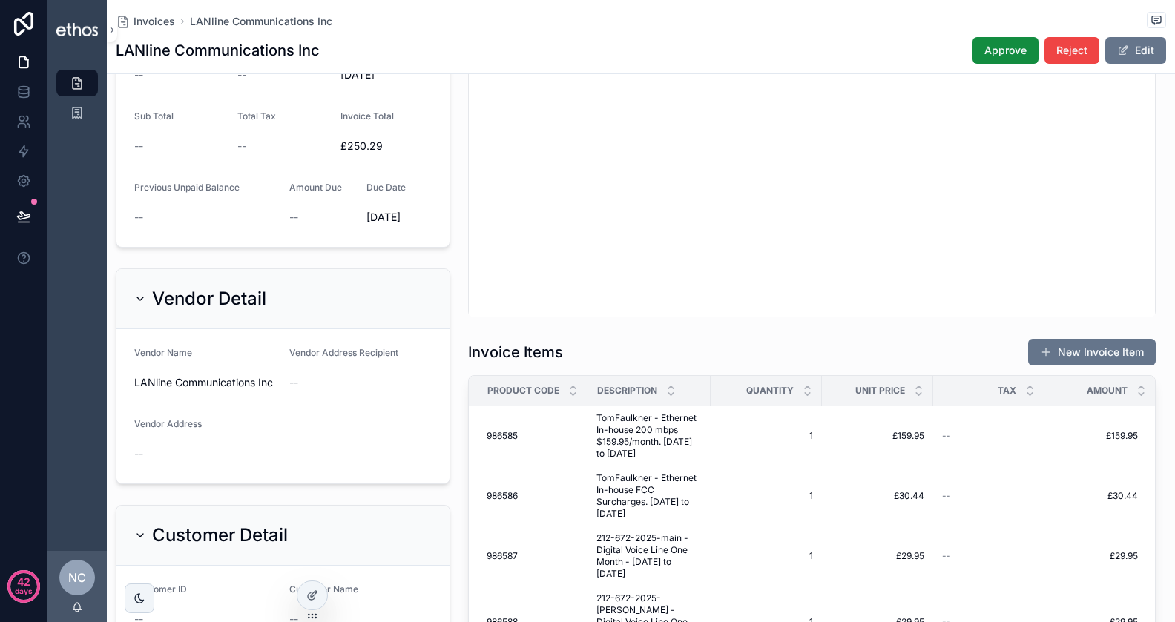
scroll to position [177, 0]
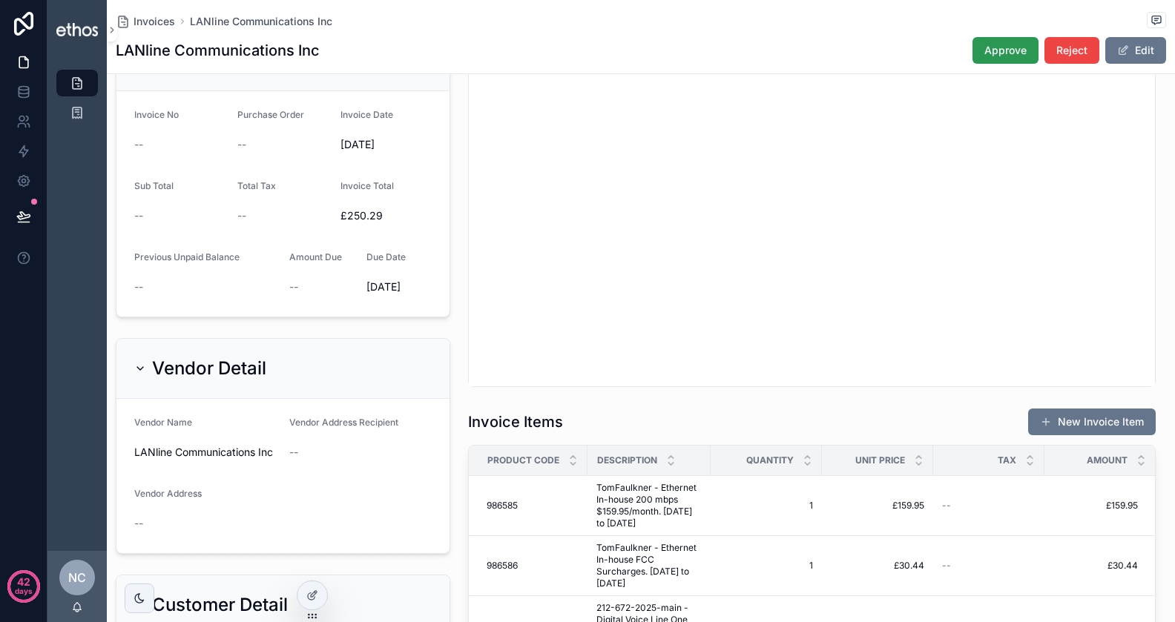
click at [986, 50] on span "Approve" at bounding box center [1005, 50] width 42 height 15
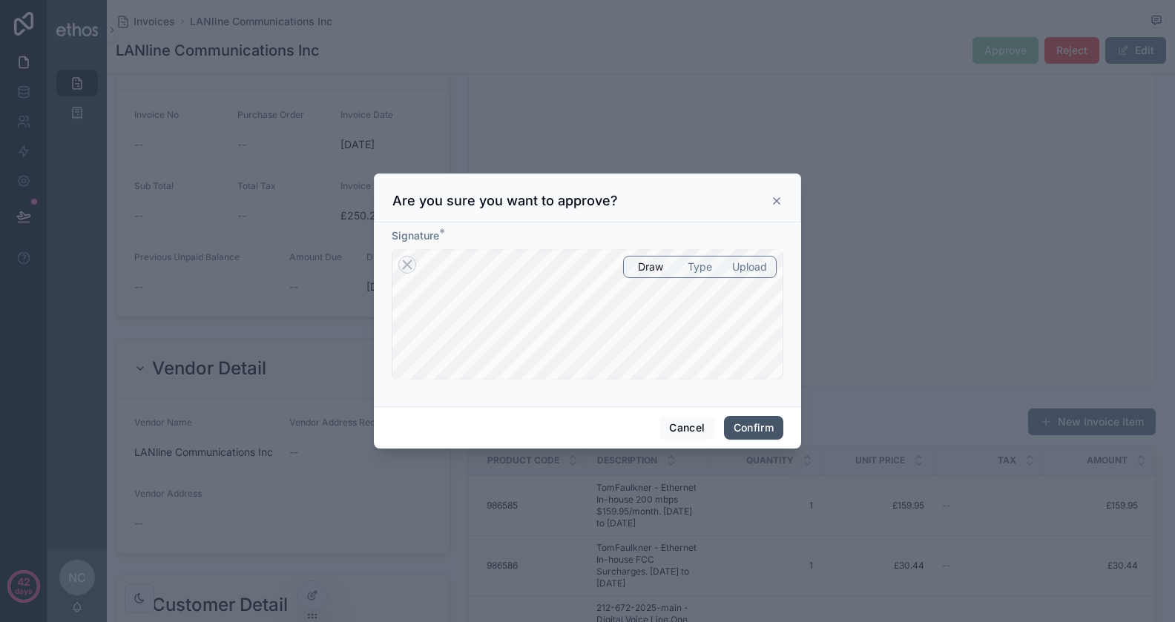
click at [746, 432] on button "Confirm" at bounding box center [753, 428] width 59 height 24
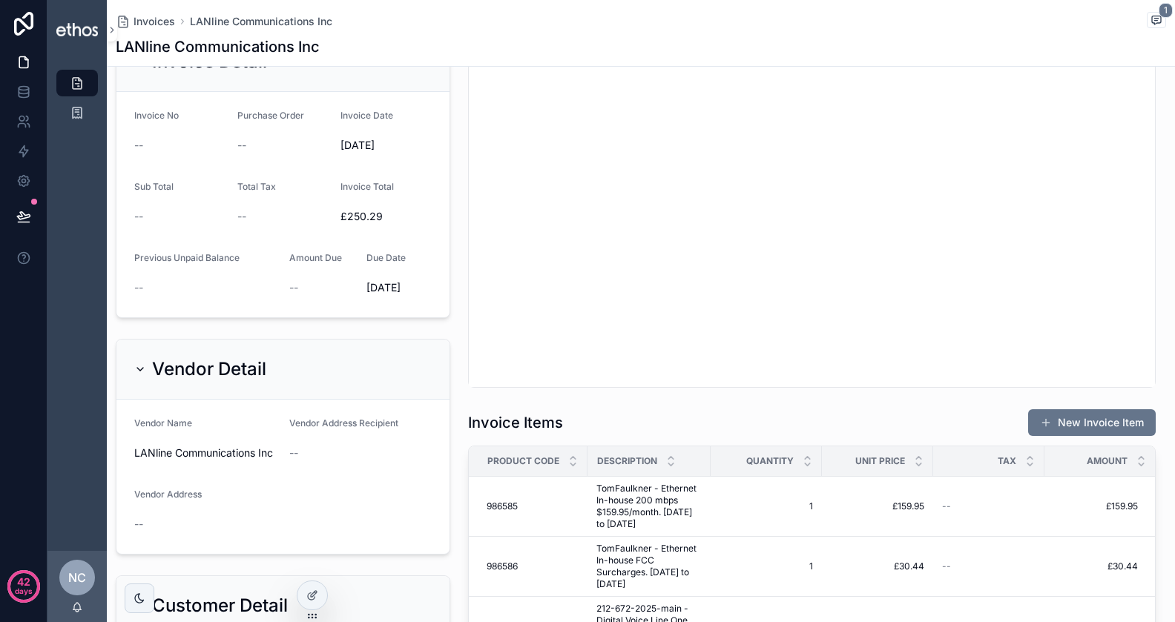
scroll to position [0, 0]
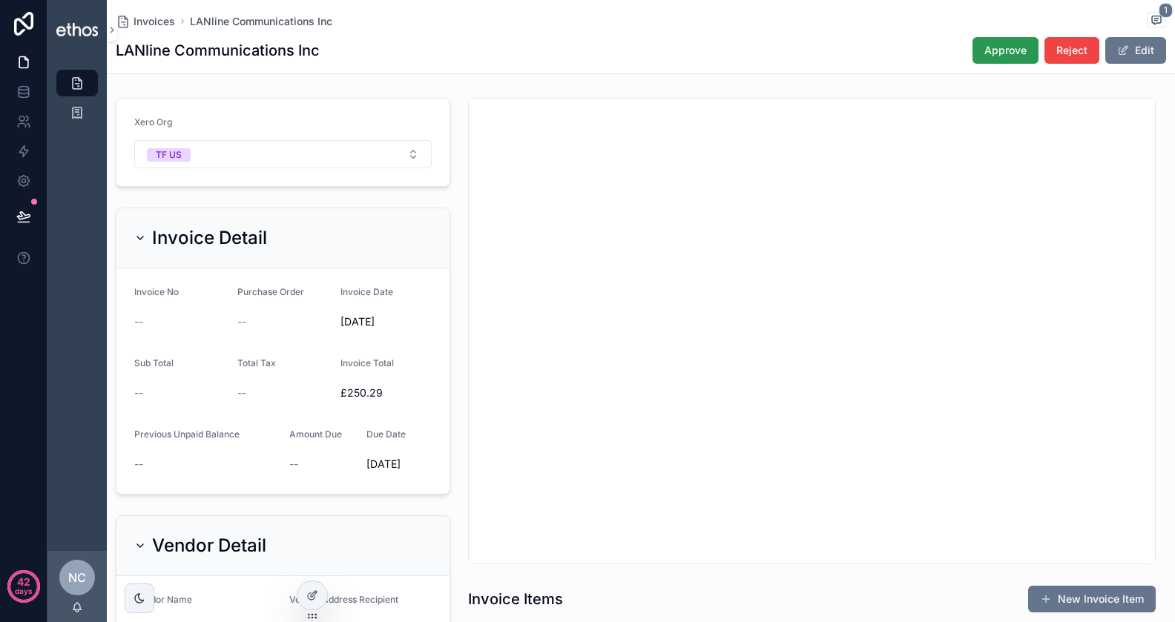
click at [1038, 58] on button "Approve" at bounding box center [1006, 50] width 66 height 27
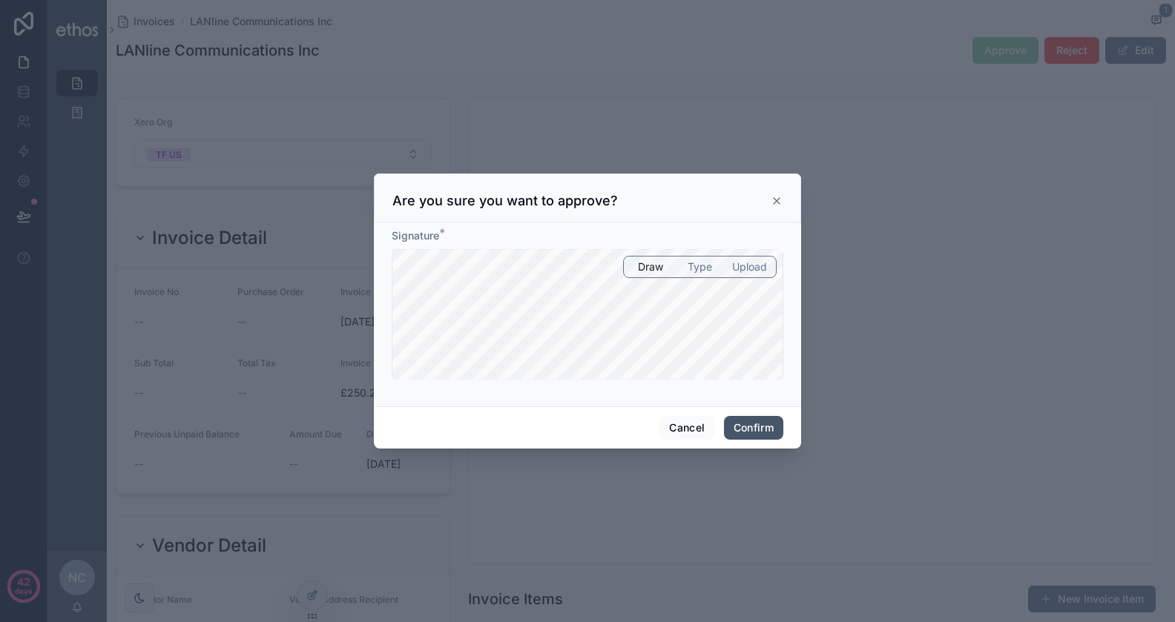
click at [742, 424] on button "Confirm" at bounding box center [753, 428] width 59 height 24
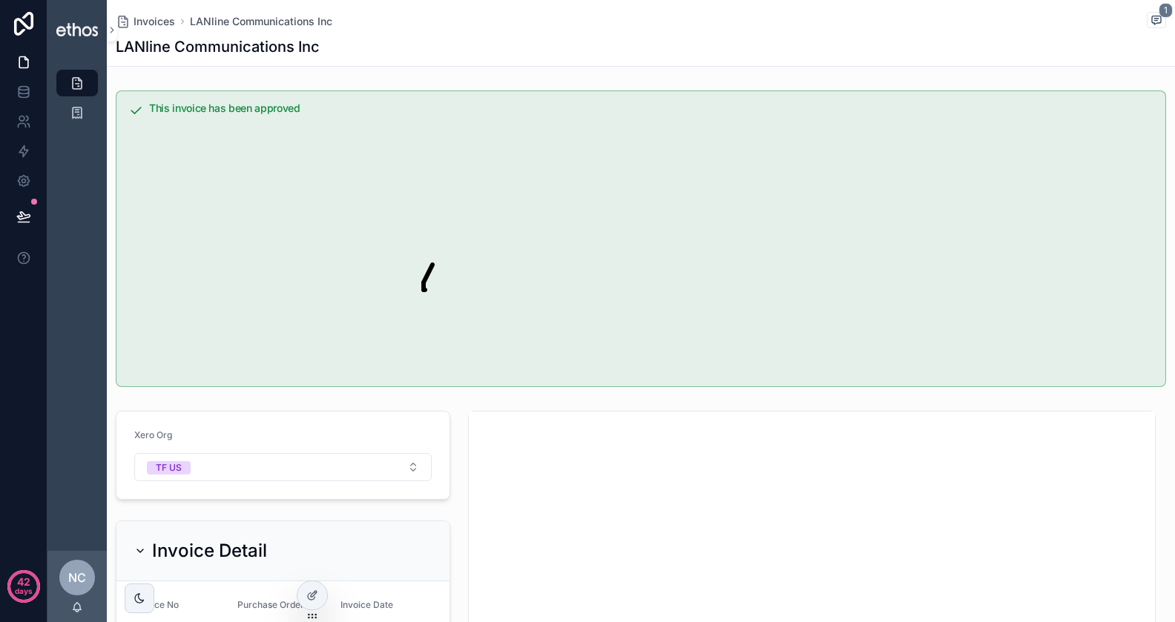
click at [498, 47] on div "LANline Communications Inc" at bounding box center [641, 46] width 1050 height 21
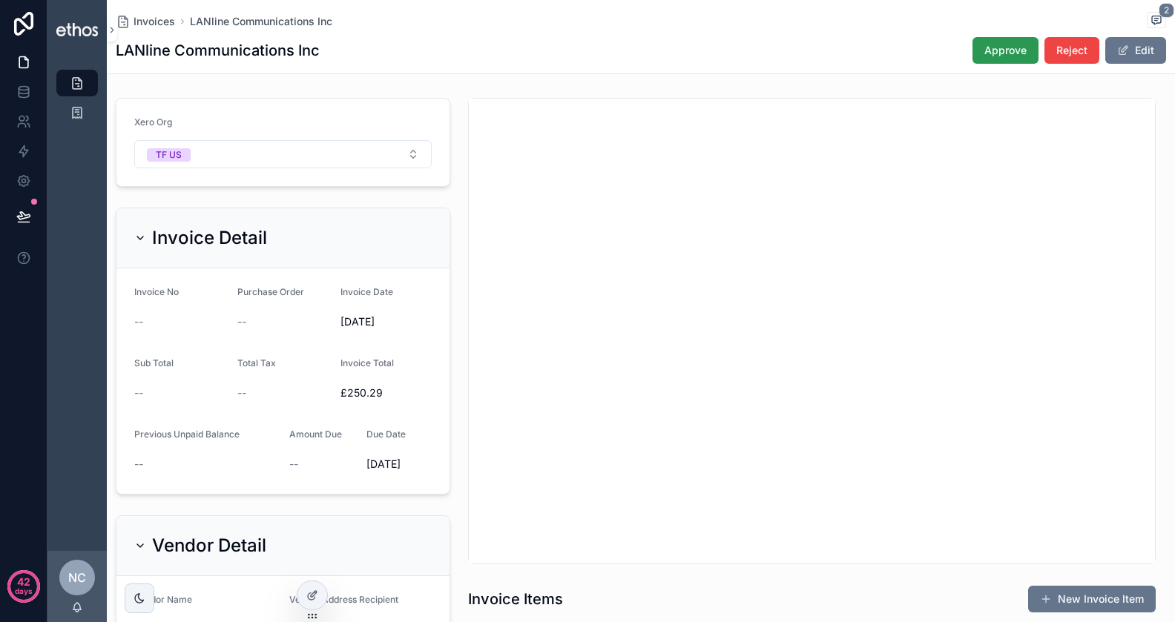
click at [990, 59] on button "Approve" at bounding box center [1006, 50] width 66 height 27
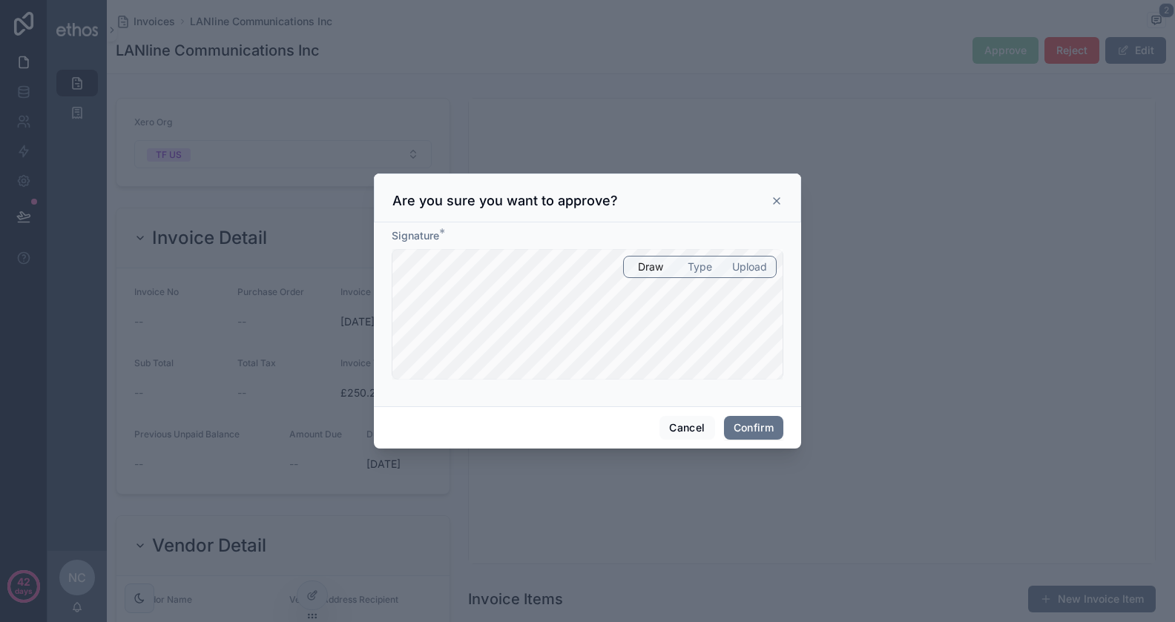
click at [753, 414] on div "Cancel Confirm" at bounding box center [587, 428] width 427 height 42
click at [753, 427] on button "Confirm" at bounding box center [753, 428] width 59 height 24
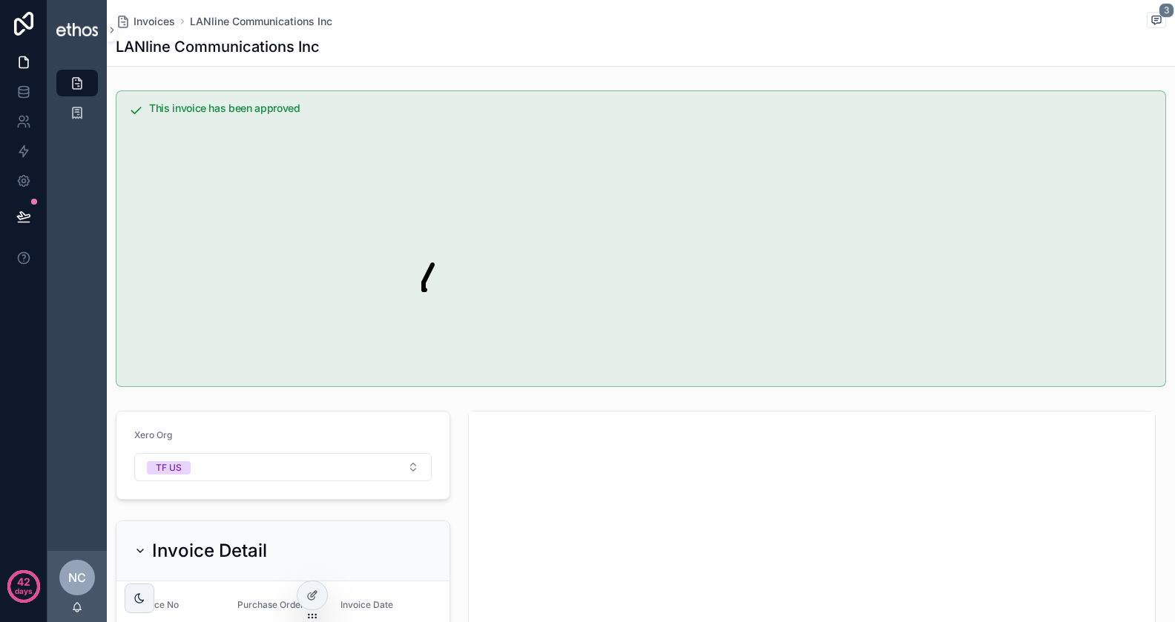
click at [778, 25] on div "Invoices LANline Communications Inc 3" at bounding box center [641, 21] width 1050 height 19
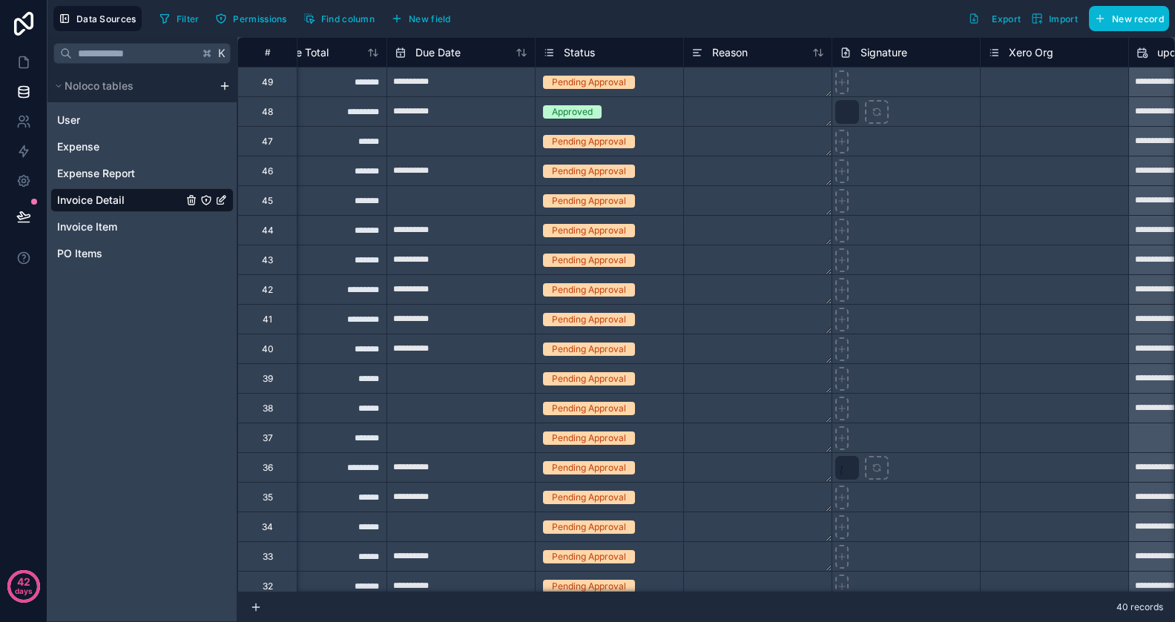
scroll to position [0, 3681]
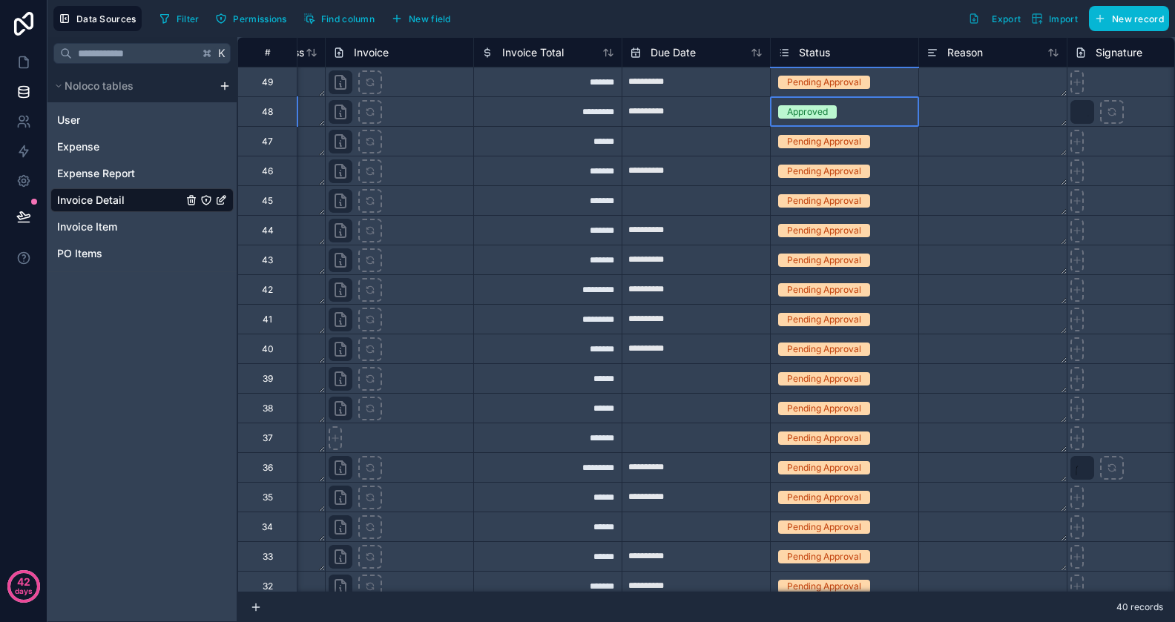
click at [851, 107] on div "Approved" at bounding box center [845, 112] width 148 height 16
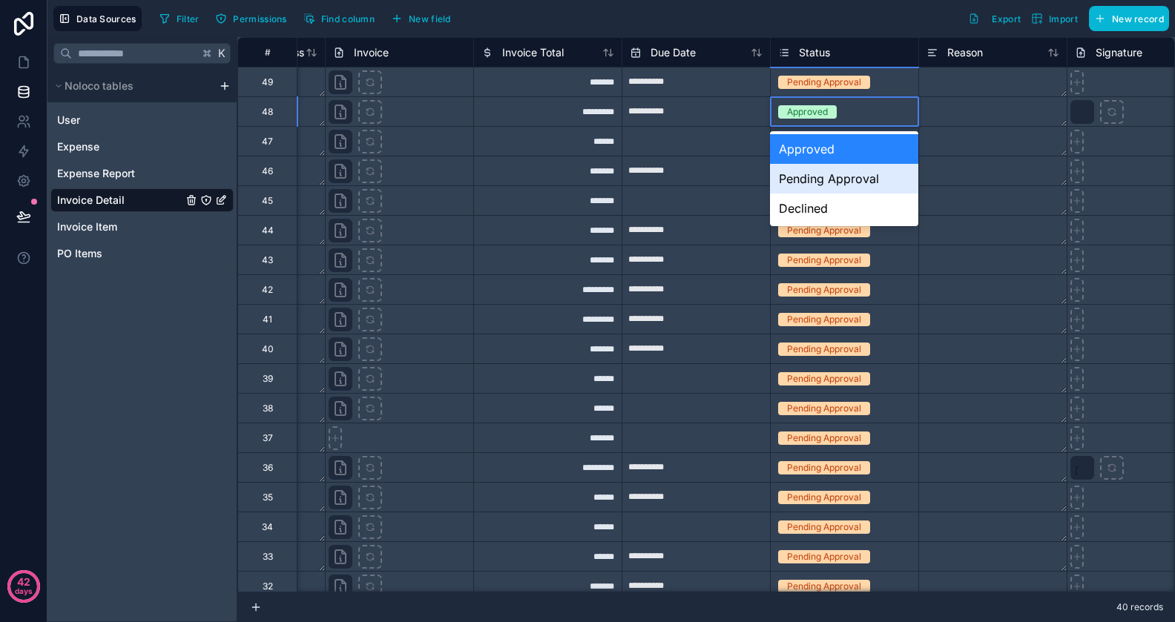
click at [842, 190] on div "Pending Approval" at bounding box center [844, 179] width 148 height 30
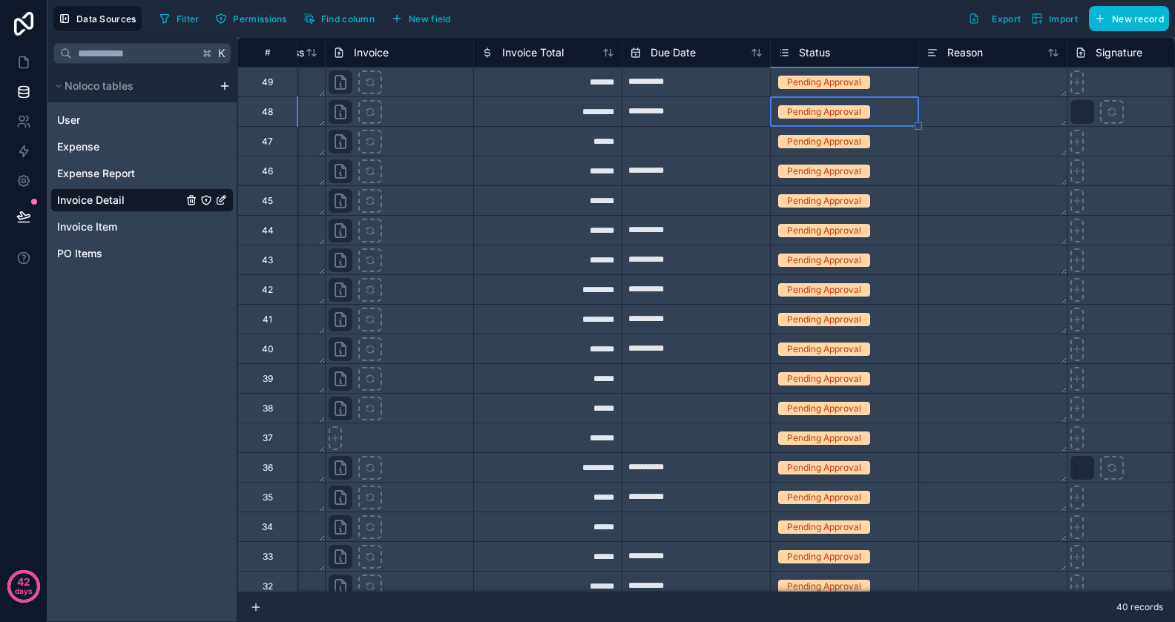
click at [792, 27] on div "Filter Permissions Find column New field Export Import New record" at bounding box center [662, 18] width 1016 height 25
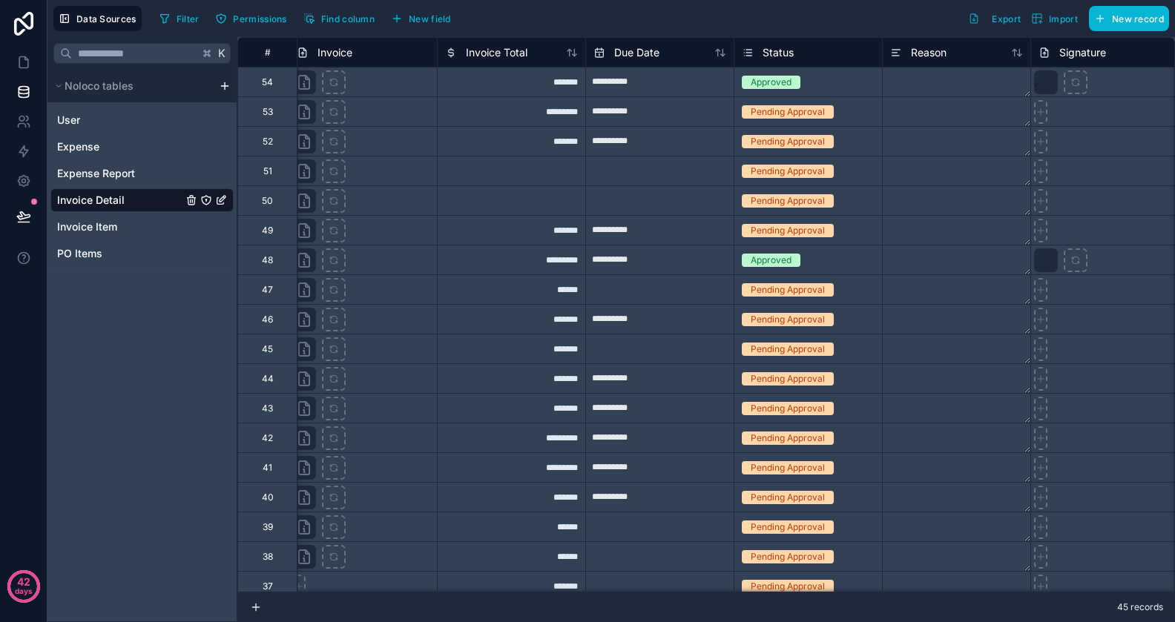
scroll to position [0, 3762]
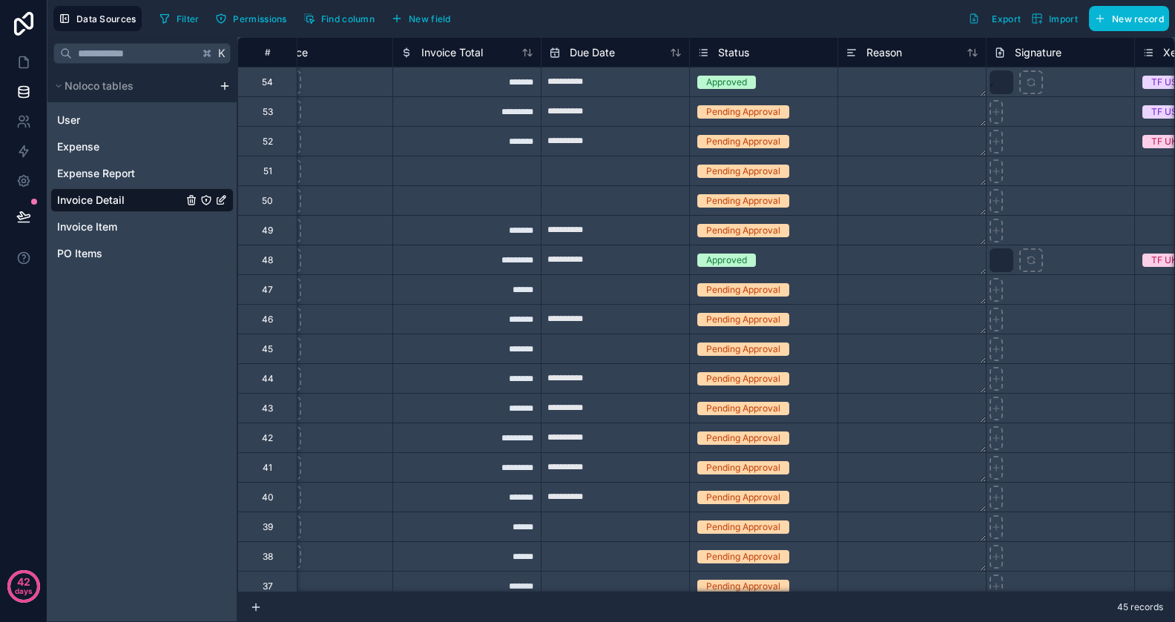
click at [769, 87] on div "Approved" at bounding box center [764, 82] width 148 height 16
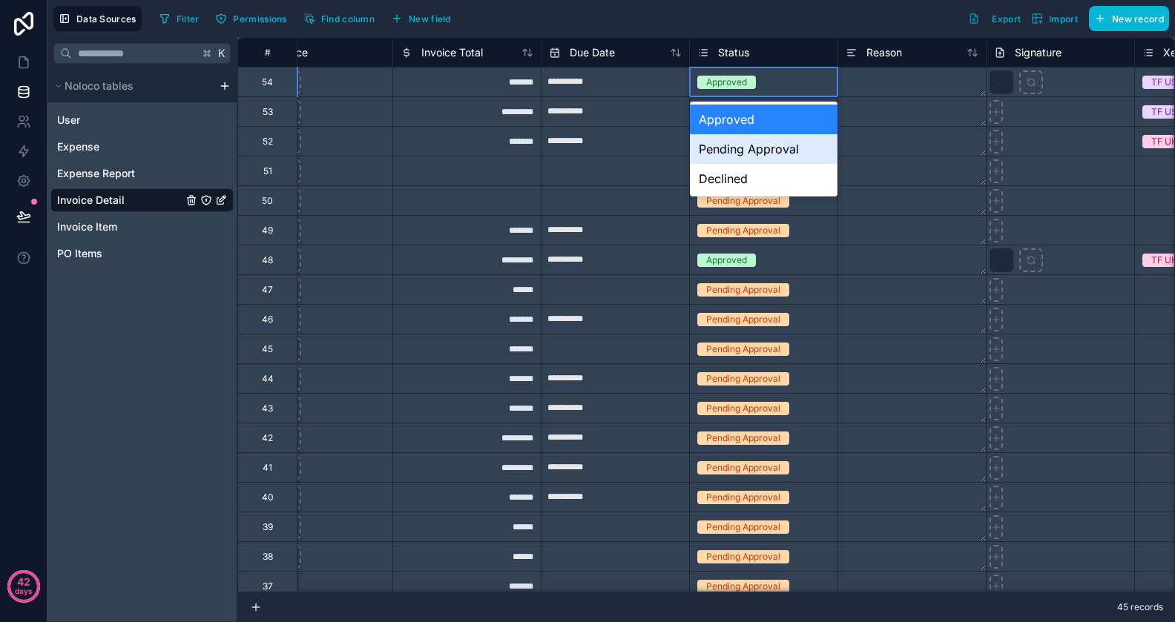
click at [755, 156] on div "Pending Approval" at bounding box center [764, 149] width 148 height 30
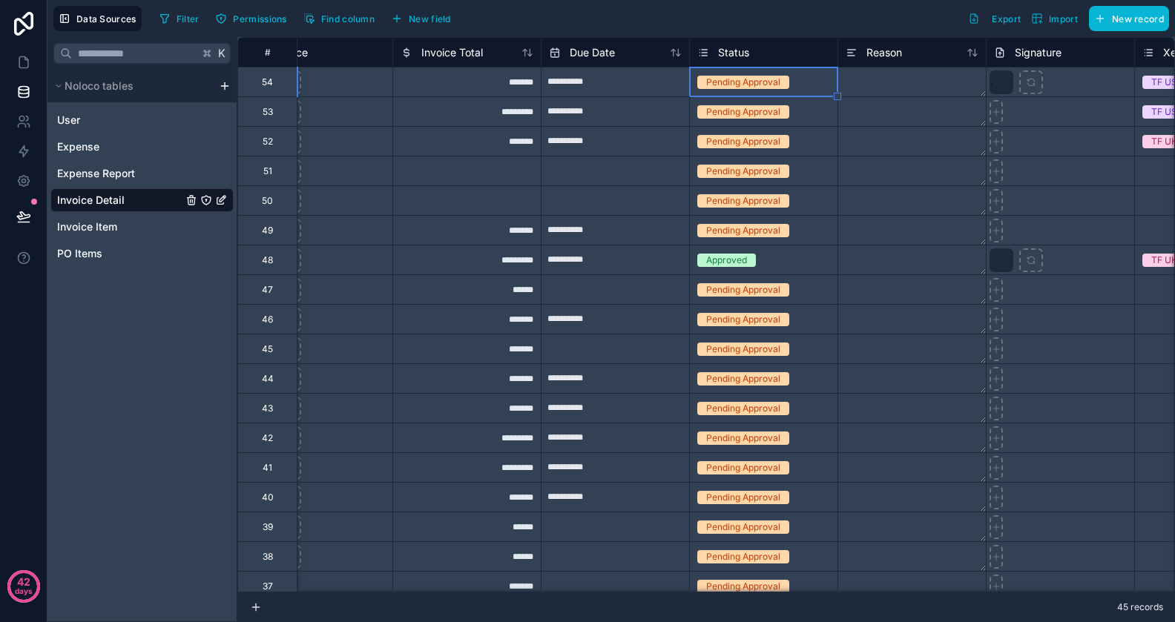
click div "Pending Approval"
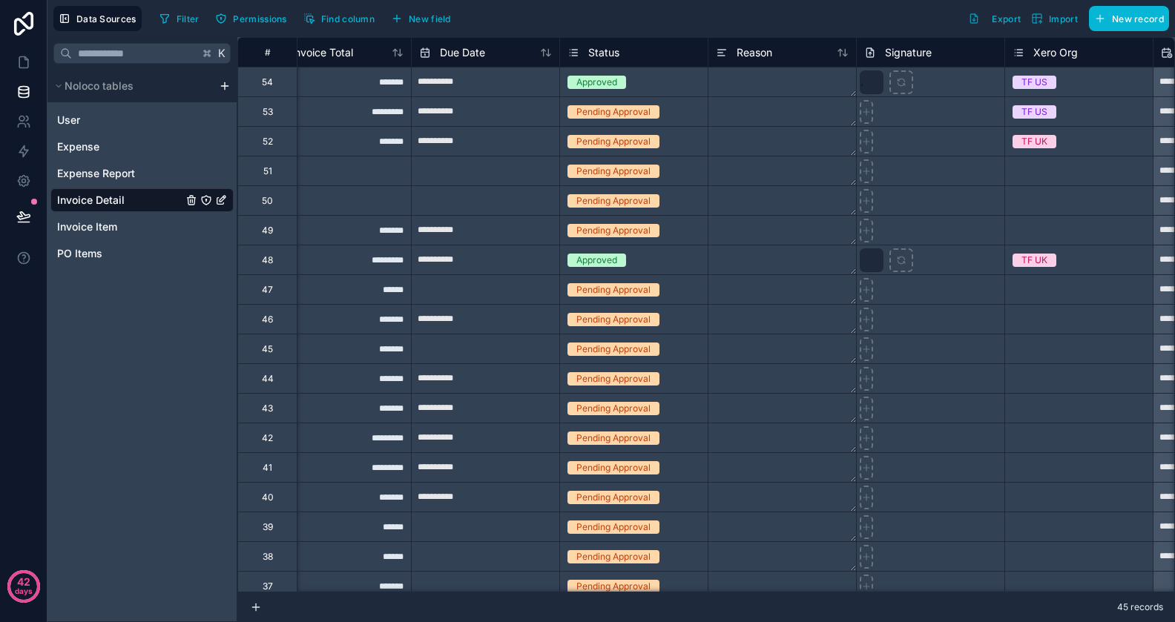
scroll to position [0, 3943]
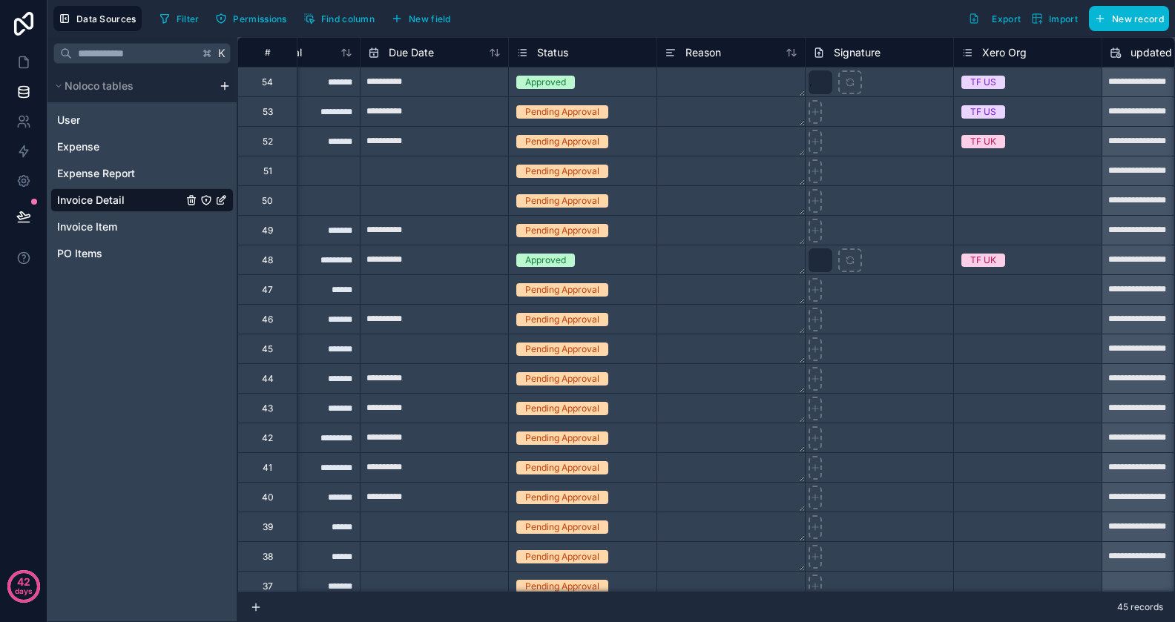
click at [631, 91] on div "Approved" at bounding box center [583, 82] width 148 height 29
click at [629, 80] on div "Approved" at bounding box center [583, 82] width 148 height 16
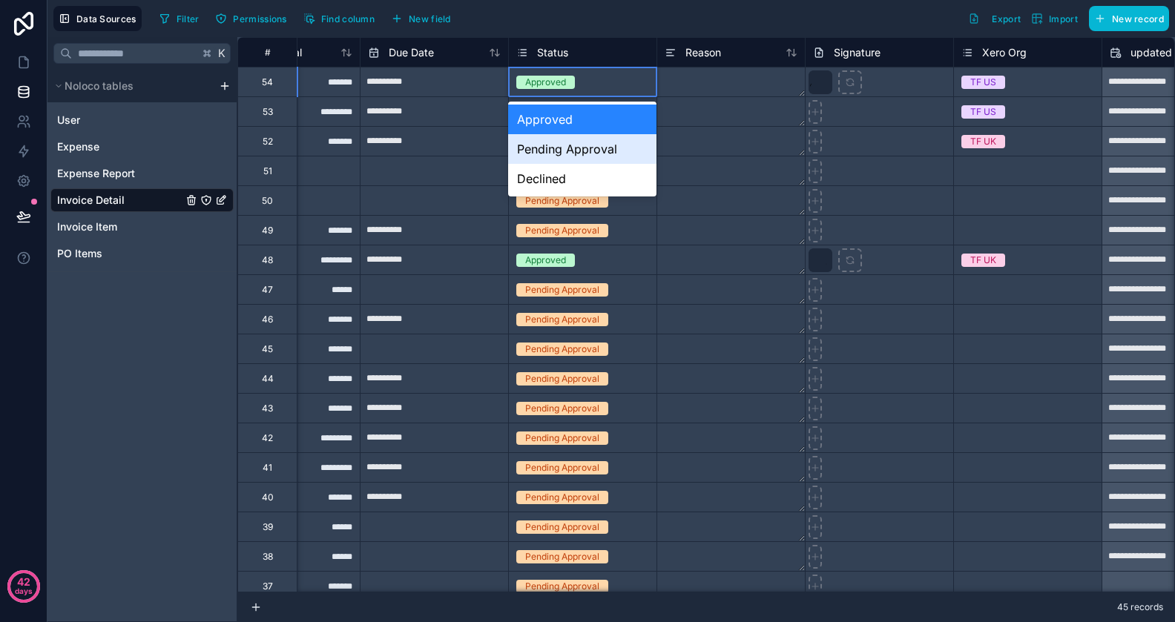
click at [599, 143] on div "Pending Approval" at bounding box center [582, 149] width 148 height 30
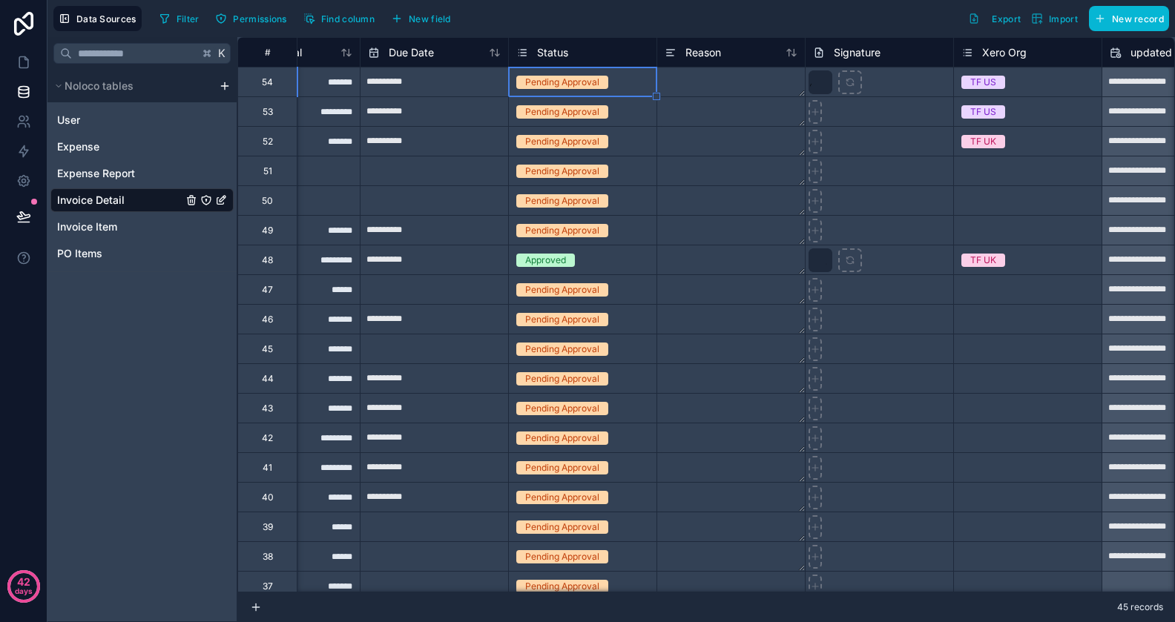
click at [530, 182] on div "Pending Approval" at bounding box center [583, 171] width 148 height 29
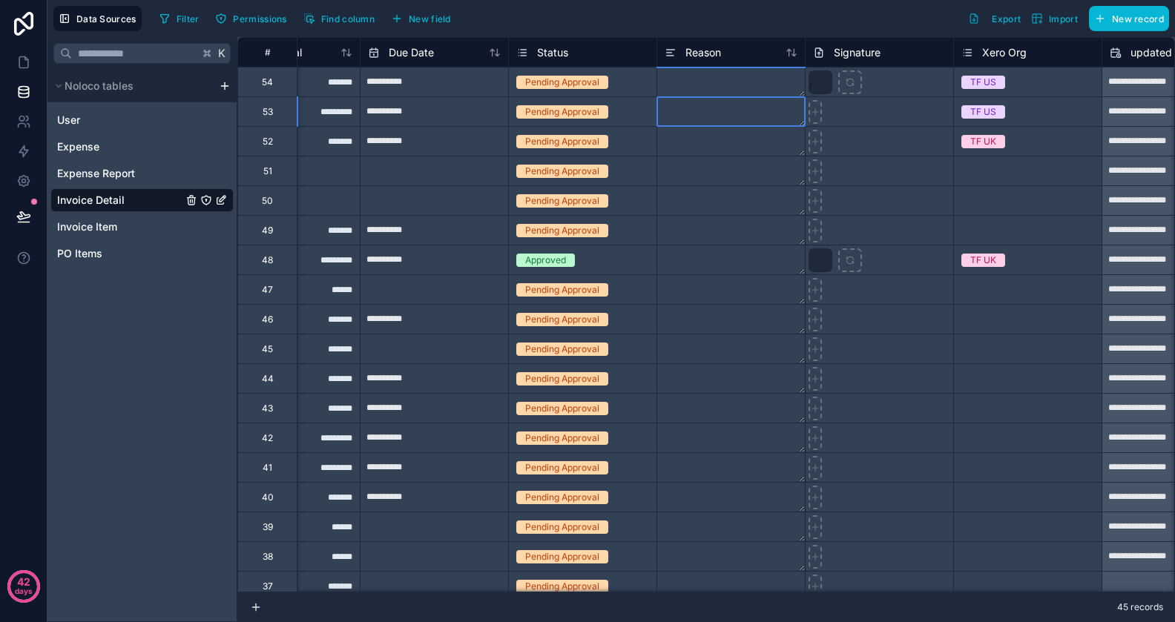
click at [698, 114] on textarea at bounding box center [731, 111] width 148 height 29
